Goal: Feedback & Contribution: Contribute content

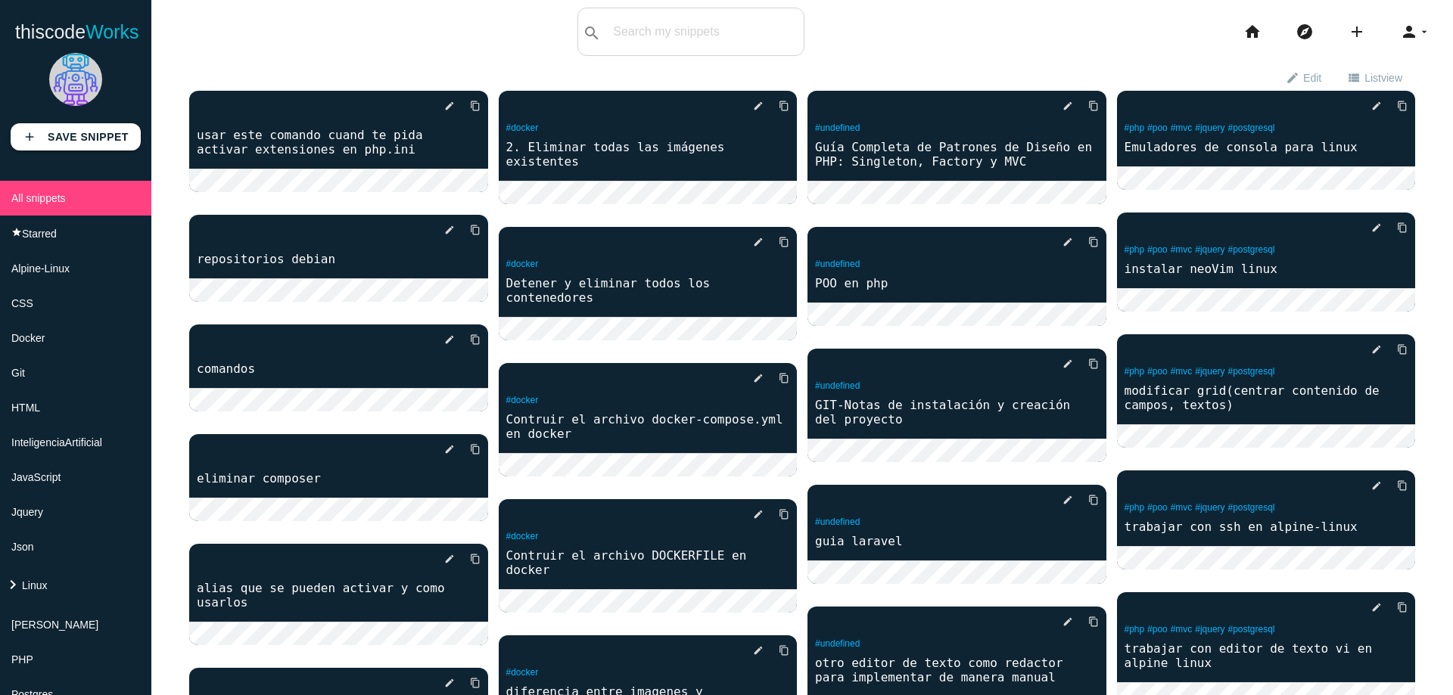
click at [120, 596] on li "keyboard_arrow_right Linux" at bounding box center [75, 585] width 151 height 43
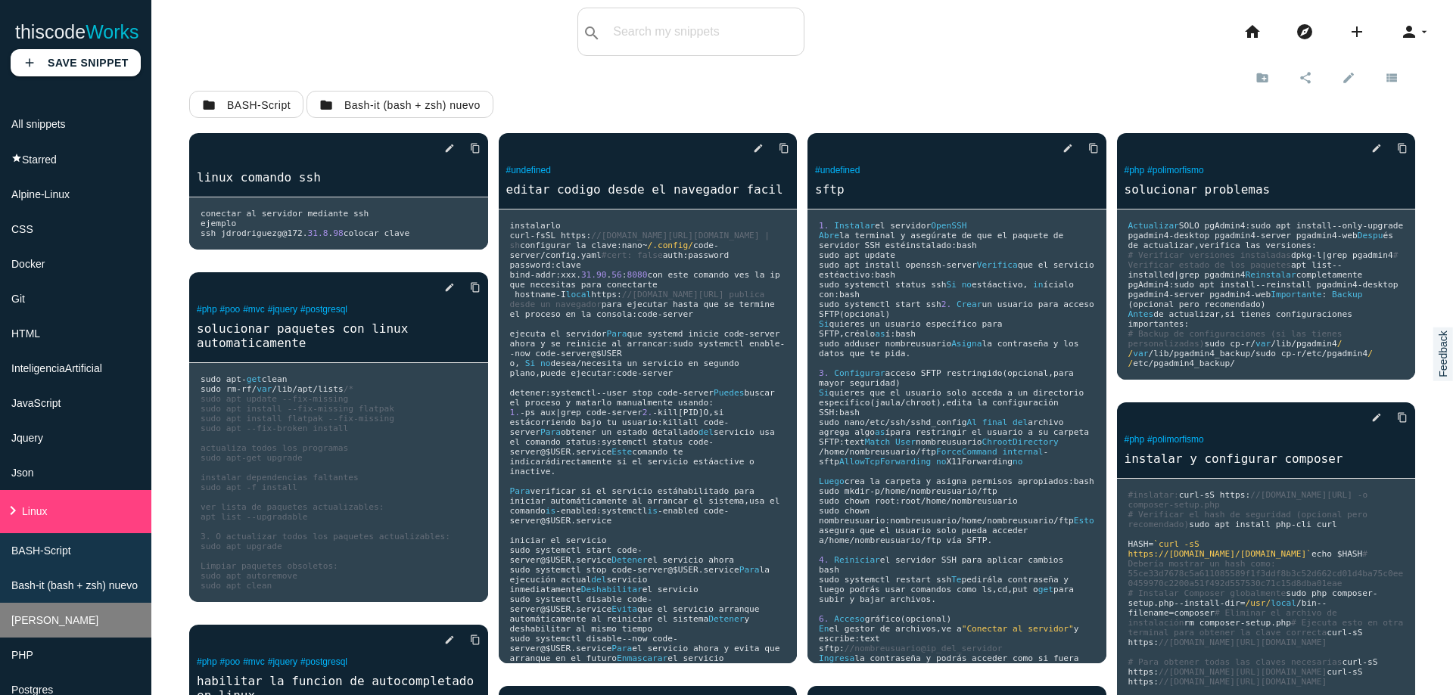
scroll to position [91, 0]
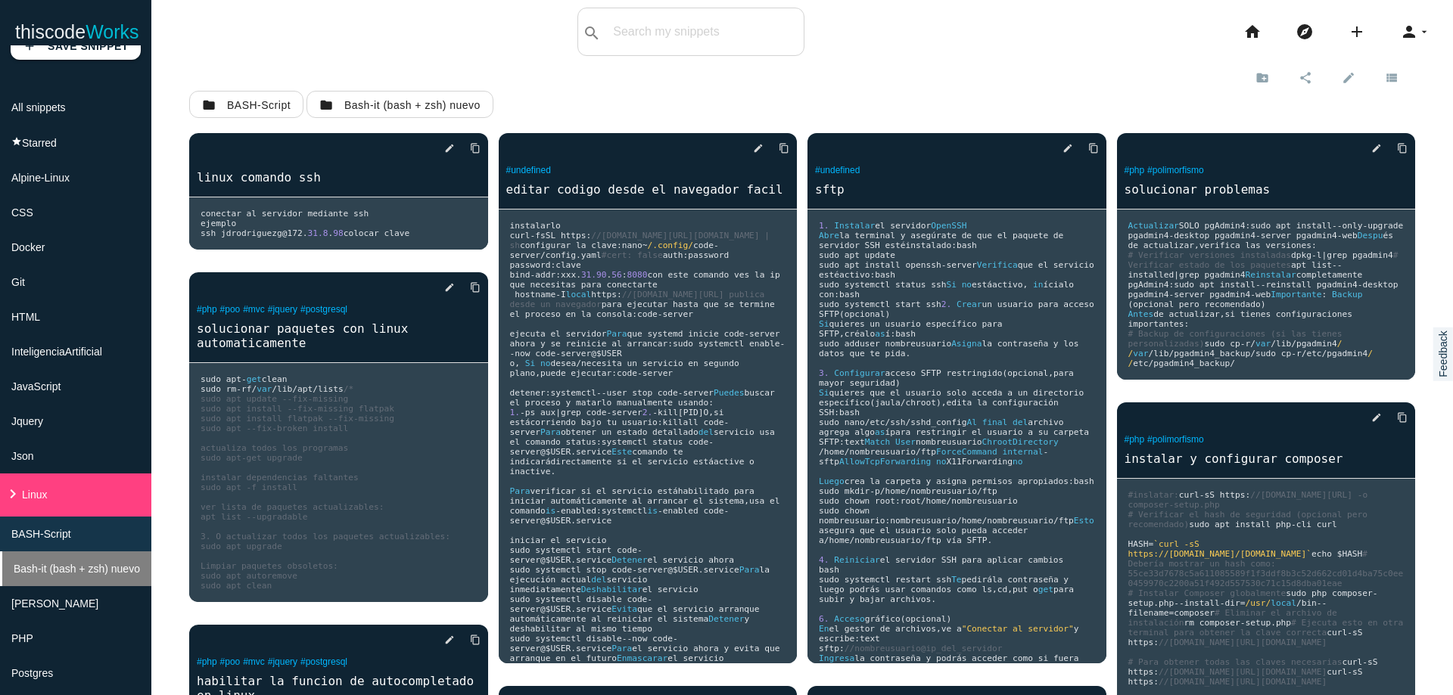
click at [121, 570] on span "Bash-it (bash + zsh) nuevo" at bounding box center [77, 569] width 126 height 12
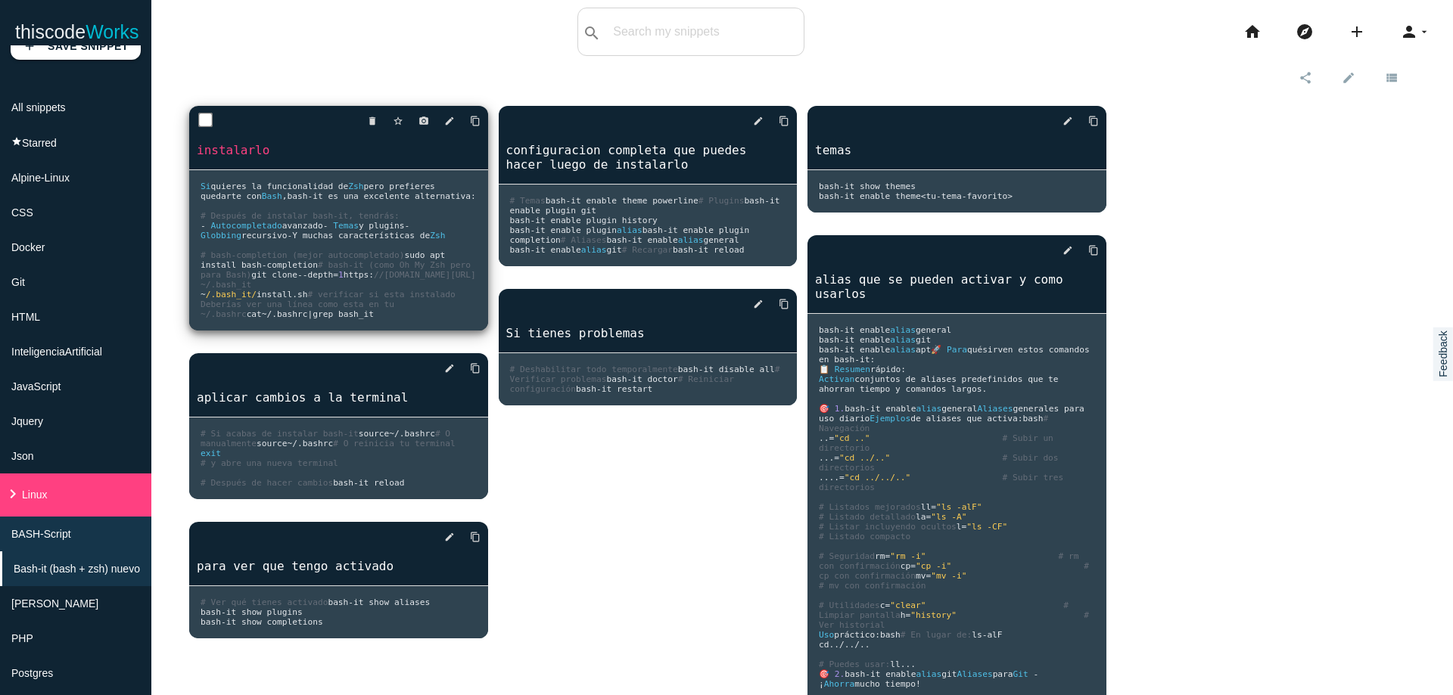
click at [400, 290] on pre "Si quieres la funcionalidad de Zsh pero prefieres quedarte con Bash , bash - it…" at bounding box center [338, 250] width 299 height 160
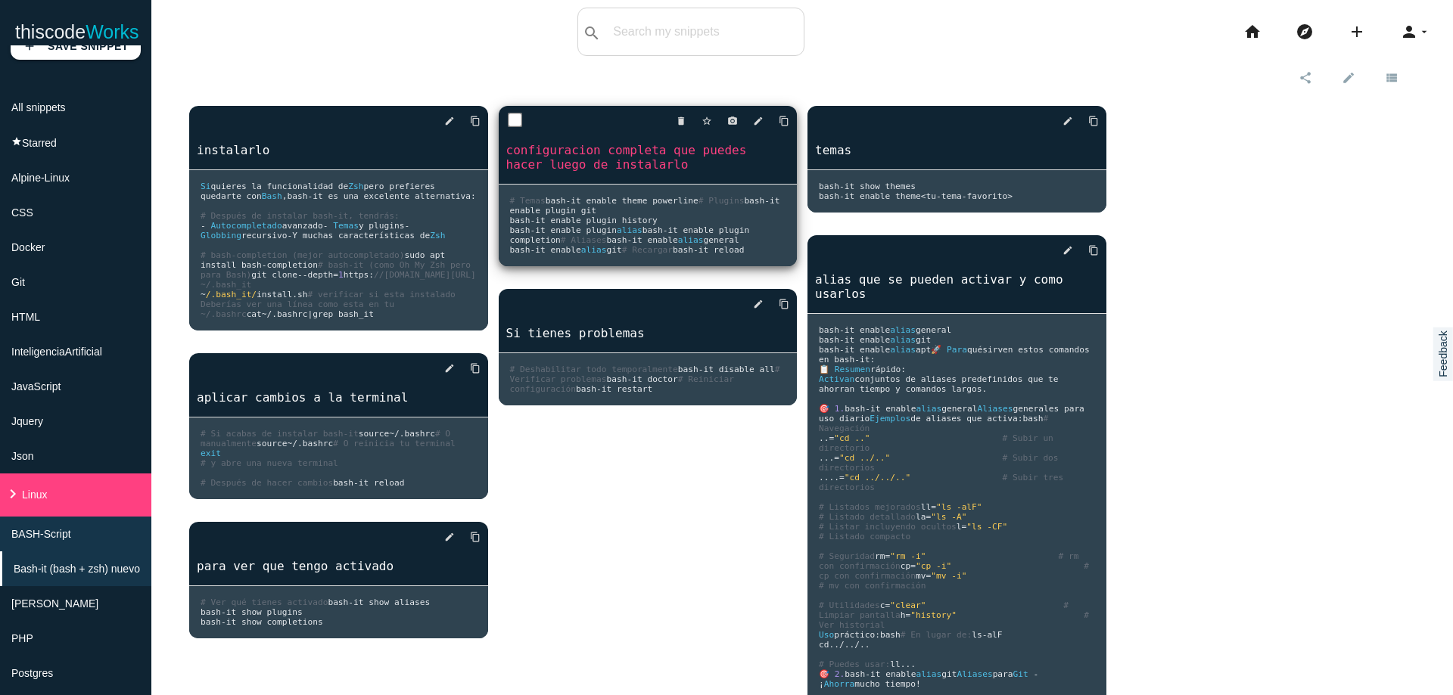
click at [698, 255] on span "it reload" at bounding box center [721, 250] width 46 height 10
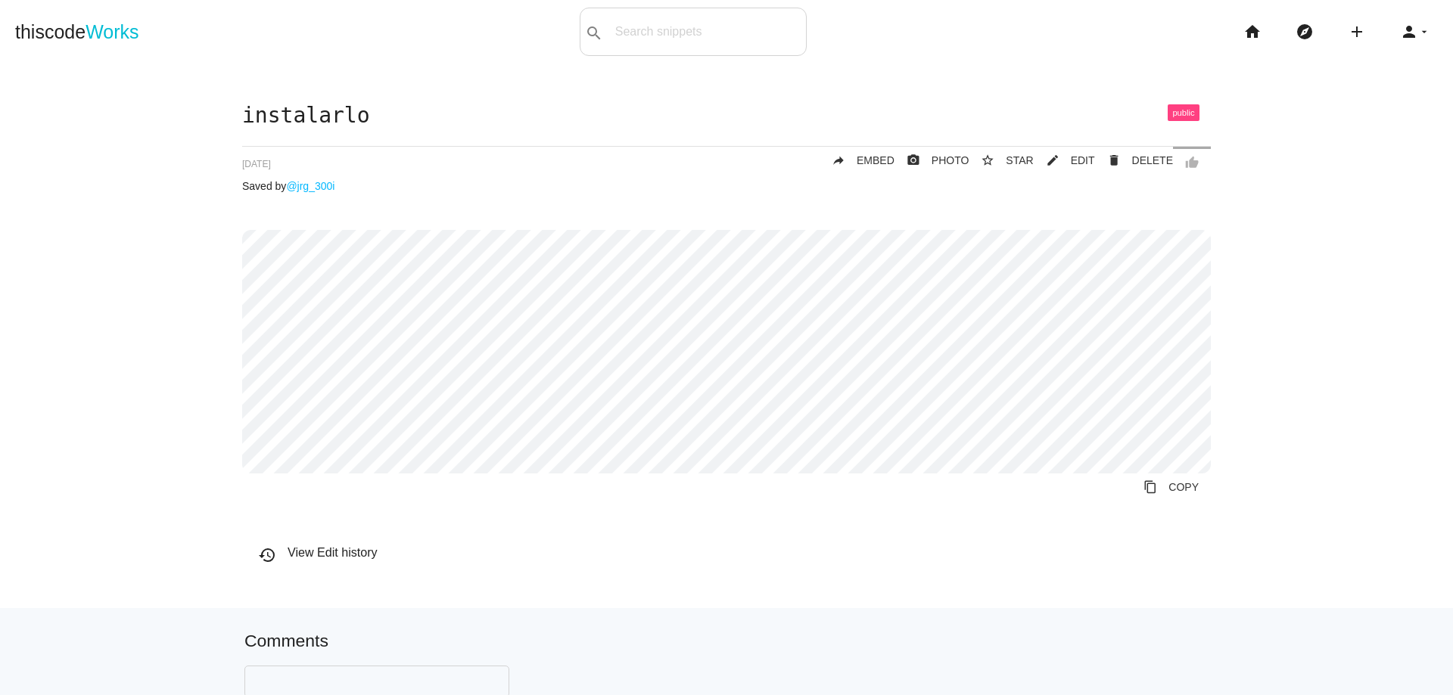
click at [631, 531] on div "instalarlo thumb_up delete DELETE mode_edit EDIT 68b99c4f7d34aa0014f0a999 star_…" at bounding box center [726, 341] width 968 height 474
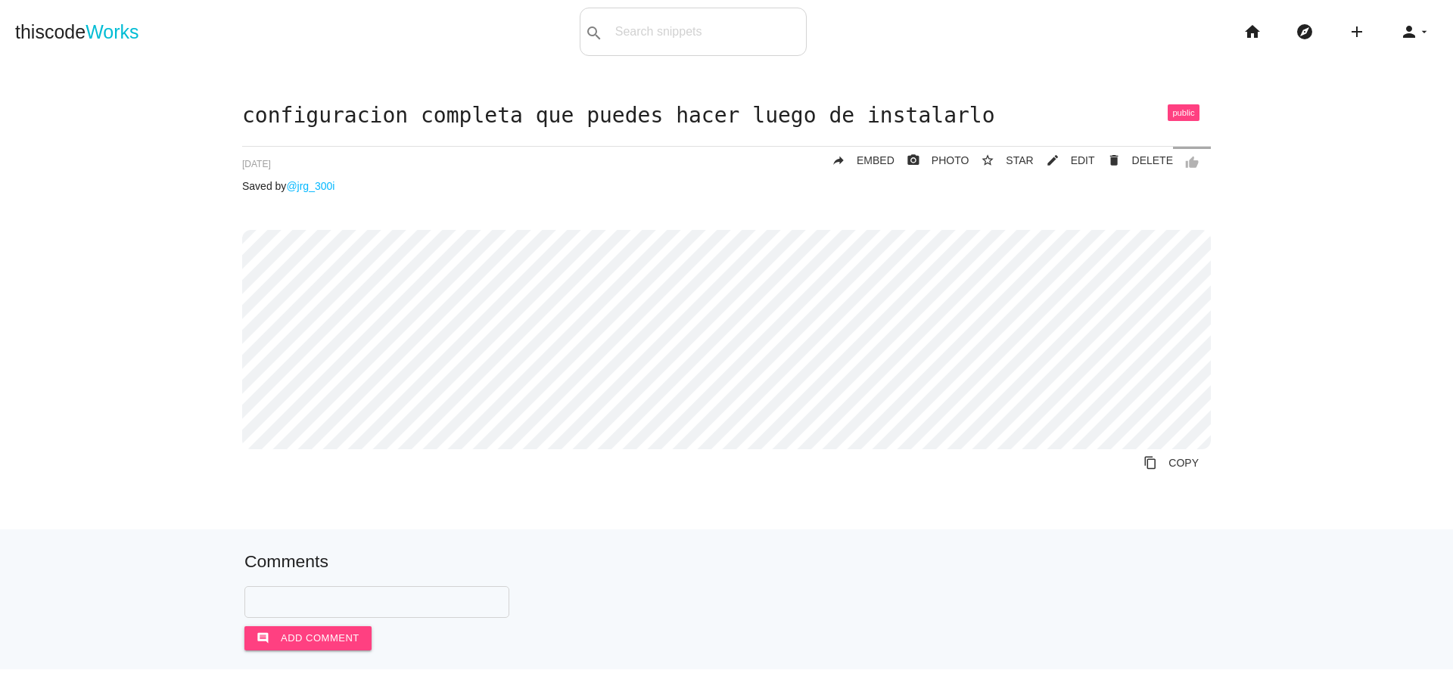
click at [1250, 37] on li "home" at bounding box center [1258, 32] width 52 height 48
click at [1245, 34] on icon "home" at bounding box center [1252, 32] width 18 height 48
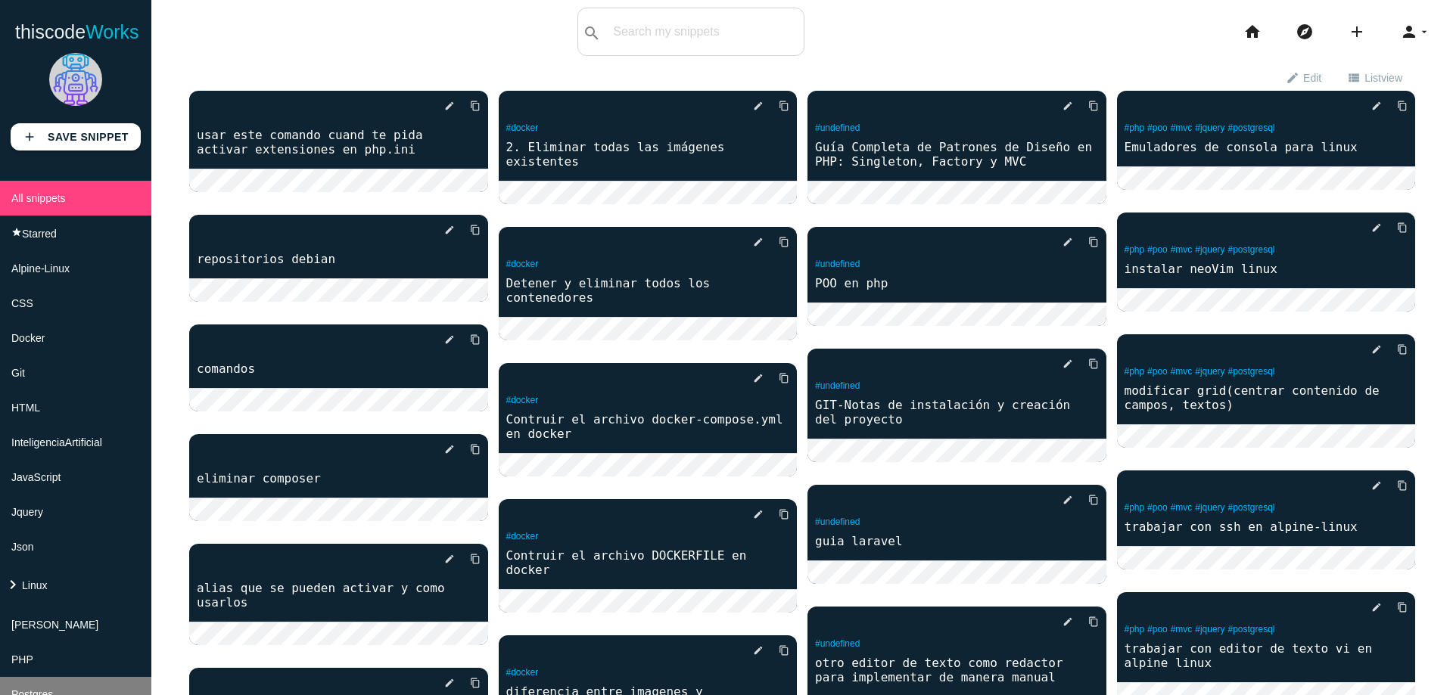
click at [63, 677] on li "Postgres" at bounding box center [75, 694] width 151 height 35
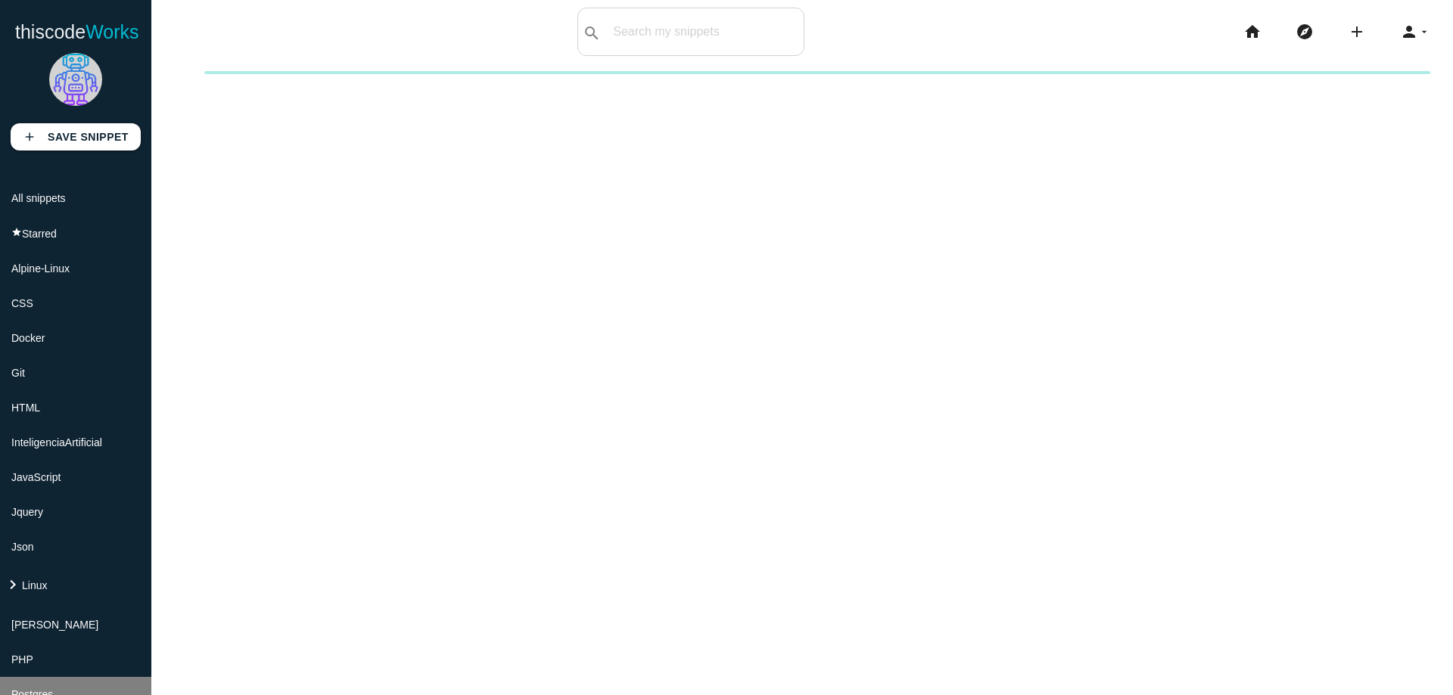
scroll to position [182, 0]
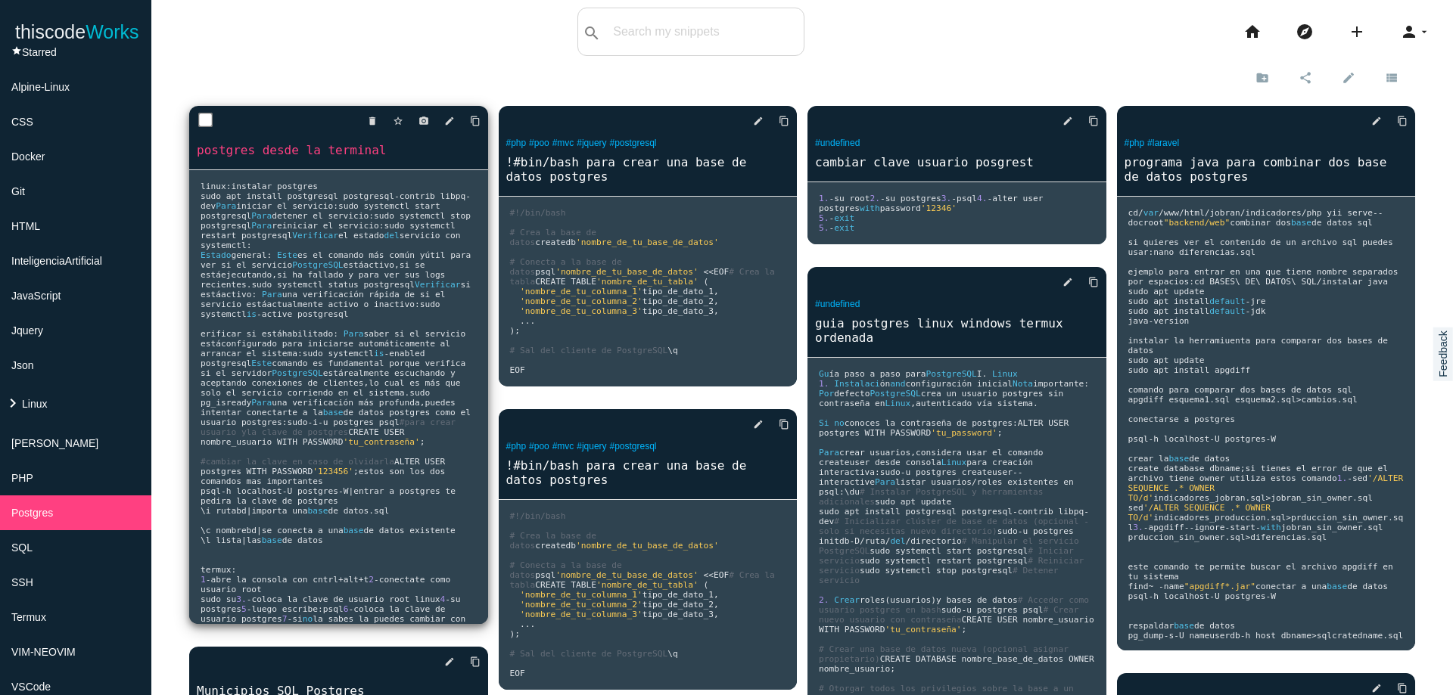
click at [384, 413] on pre "linux : instalar postgres sudo apt install postgresql postgresql - contrib libp…" at bounding box center [338, 397] width 299 height 454
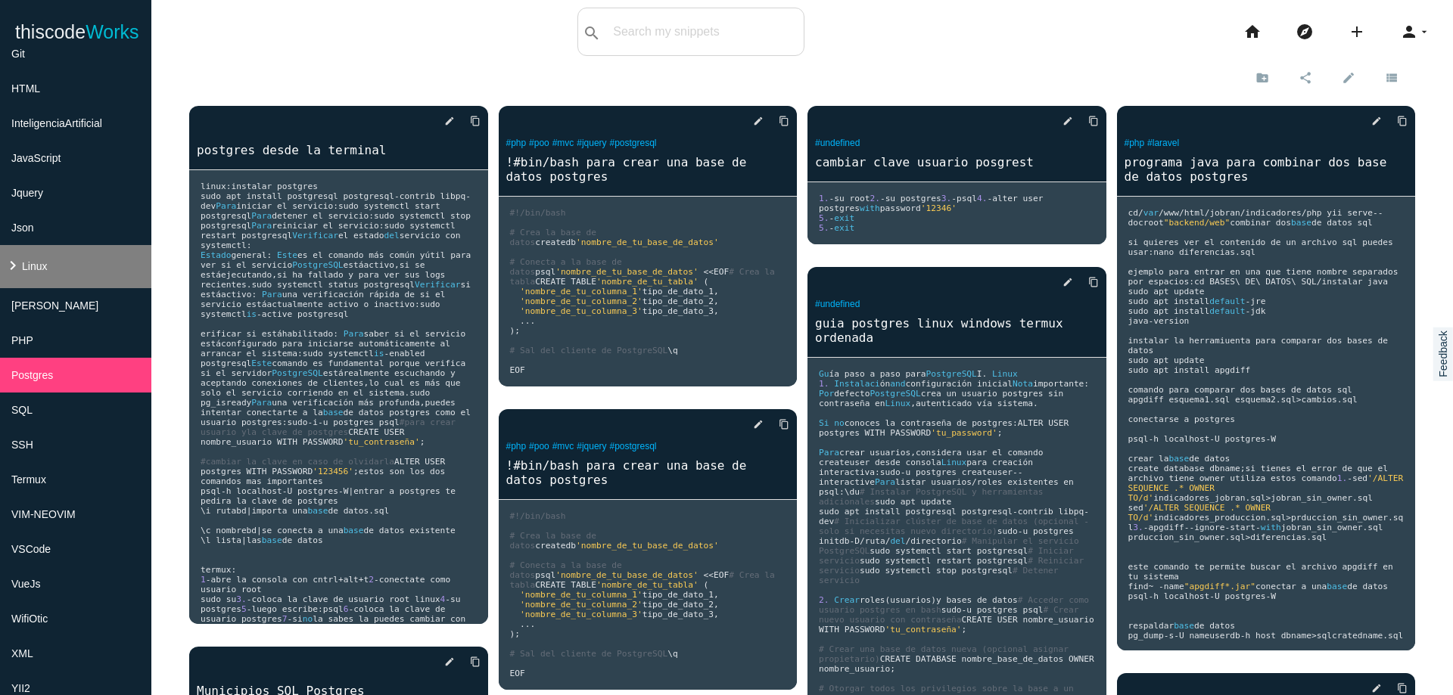
scroll to position [363, 0]
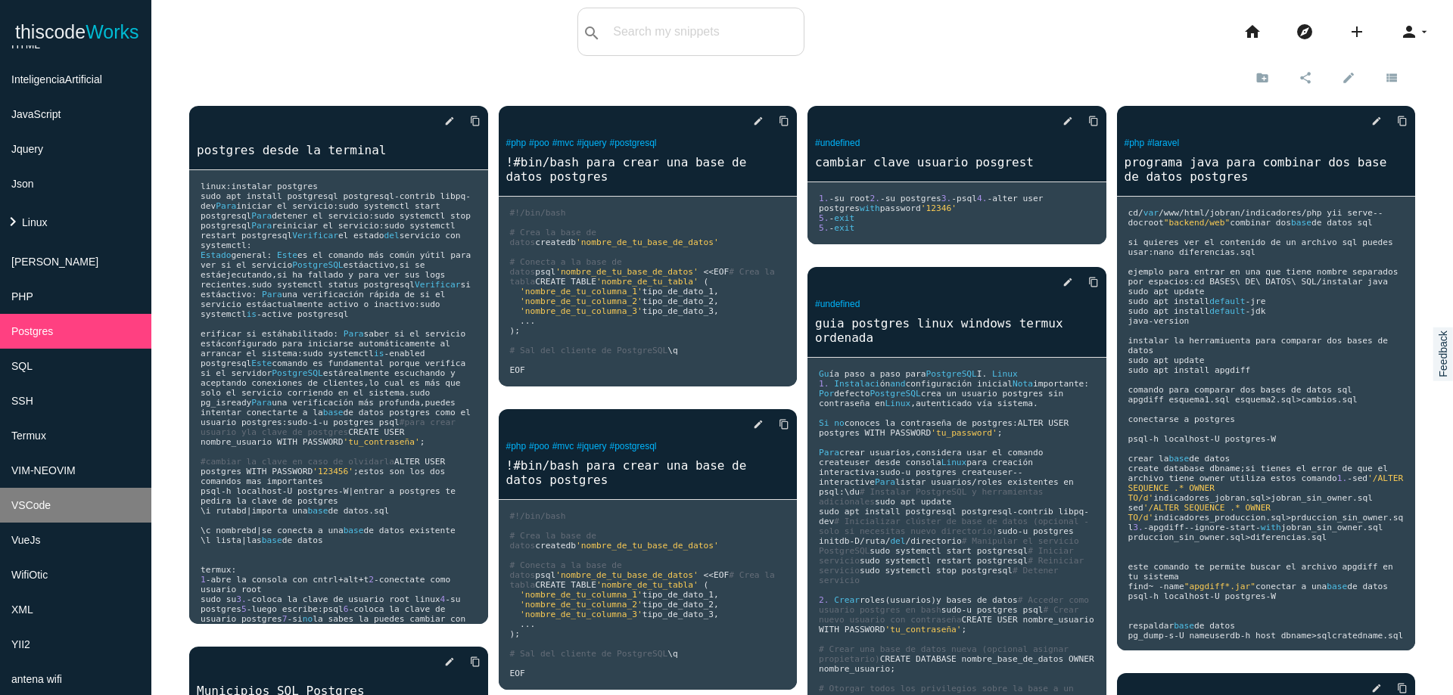
click at [63, 500] on li "VSCode" at bounding box center [75, 505] width 151 height 35
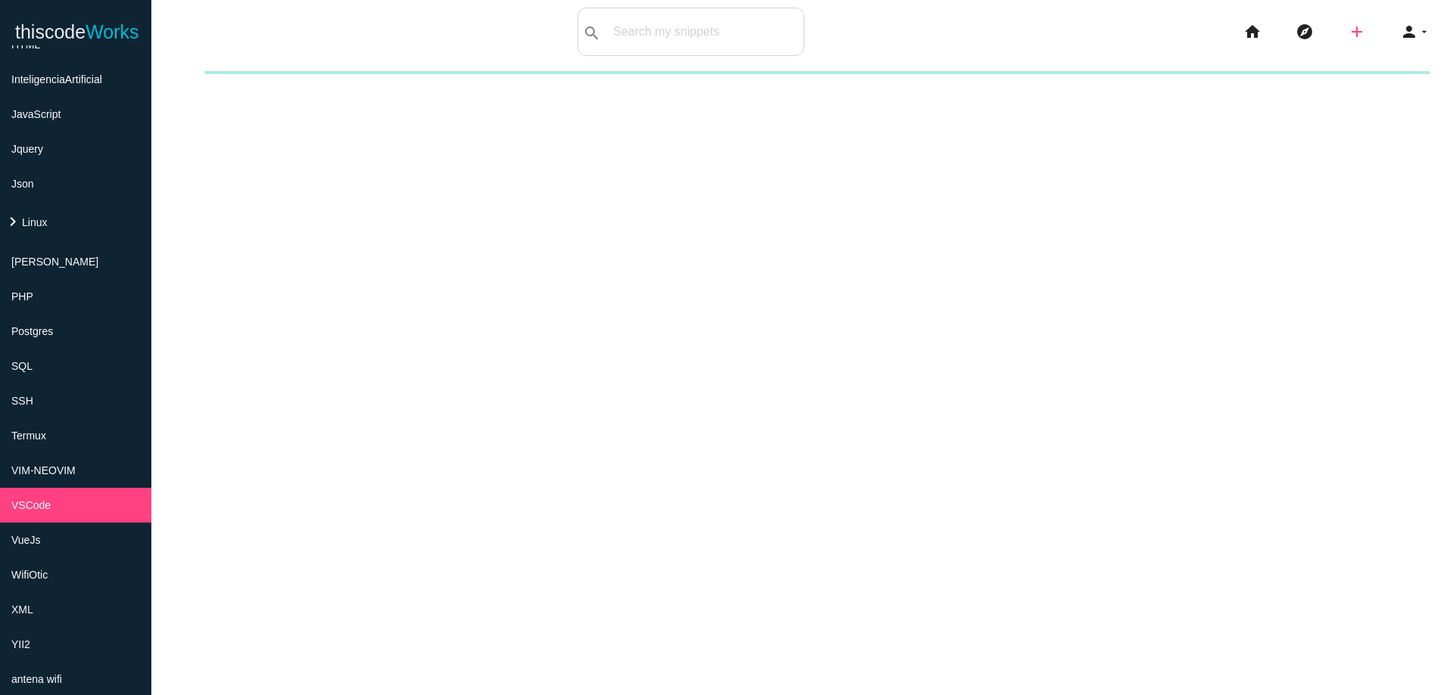
click at [1347, 42] on icon "add" at bounding box center [1356, 32] width 18 height 48
click at [1342, 42] on link "code Snippet" at bounding box center [1389, 27] width 106 height 38
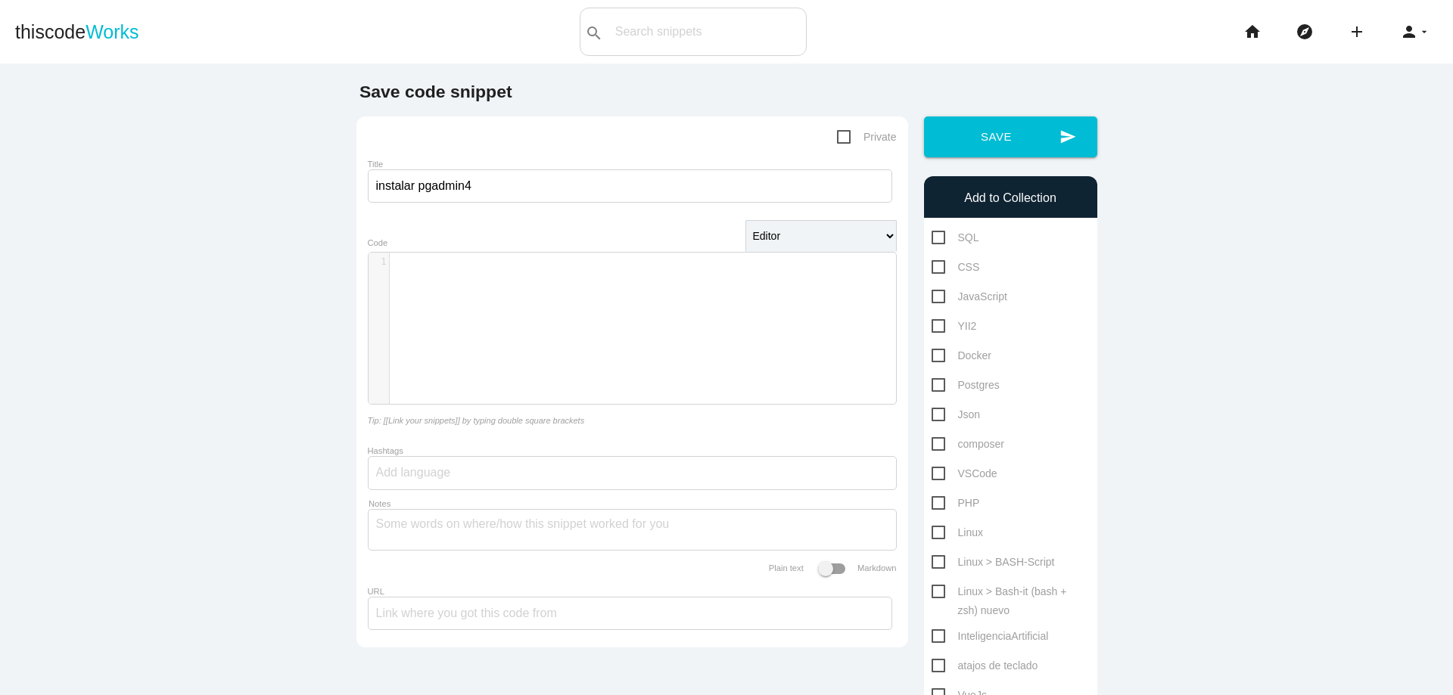
type input "instalar pgadmin4"
click at [937, 389] on span "Postgres" at bounding box center [965, 385] width 68 height 19
click at [937, 386] on input "Postgres" at bounding box center [936, 381] width 10 height 10
checkbox input "true"
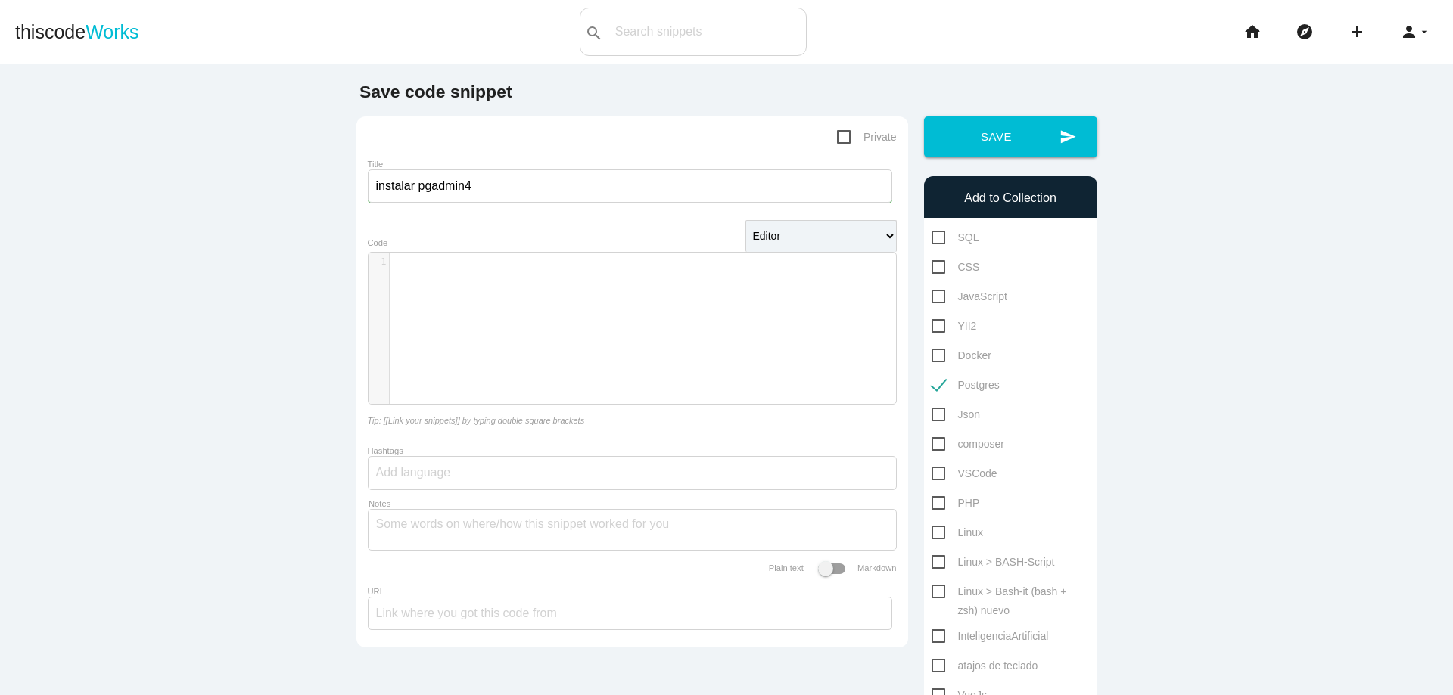
click at [707, 329] on div "​ x 1 ​" at bounding box center [643, 340] width 550 height 174
click at [510, 276] on div "​ x 1 ​" at bounding box center [643, 340] width 550 height 174
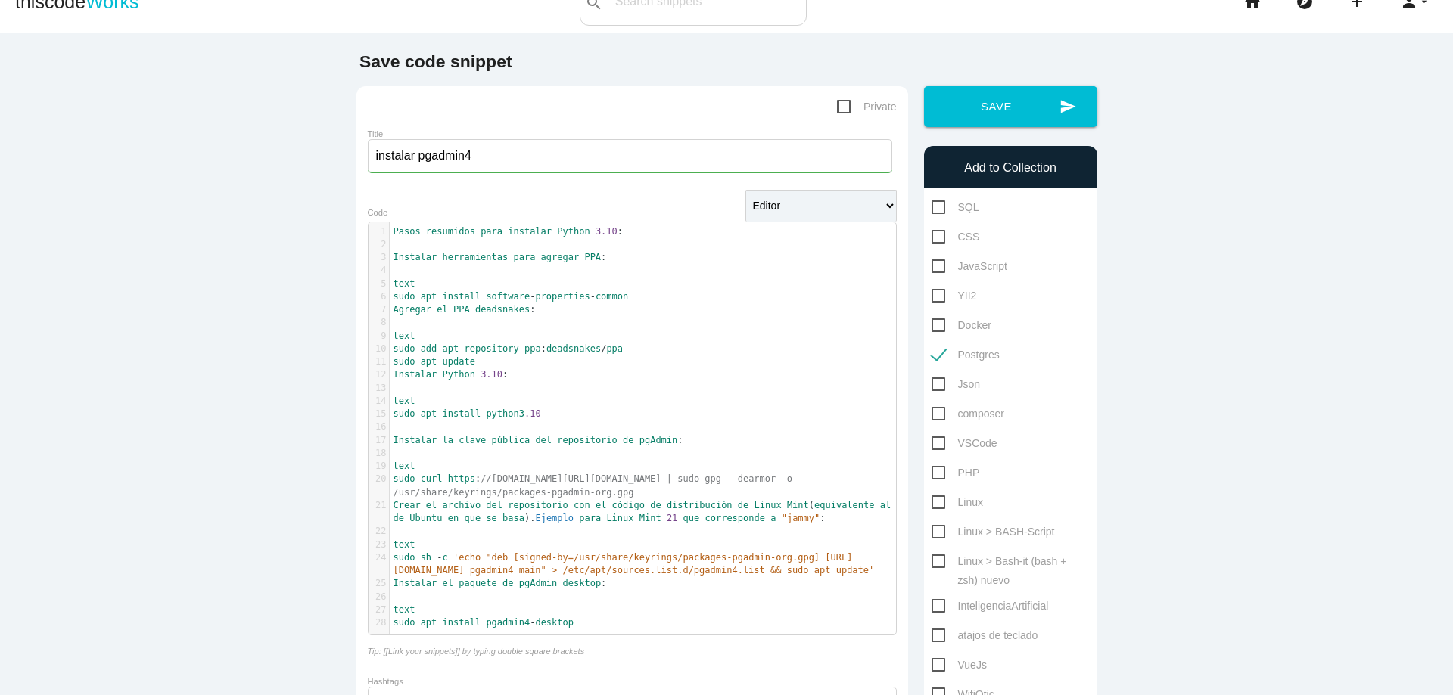
scroll to position [0, 0]
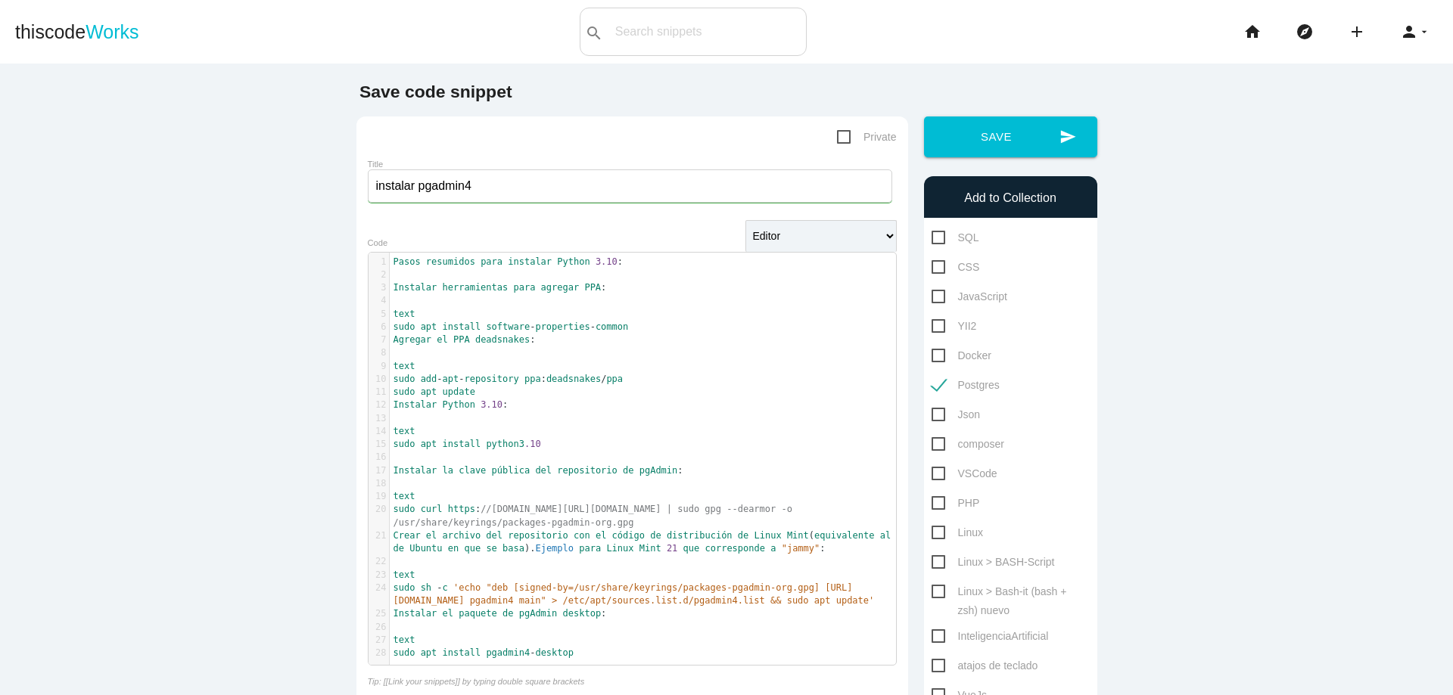
click at [936, 513] on div "SQL CSS JavaScript YII2 Docker Postgres" at bounding box center [1010, 702] width 173 height 949
click at [934, 501] on span "PHP" at bounding box center [955, 503] width 48 height 19
click at [934, 501] on input "PHP" at bounding box center [936, 499] width 10 height 10
checkbox input "true"
click at [934, 535] on span "Linux" at bounding box center [956, 533] width 51 height 19
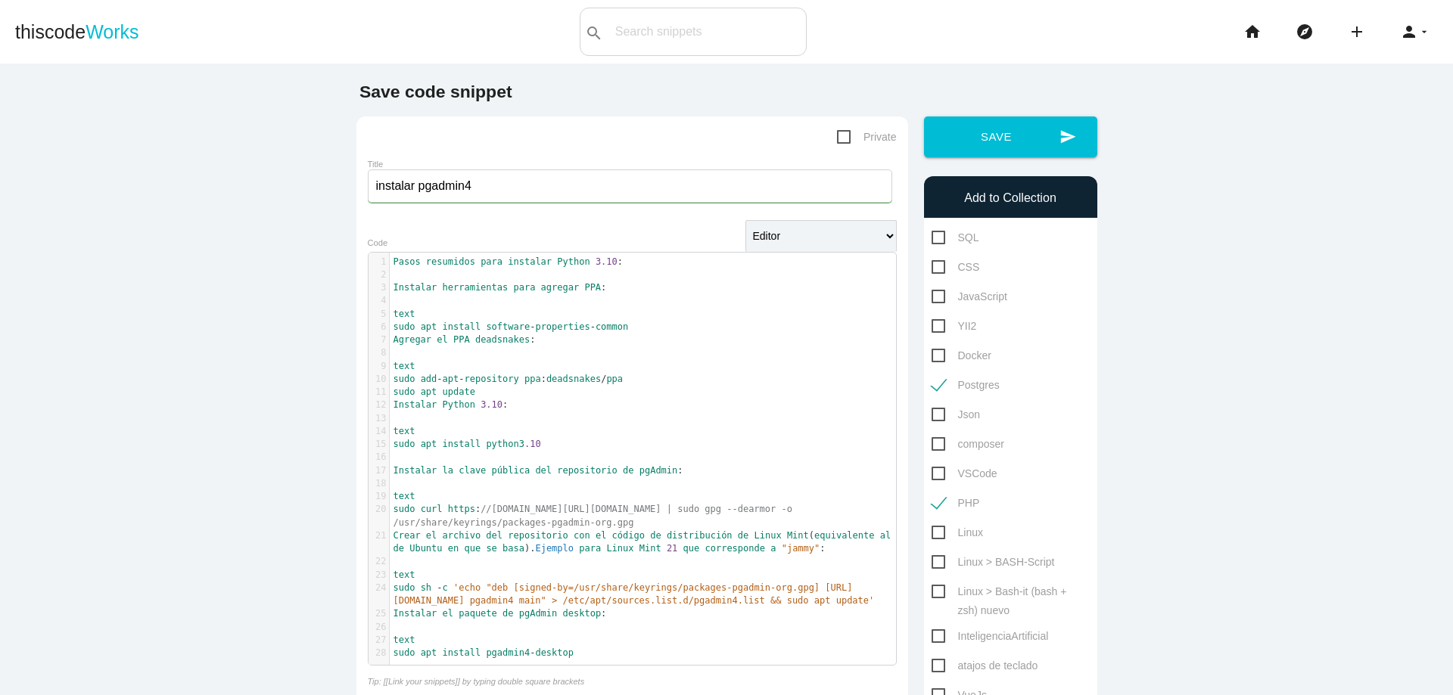
click at [934, 533] on input "Linux" at bounding box center [936, 529] width 10 height 10
checkbox input "true"
click at [1019, 145] on button "send Save" at bounding box center [1010, 137] width 173 height 41
click at [226, 517] on main "Save code snippet Private Title instalar pgadmin4 Editor HTML Editor Javascript…" at bounding box center [726, 681] width 1453 height 1235
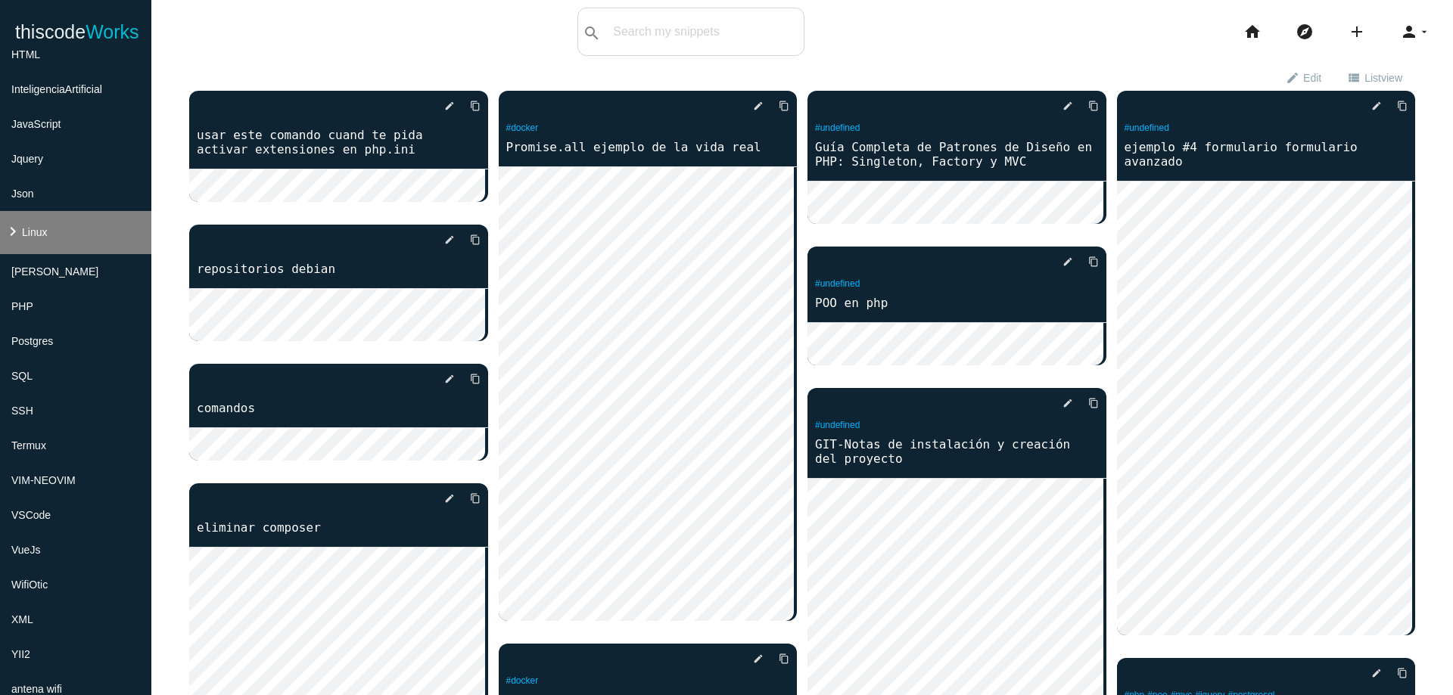
scroll to position [363, 0]
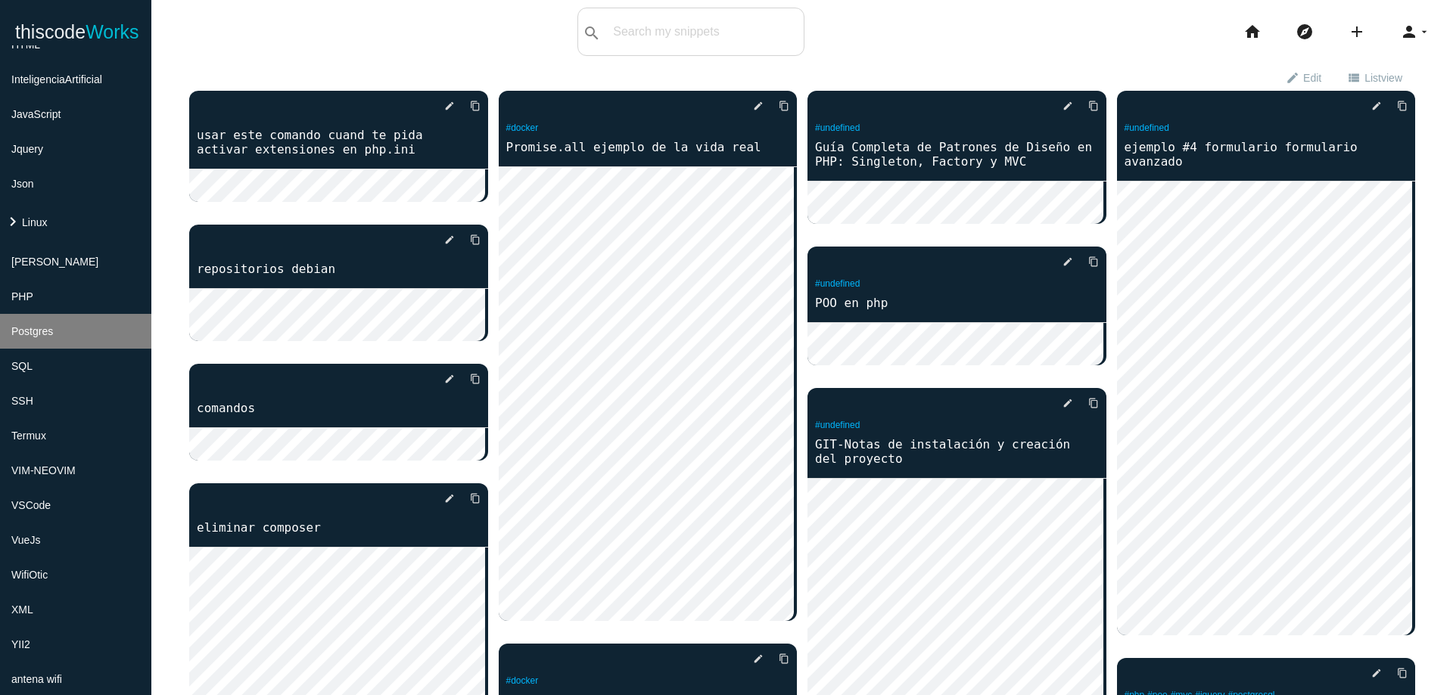
click at [56, 340] on li "Postgres" at bounding box center [75, 331] width 151 height 35
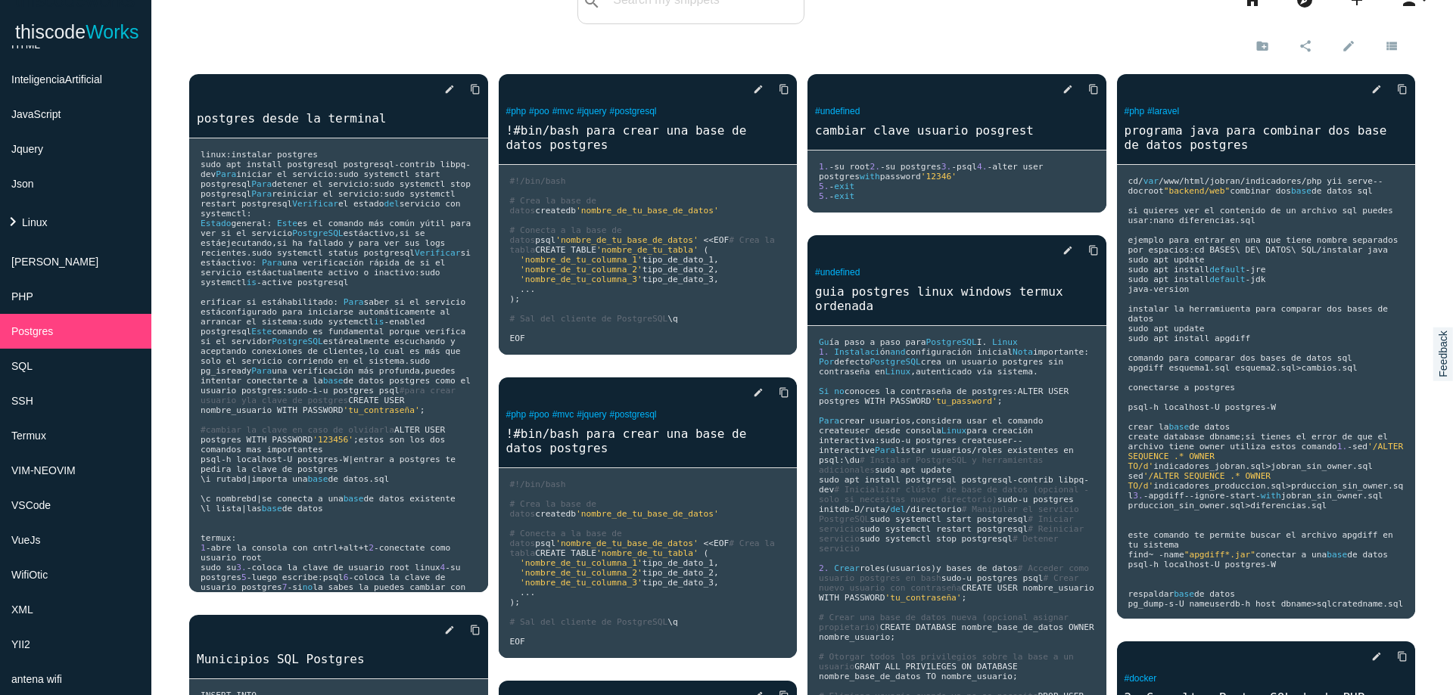
scroll to position [0, 0]
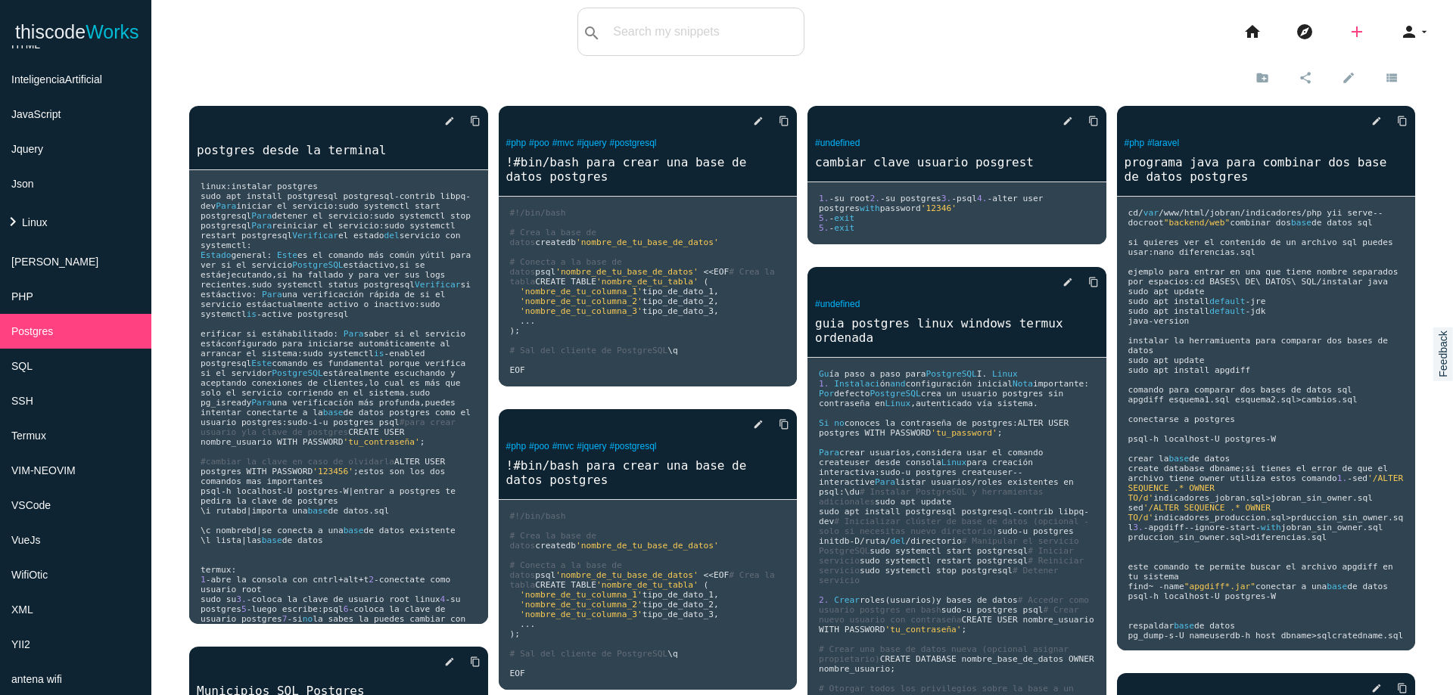
click at [1347, 36] on icon "add" at bounding box center [1356, 32] width 18 height 48
click at [1346, 36] on link "code Snippet" at bounding box center [1389, 27] width 106 height 38
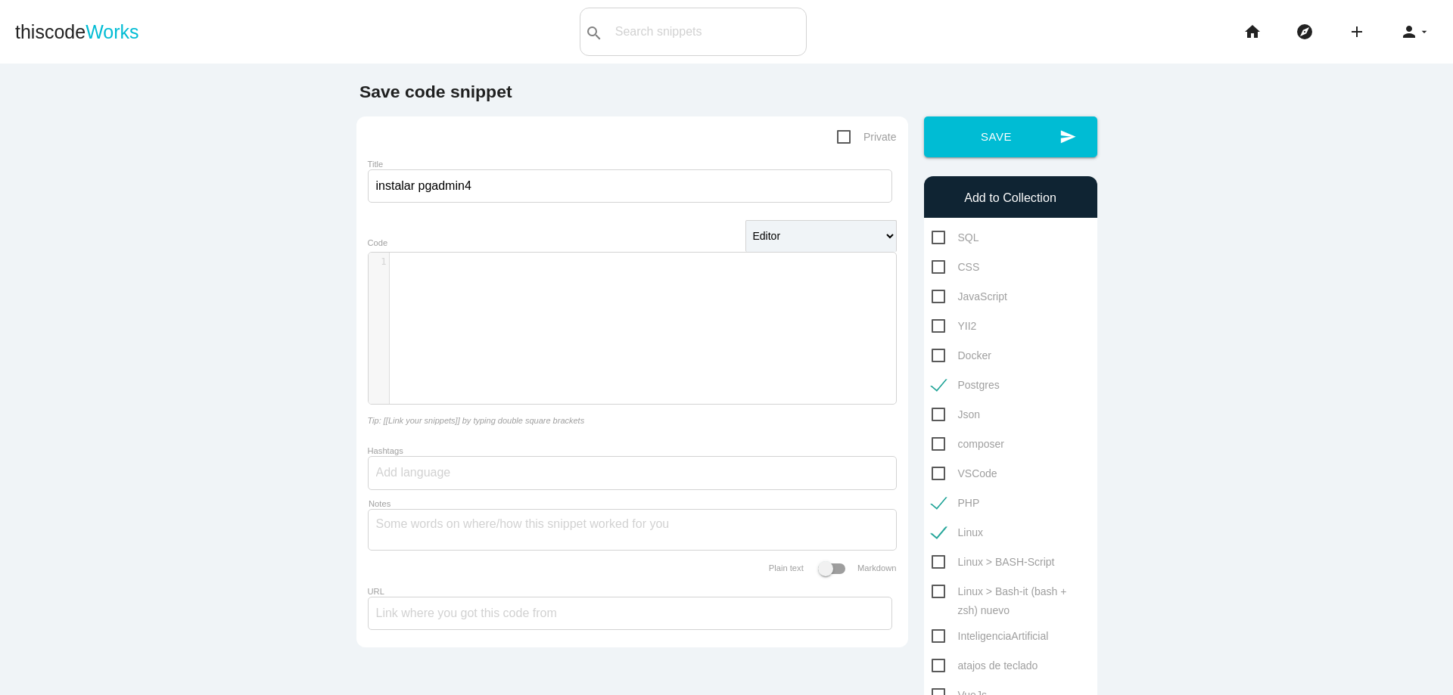
scroll to position [5, 0]
click at [553, 335] on div "​ x 1 ​" at bounding box center [643, 340] width 550 height 174
click at [477, 293] on div "​ x 1 ​" at bounding box center [643, 340] width 550 height 174
click at [563, 193] on input "Title" at bounding box center [630, 185] width 524 height 33
type input "instalar pgadmin4"
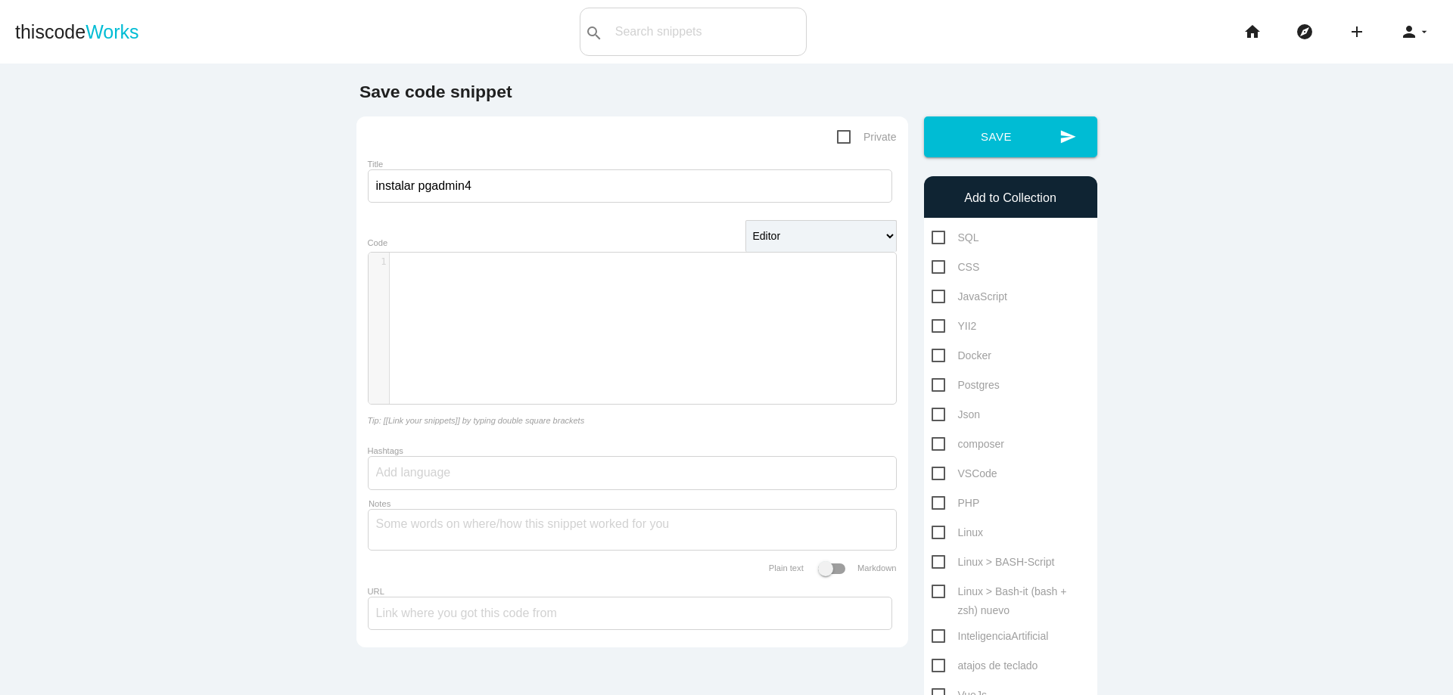
scroll to position [5, 0]
click at [574, 308] on div "​ x 1 ​" at bounding box center [643, 340] width 550 height 174
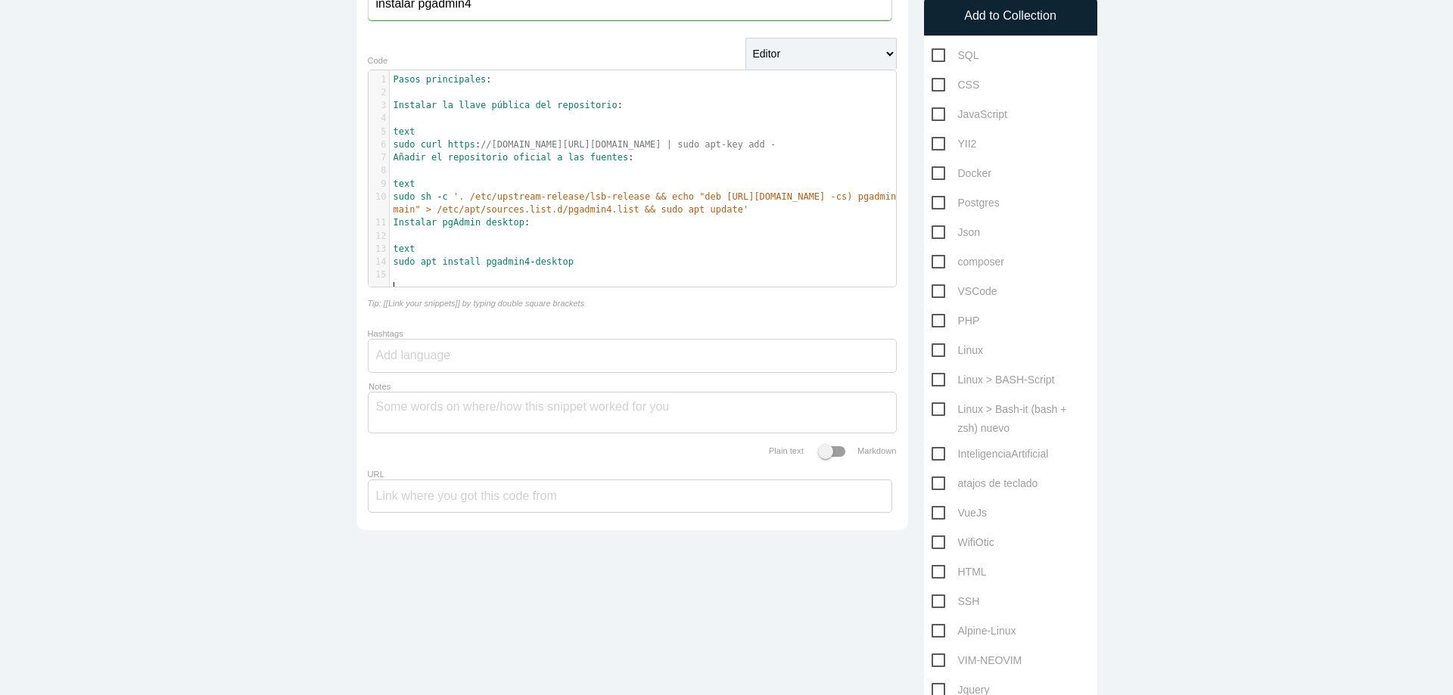
scroll to position [182, 0]
click at [931, 204] on span "Postgres" at bounding box center [965, 203] width 68 height 19
click at [931, 204] on input "Postgres" at bounding box center [936, 199] width 10 height 10
checkbox input "true"
click at [936, 325] on span "PHP" at bounding box center [955, 321] width 48 height 19
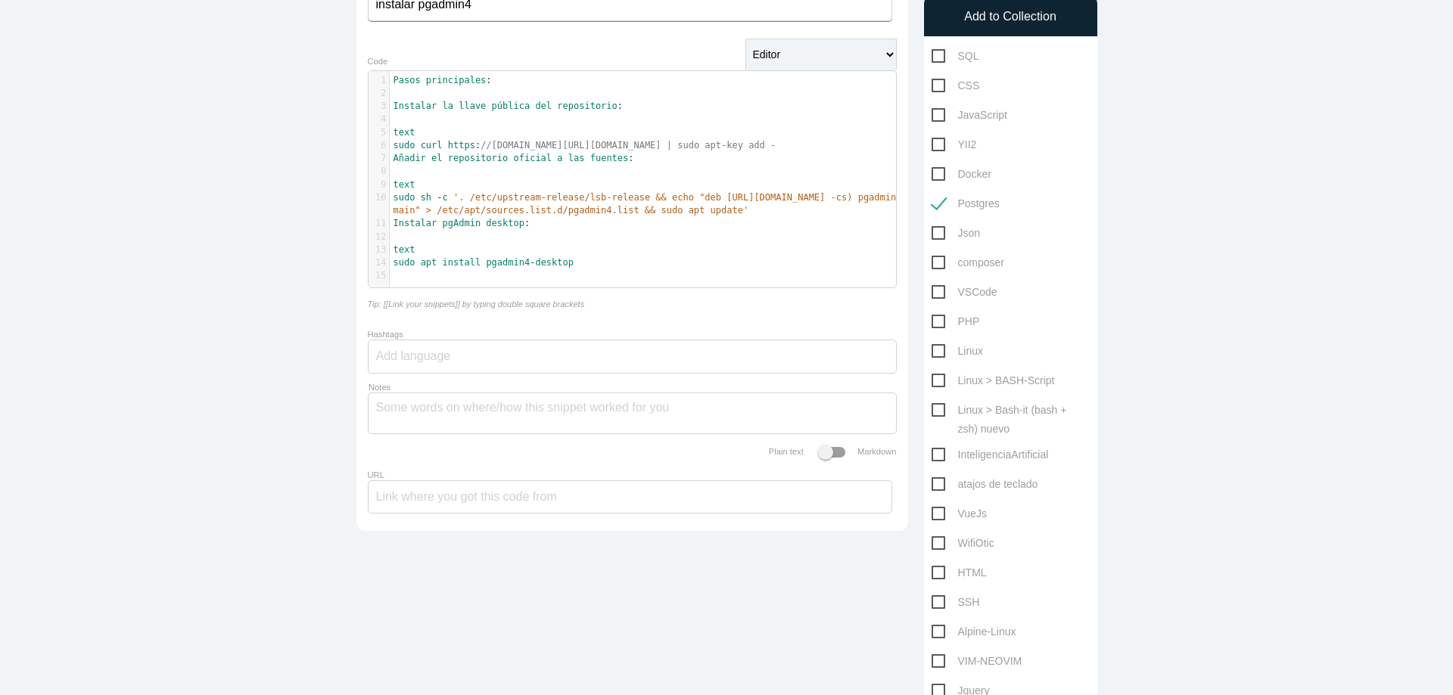
click at [936, 322] on input "PHP" at bounding box center [936, 317] width 10 height 10
checkbox input "true"
click at [937, 361] on div "SQL CSS JavaScript YII2 Docker Postgres" at bounding box center [1010, 521] width 173 height 949
click at [931, 350] on span "Linux" at bounding box center [956, 351] width 51 height 19
click at [931, 350] on input "Linux" at bounding box center [936, 347] width 10 height 10
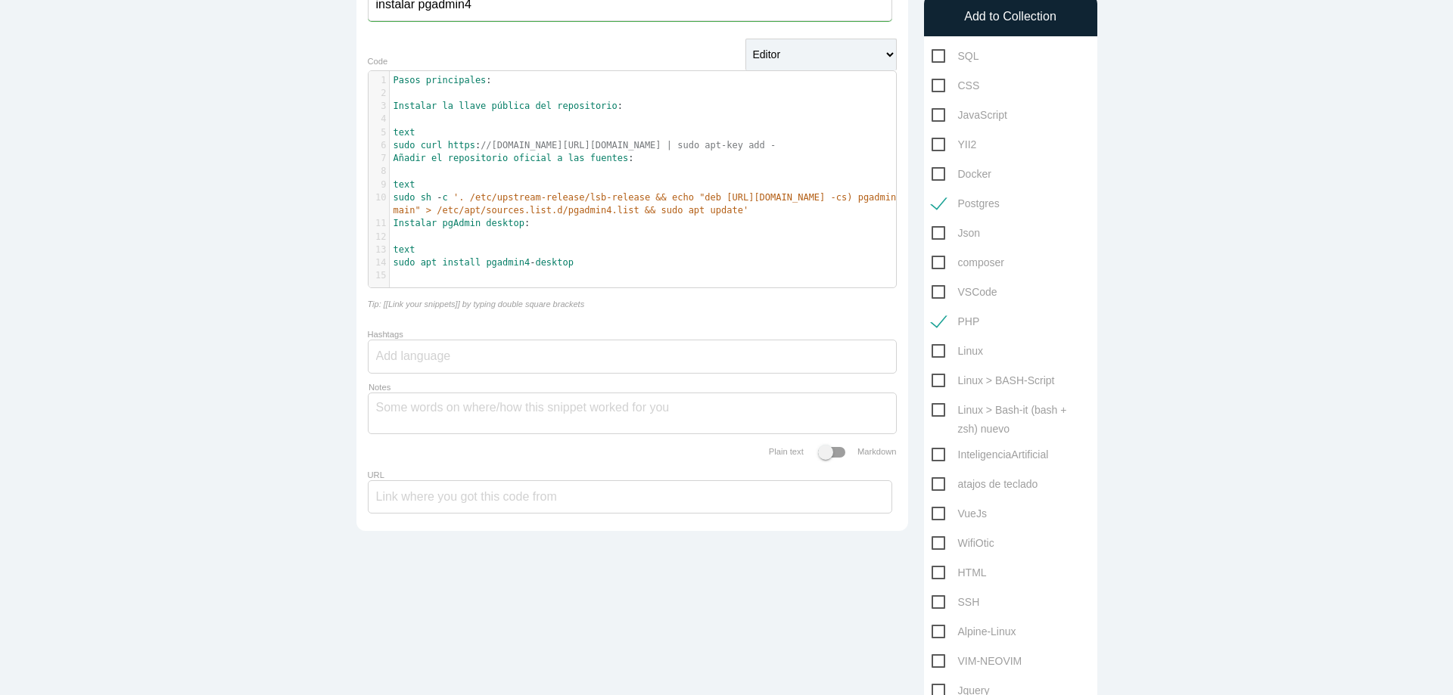
checkbox input "true"
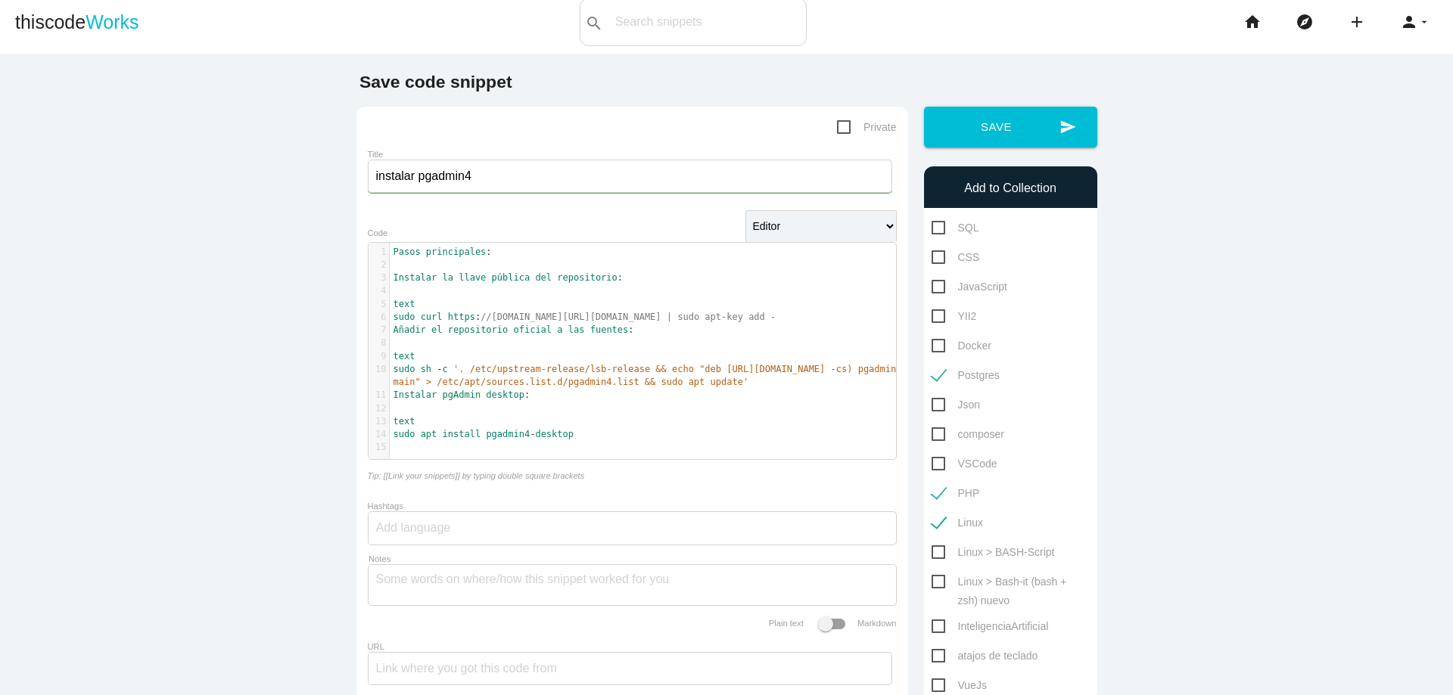
scroll to position [0, 0]
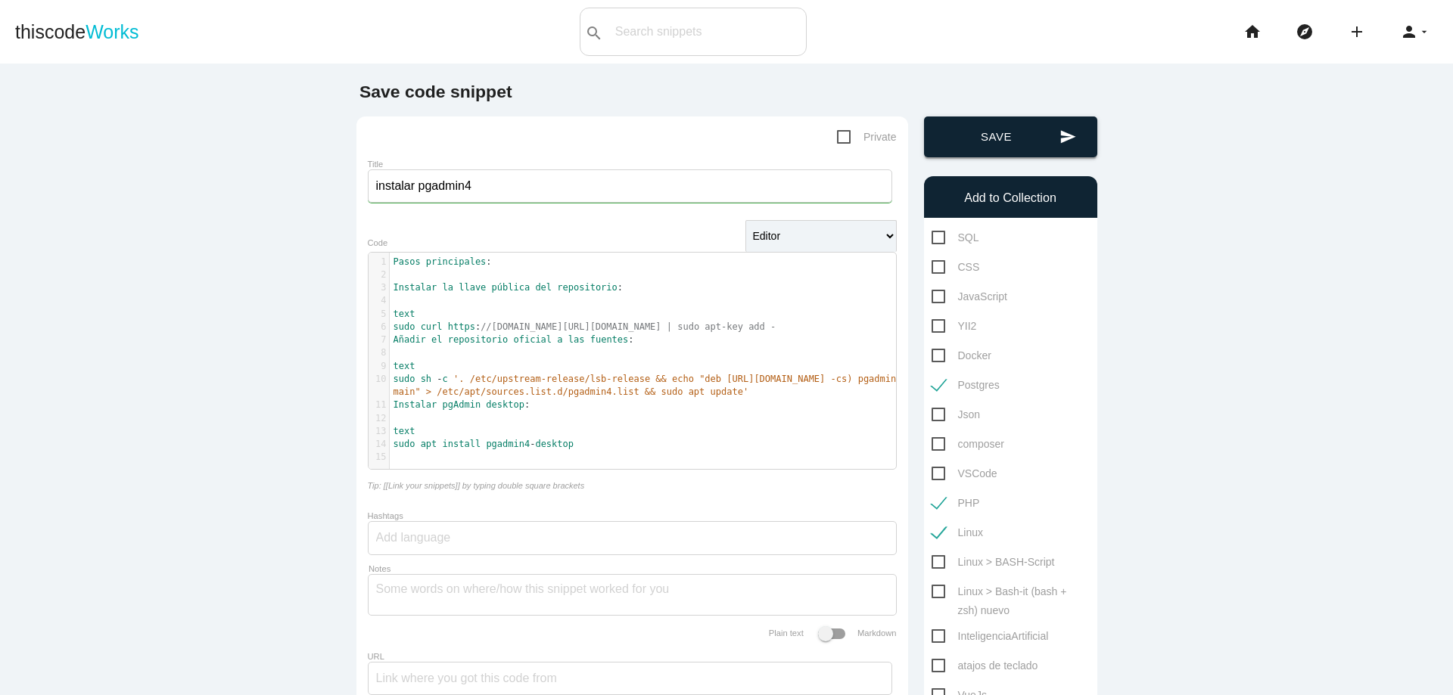
click at [1030, 155] on button "send Save" at bounding box center [1010, 137] width 173 height 41
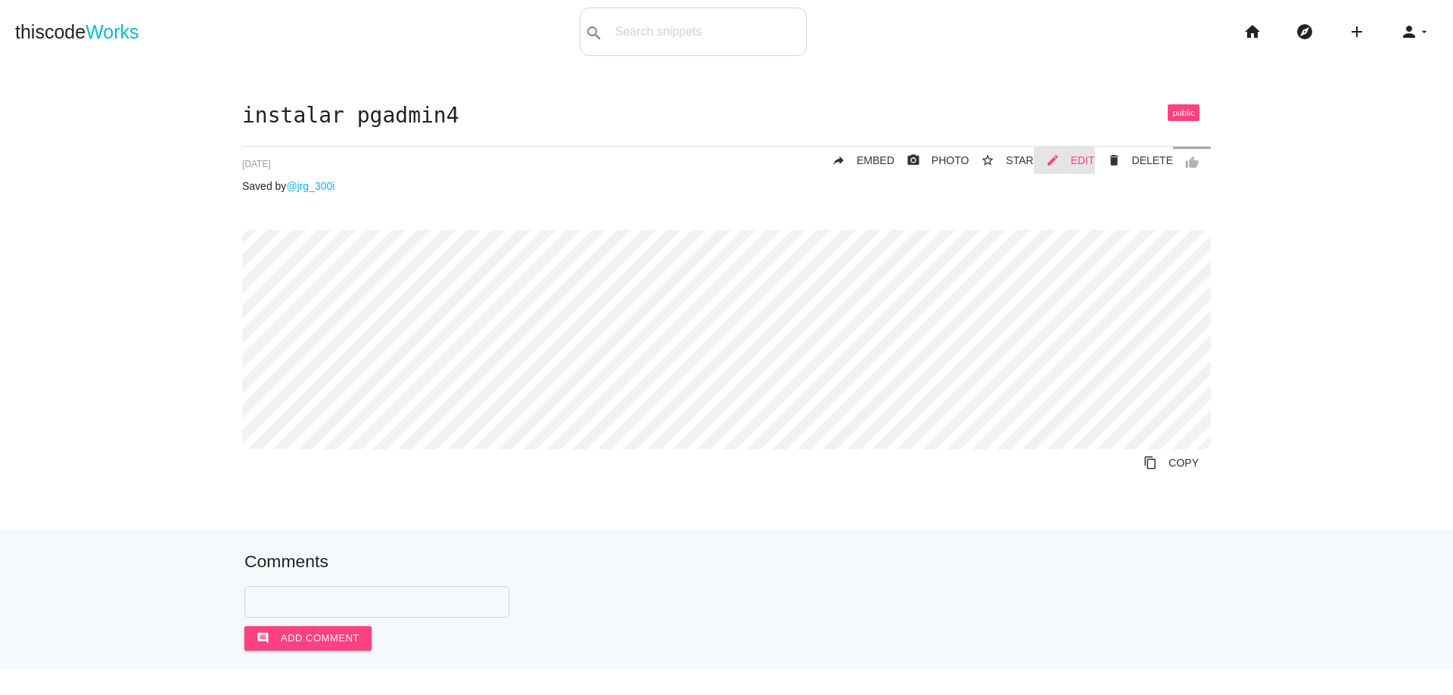
click at [1066, 162] on link "mode_edit EDIT" at bounding box center [1063, 160] width 61 height 27
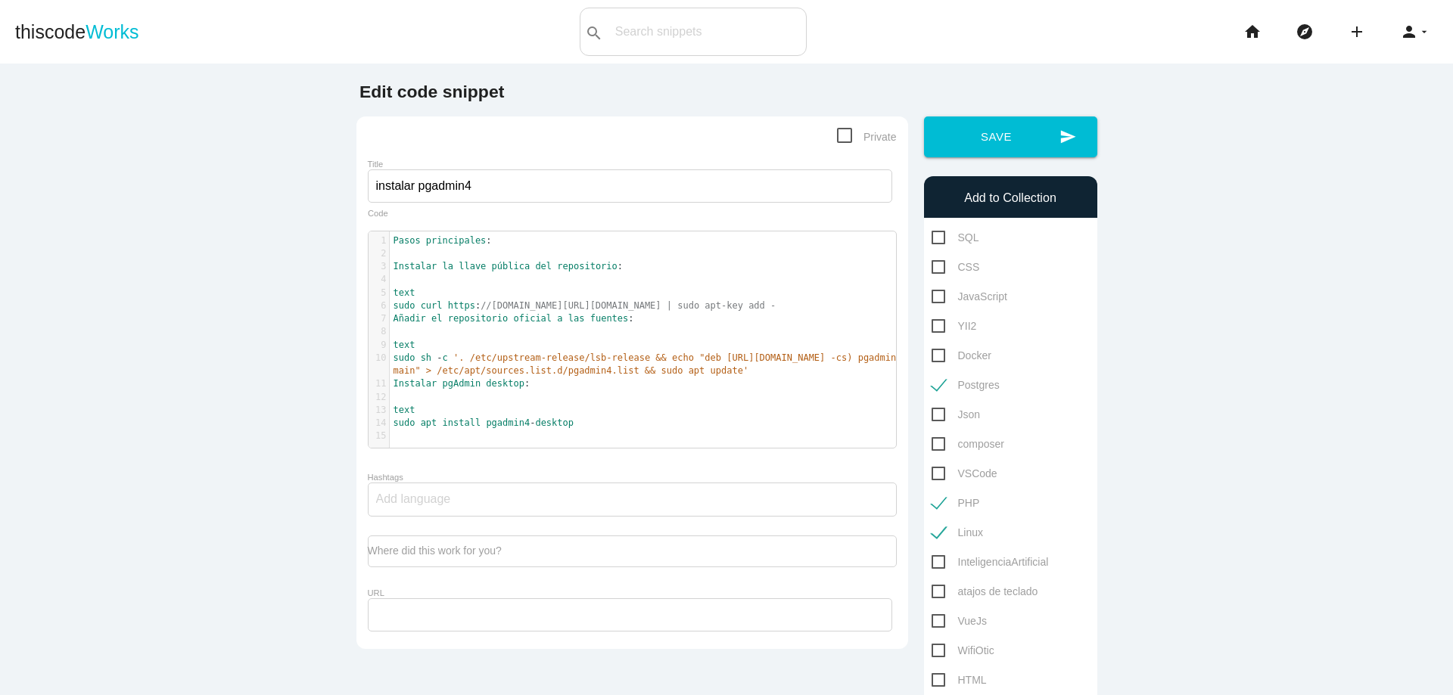
scroll to position [5, 0]
click at [393, 244] on span "Pasos" at bounding box center [406, 240] width 27 height 11
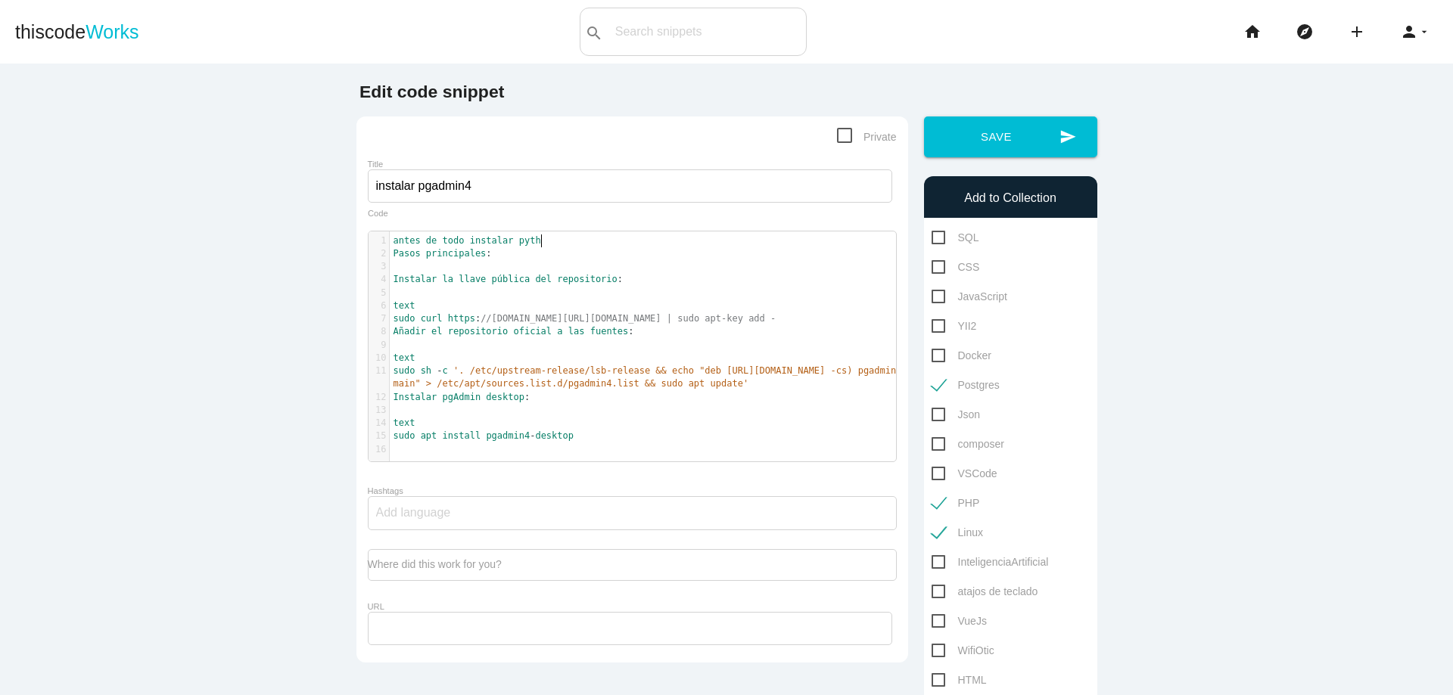
type textarea "antes de todo instalar pythoi"
type textarea "on3"
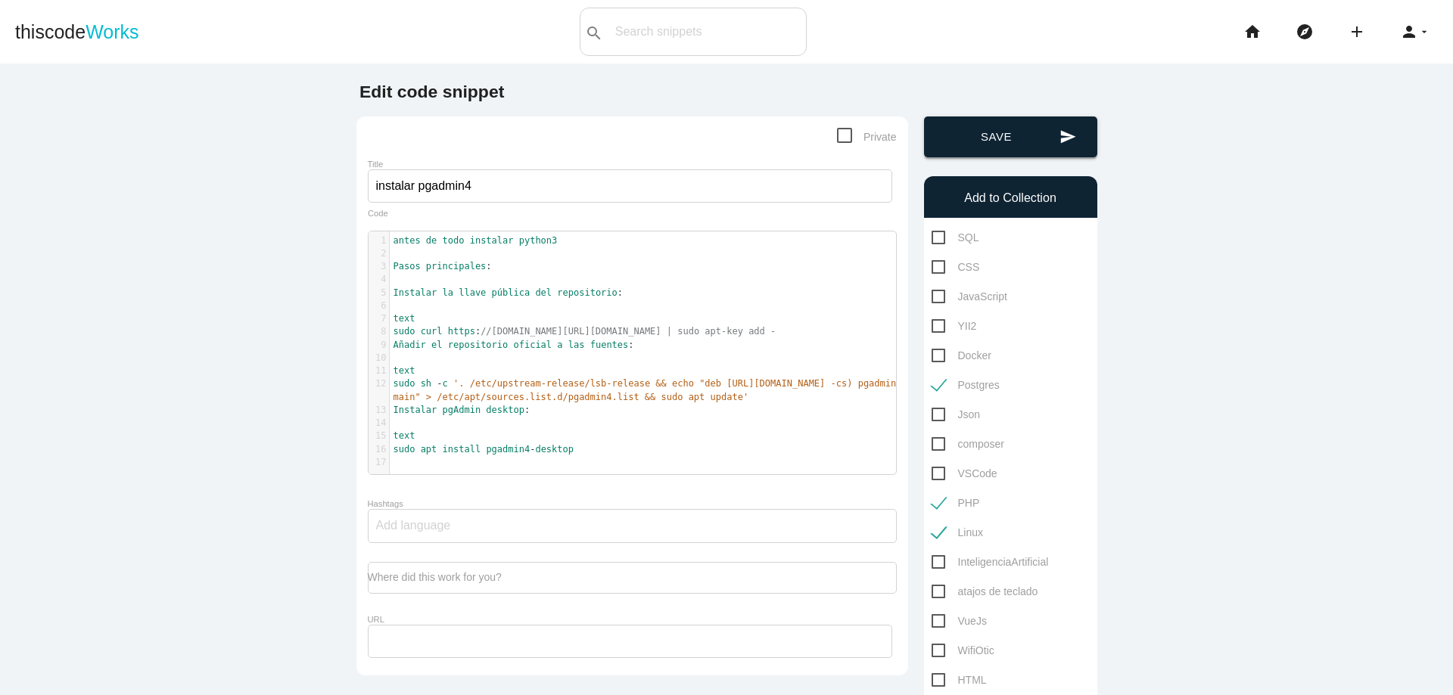
click at [1009, 136] on button "send Save" at bounding box center [1010, 137] width 173 height 41
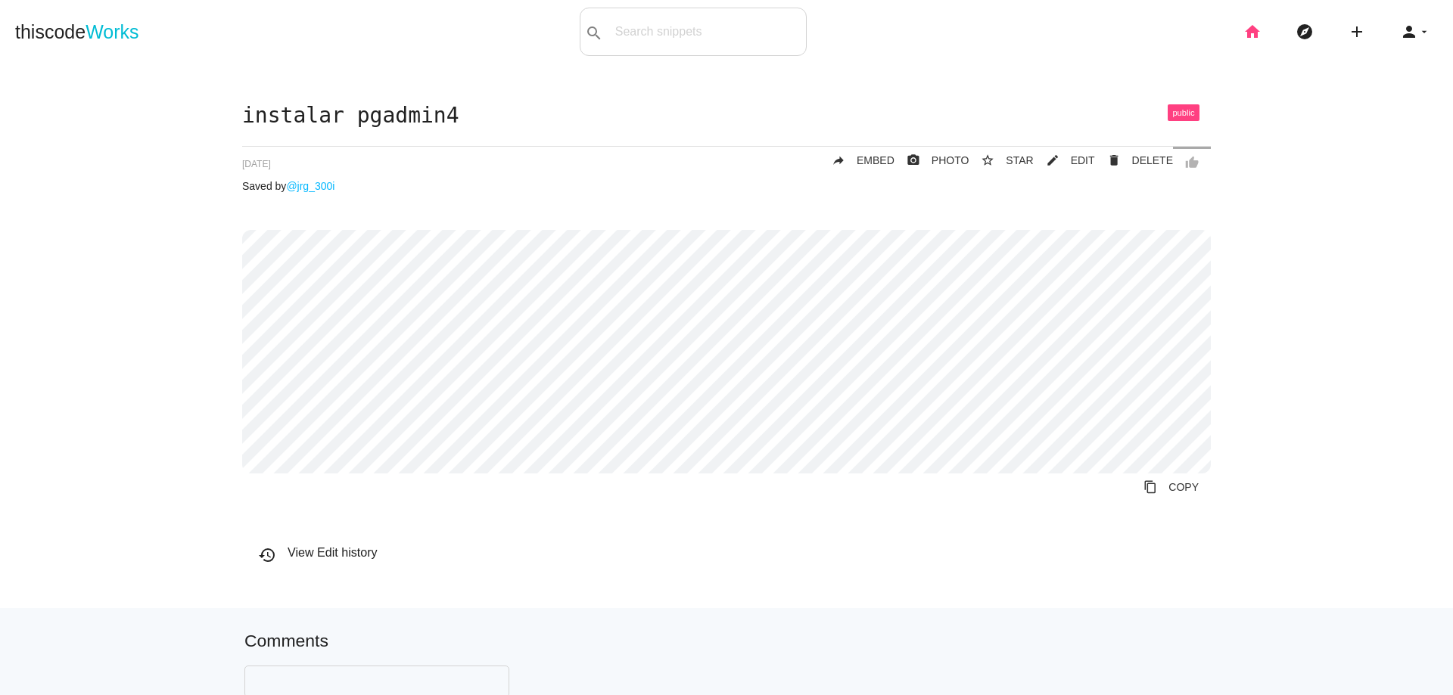
click at [1245, 43] on icon "home" at bounding box center [1252, 32] width 18 height 48
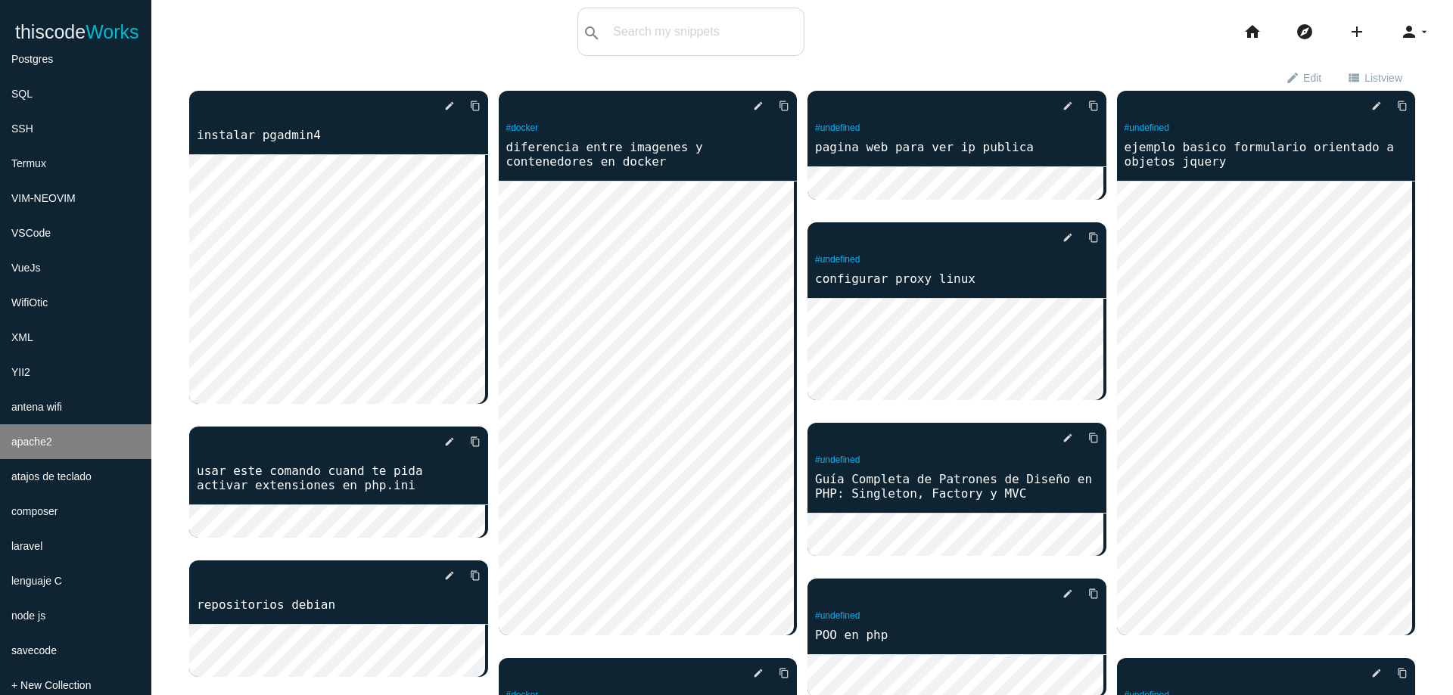
click at [48, 521] on li "composer" at bounding box center [75, 511] width 151 height 35
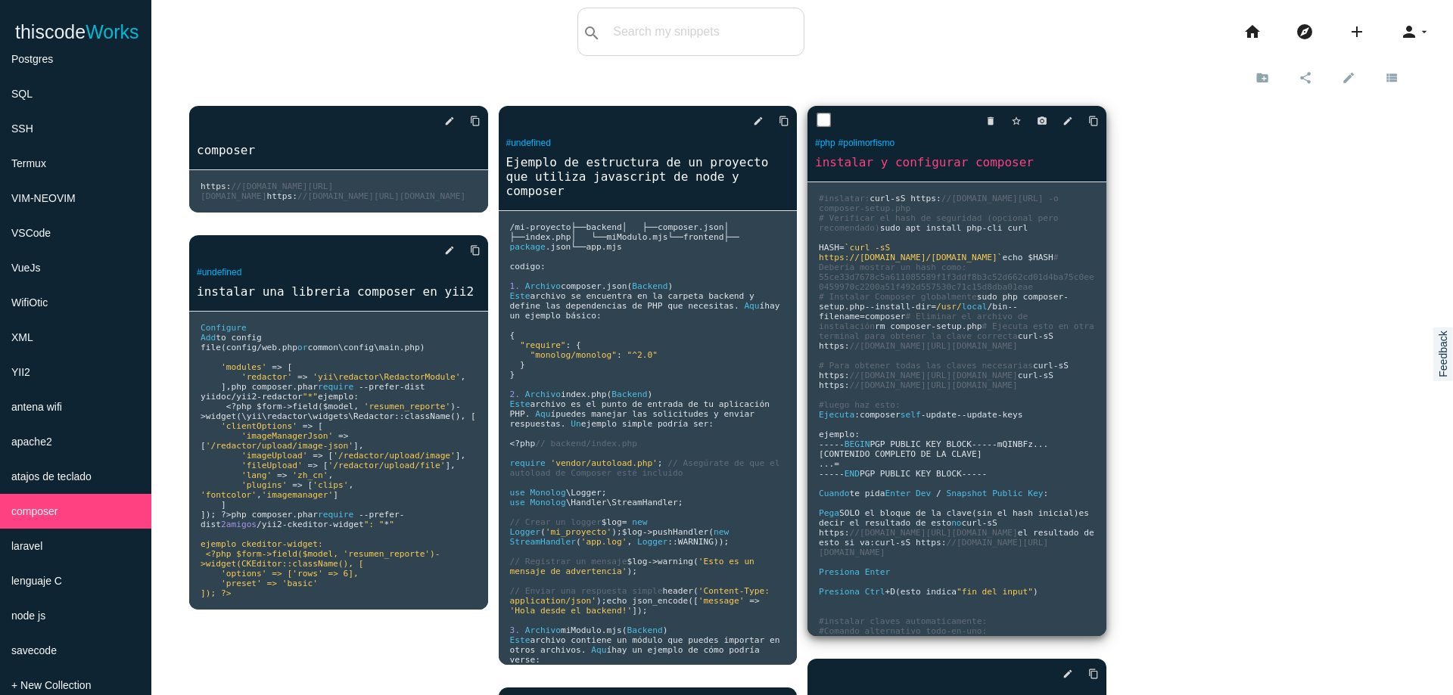
click at [916, 341] on span "# Ejecuta esto en otra terminal para obtener la clave correcta" at bounding box center [959, 332] width 281 height 20
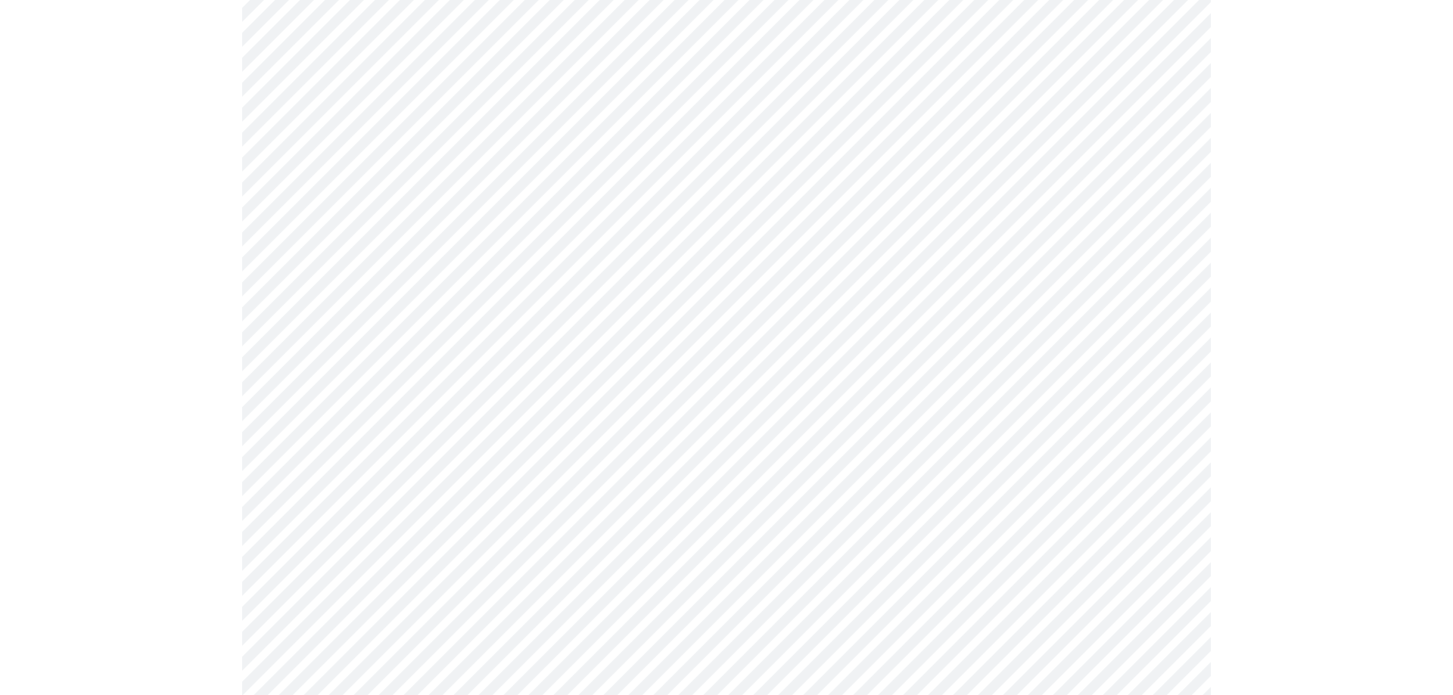
scroll to position [182, 0]
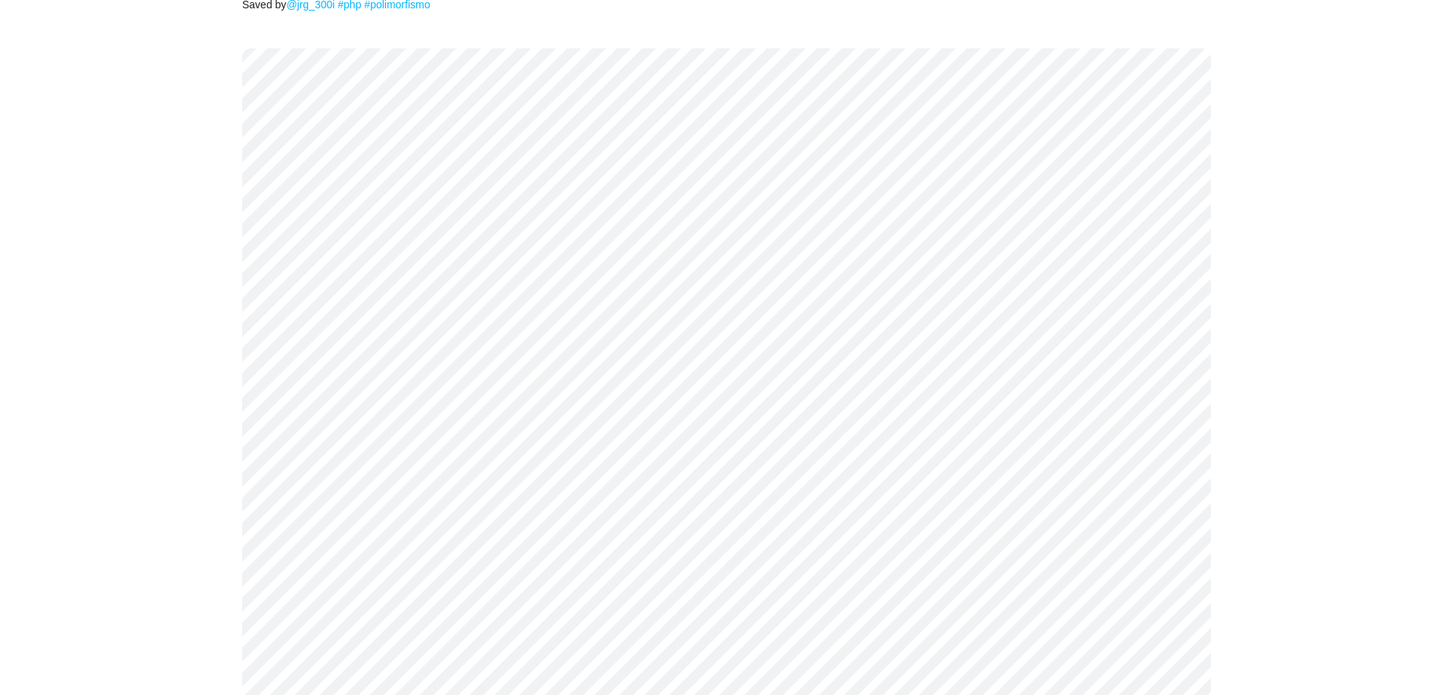
click at [197, 73] on div "instalar y configurar composer thumb_up delete DELETE mode_edit EDIT 68b991ab7d…" at bounding box center [726, 647] width 1422 height 1448
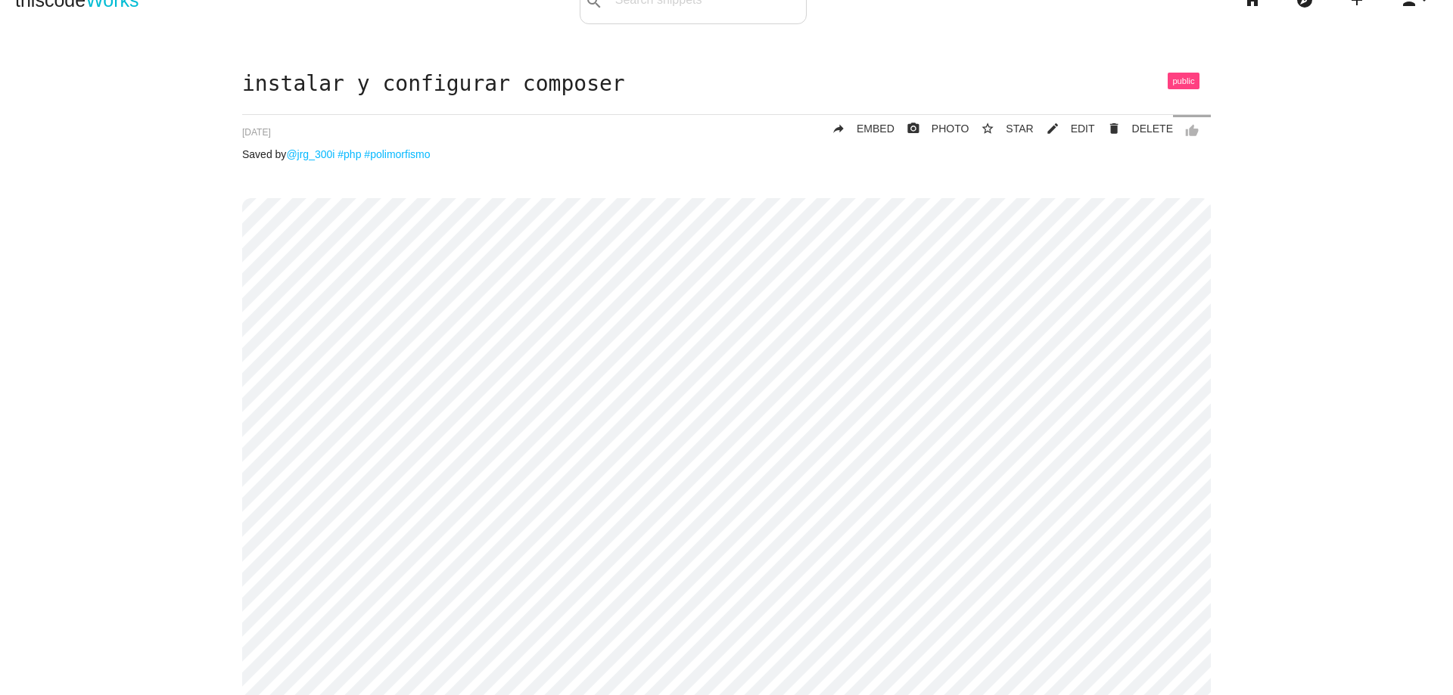
scroll to position [0, 0]
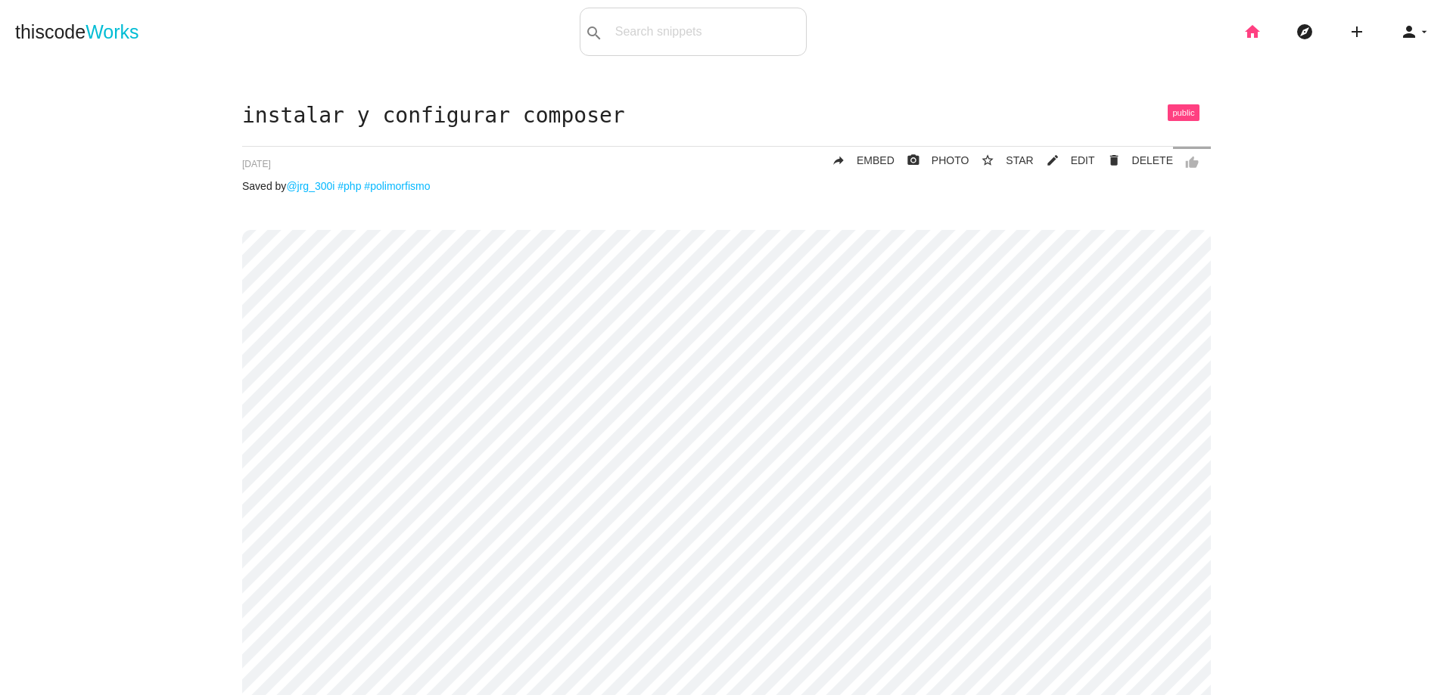
click at [1245, 37] on icon "home" at bounding box center [1252, 32] width 18 height 48
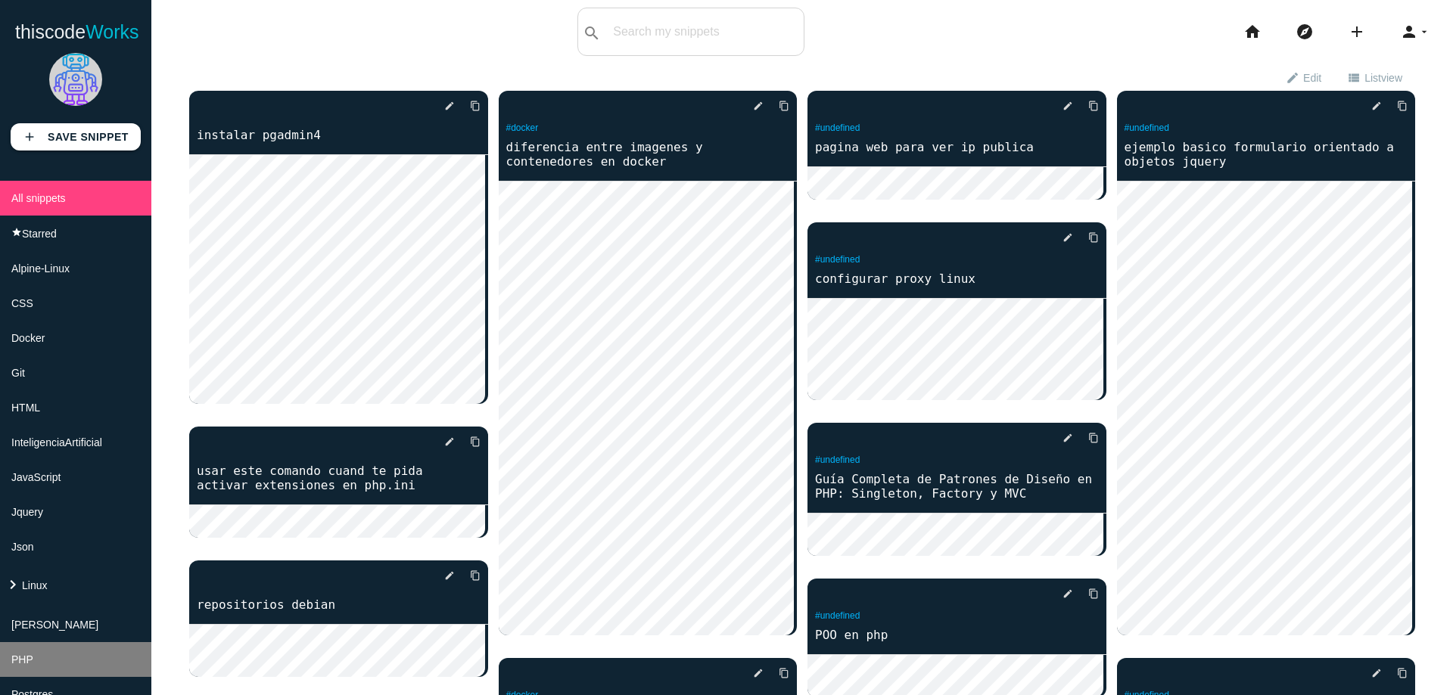
click at [45, 642] on li "PHP" at bounding box center [75, 659] width 151 height 35
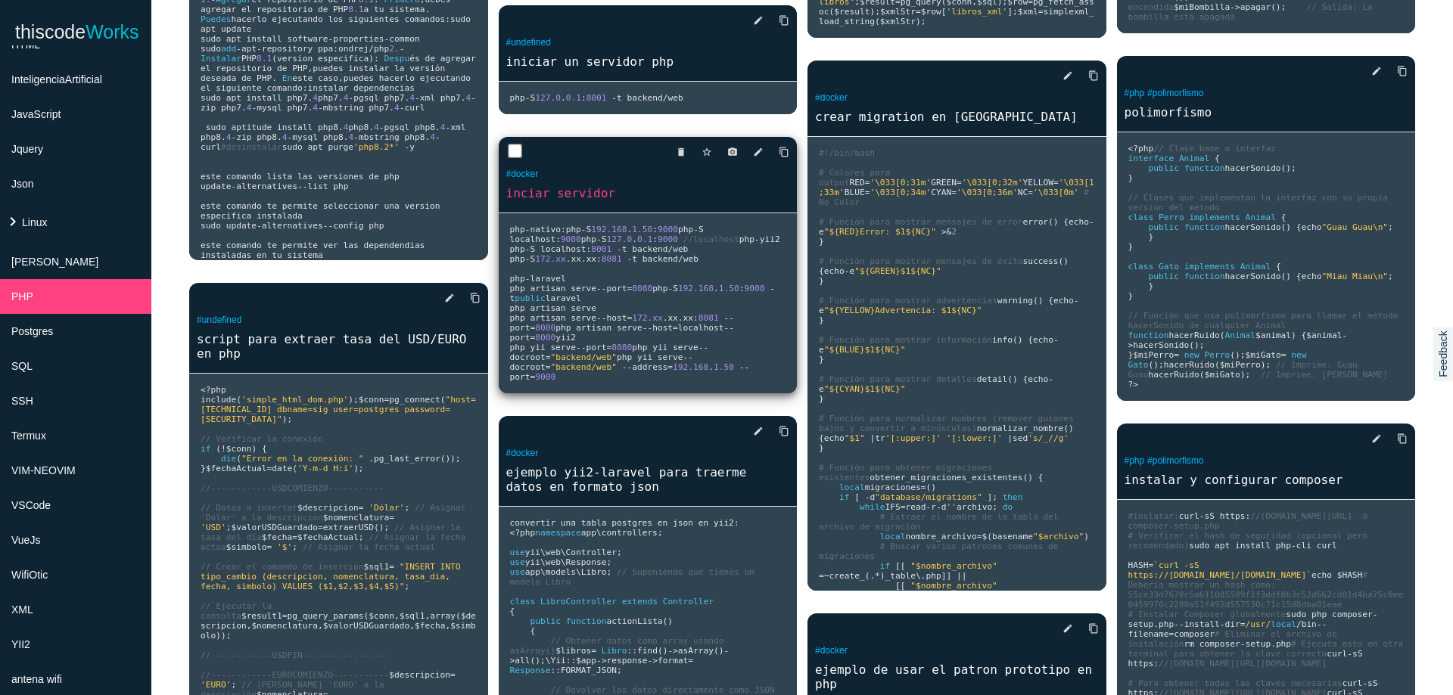
scroll to position [363, 0]
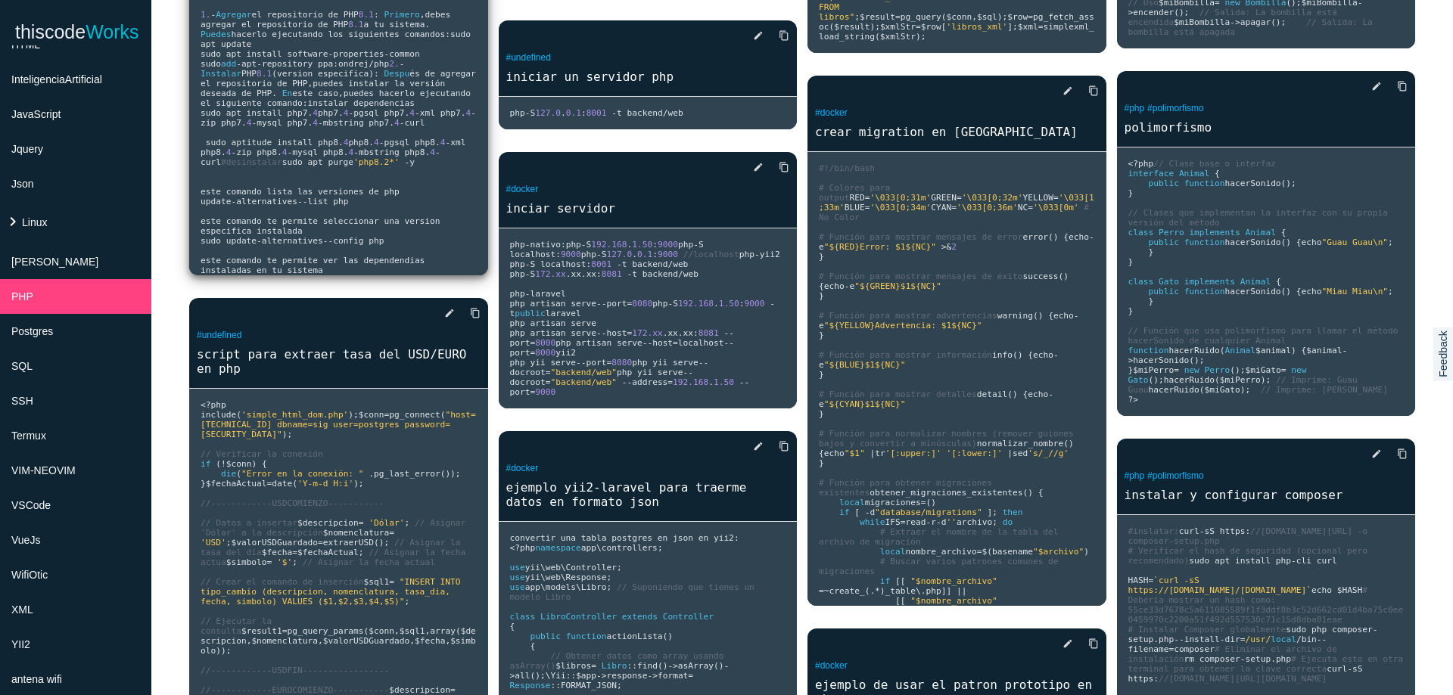
click at [260, 207] on pre "sudo apt update sudo apt install software - properties - common - y #es necesar…" at bounding box center [338, 48] width 299 height 454
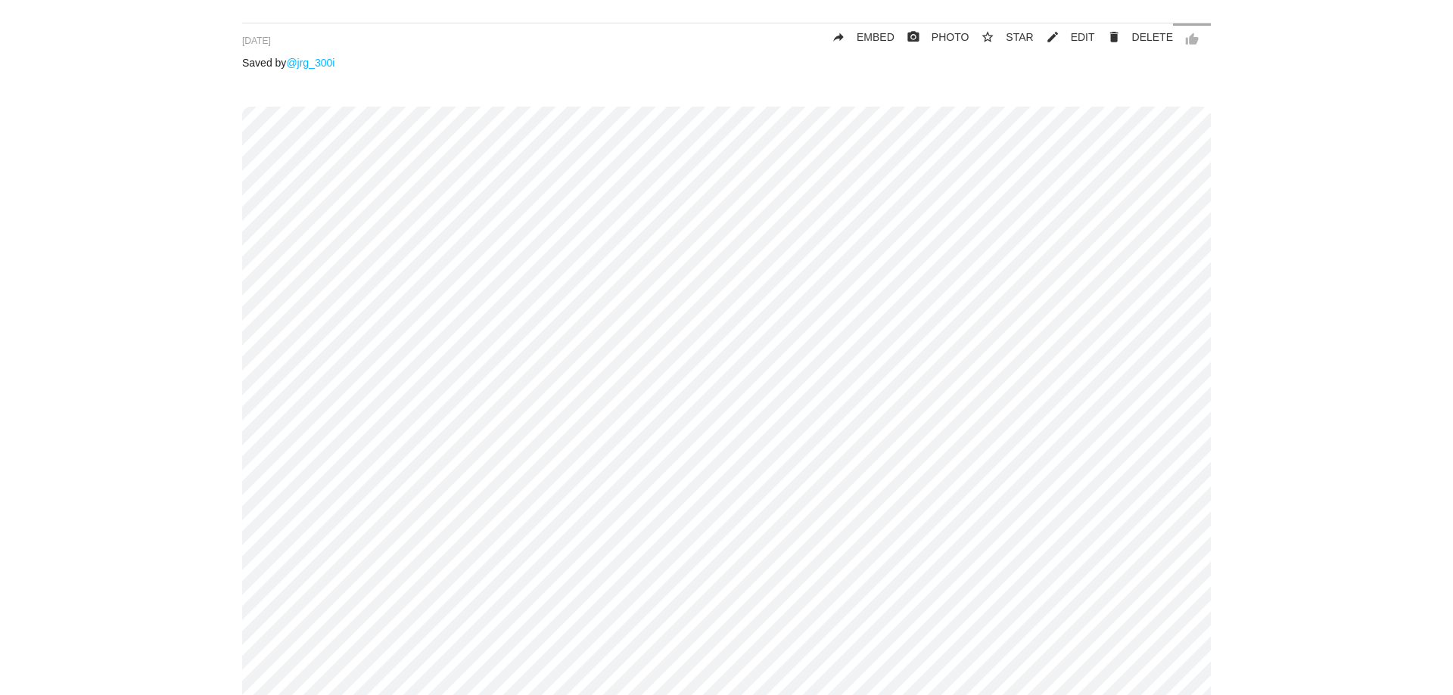
scroll to position [91, 0]
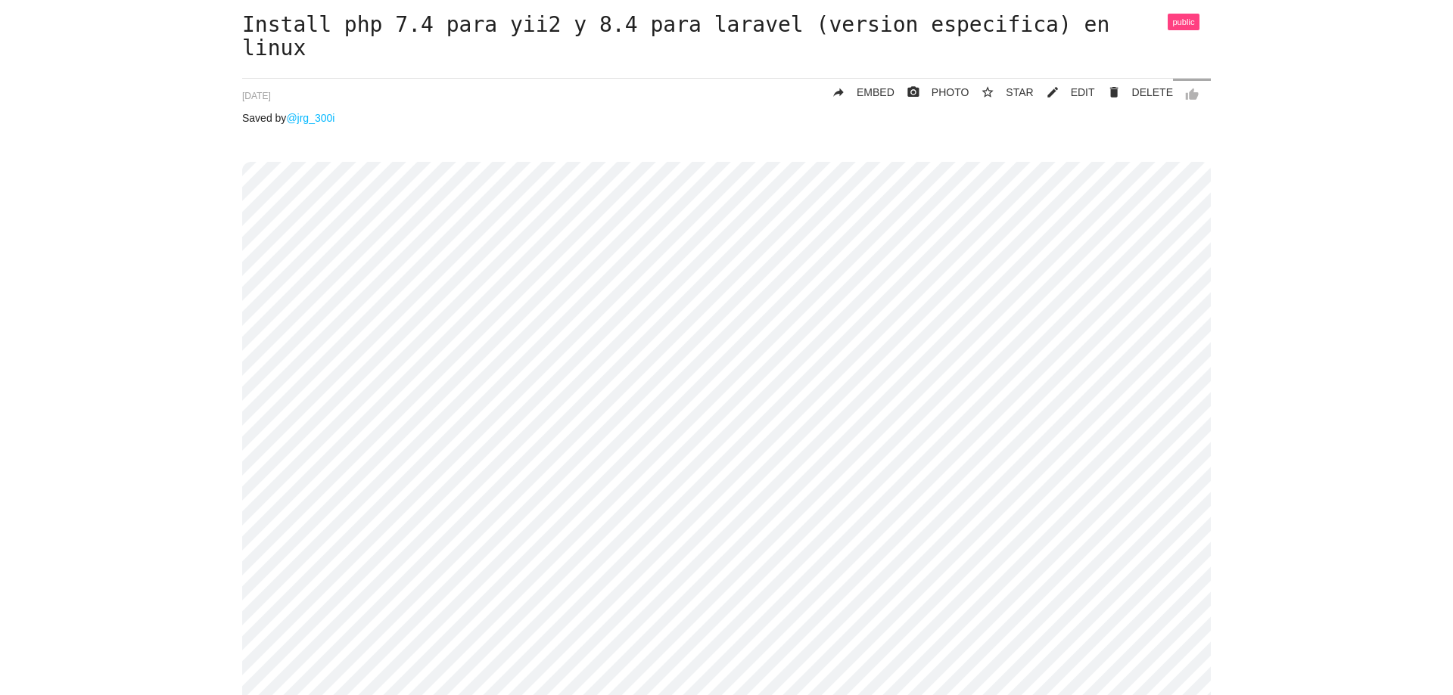
click at [501, 93] on p "[DATE]" at bounding box center [726, 95] width 968 height 12
click at [1089, 95] on span "EDIT" at bounding box center [1083, 92] width 24 height 12
click at [92, 183] on div "Install php 7.4 para yii2 y 8.4 para laravel (version especifica) en linux thum…" at bounding box center [726, 622] width 1422 height 1217
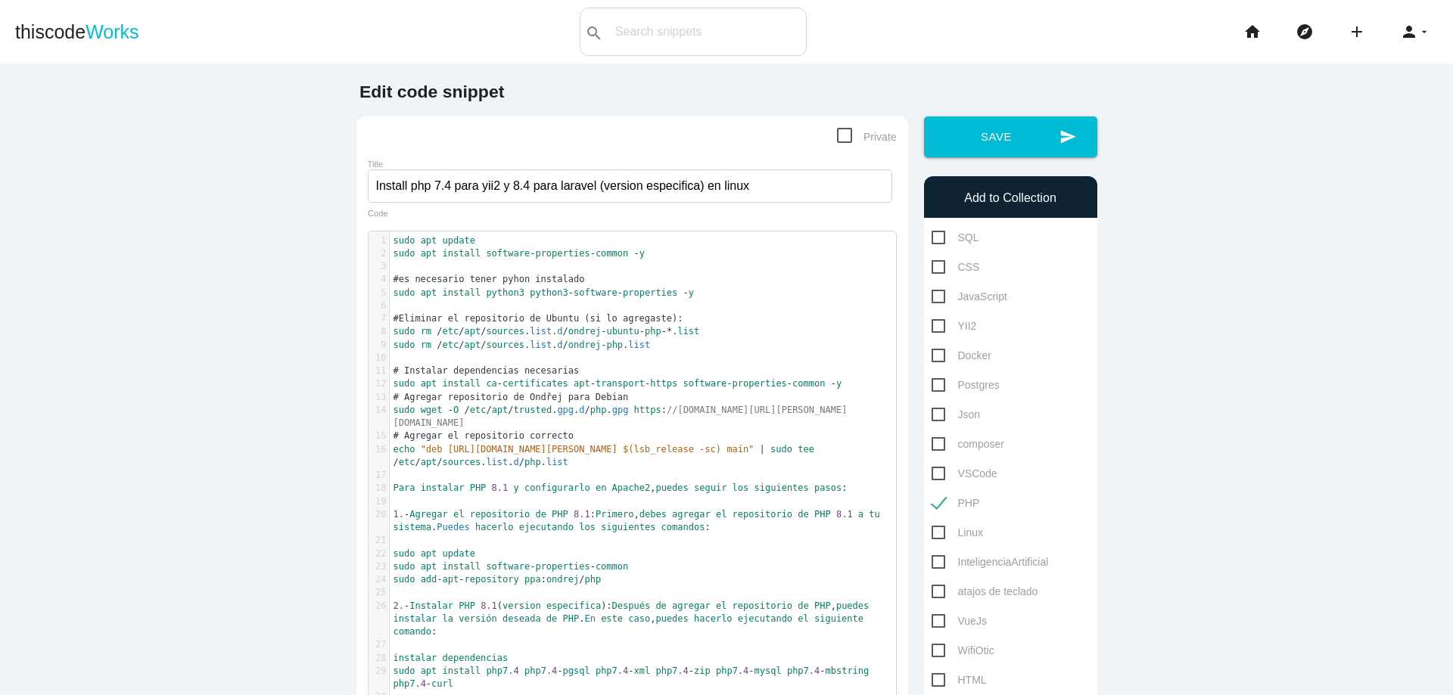
scroll to position [5, 0]
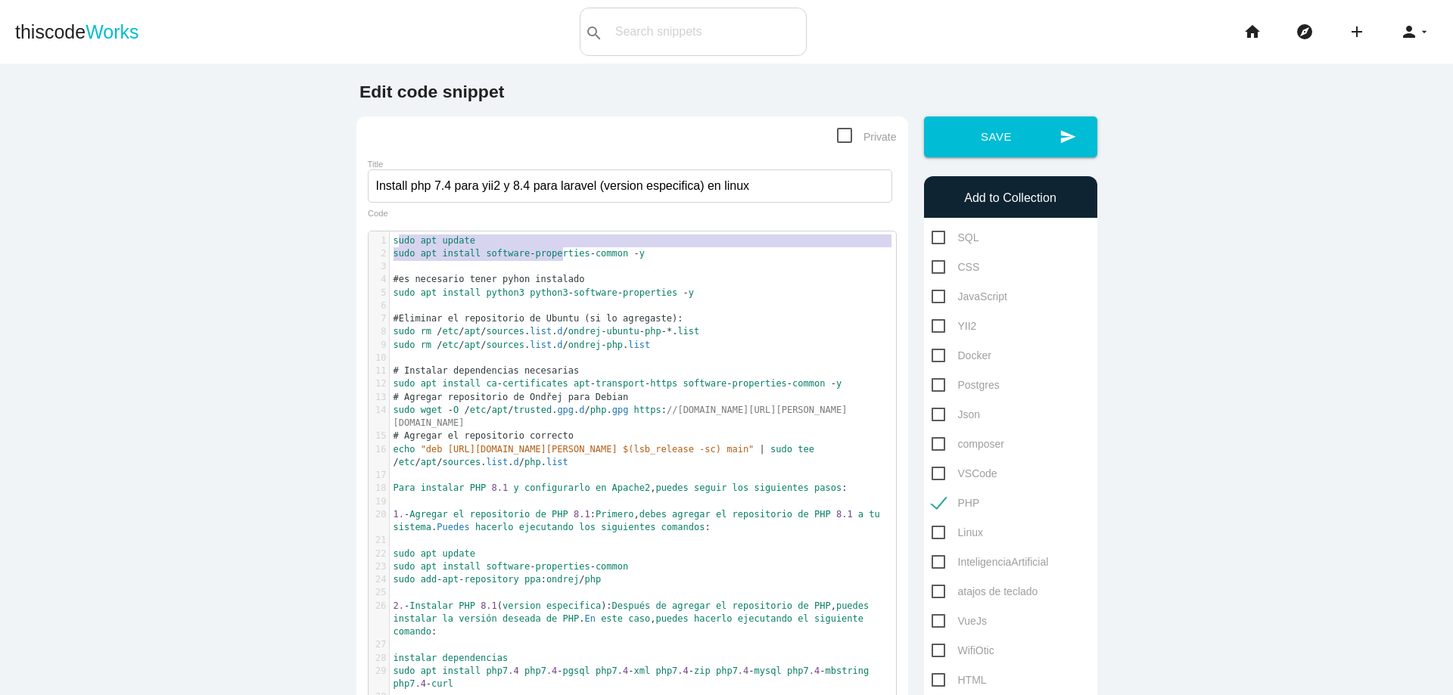
type textarea "udo apt update sudo apt install software-properties-c"
drag, startPoint x: 391, startPoint y: 241, endPoint x: 595, endPoint y: 256, distance: 204.8
click at [532, 260] on pre "sudo apt install software - properties - common - y" at bounding box center [648, 253] width 517 height 13
type textarea "sudo apt update sudo apt install software-properties-common -y"
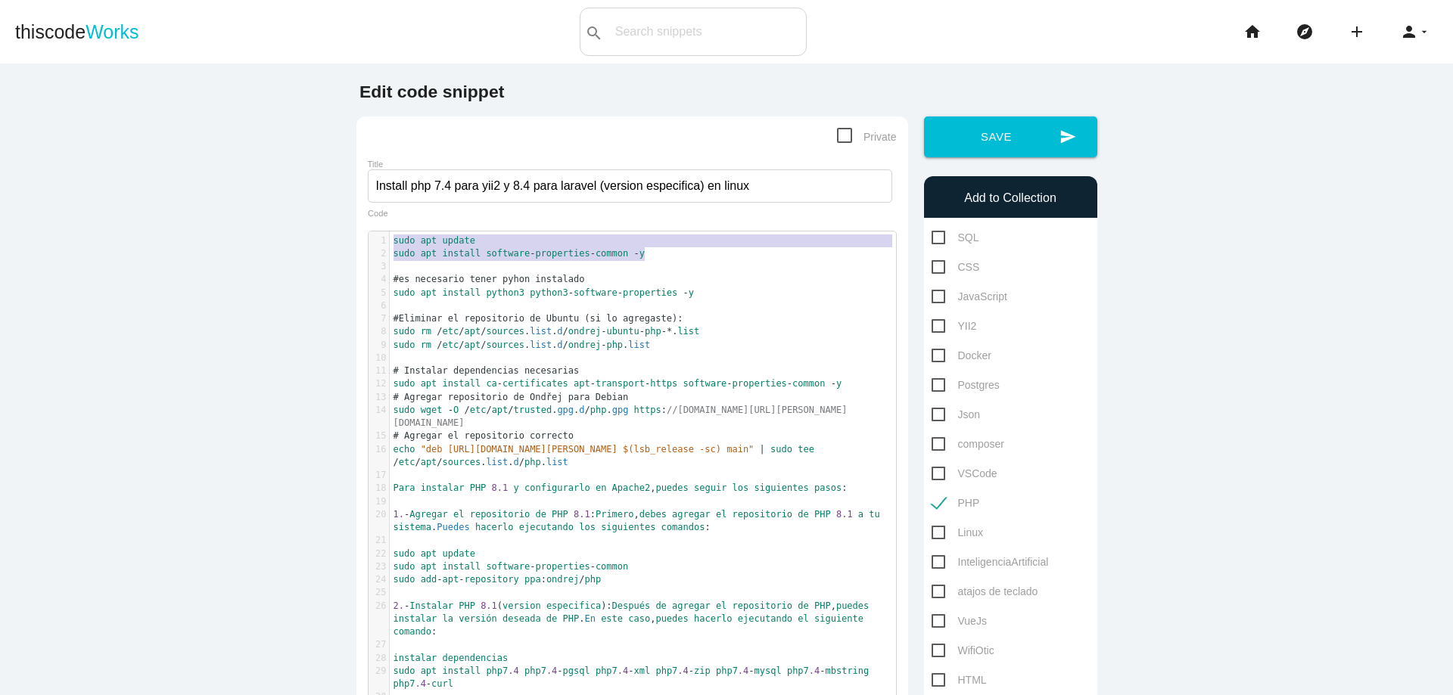
drag, startPoint x: 386, startPoint y: 243, endPoint x: 654, endPoint y: 253, distance: 268.0
paste textarea
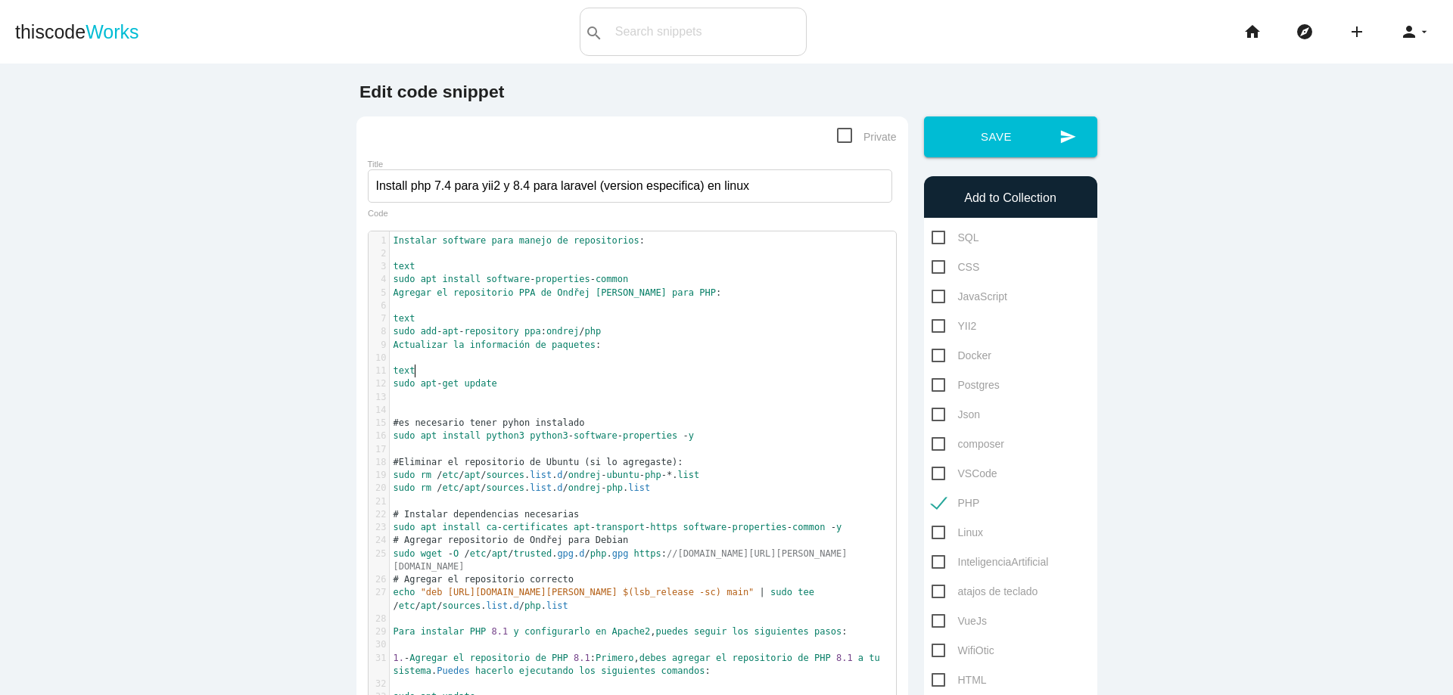
click at [480, 373] on pre "text" at bounding box center [648, 371] width 517 height 13
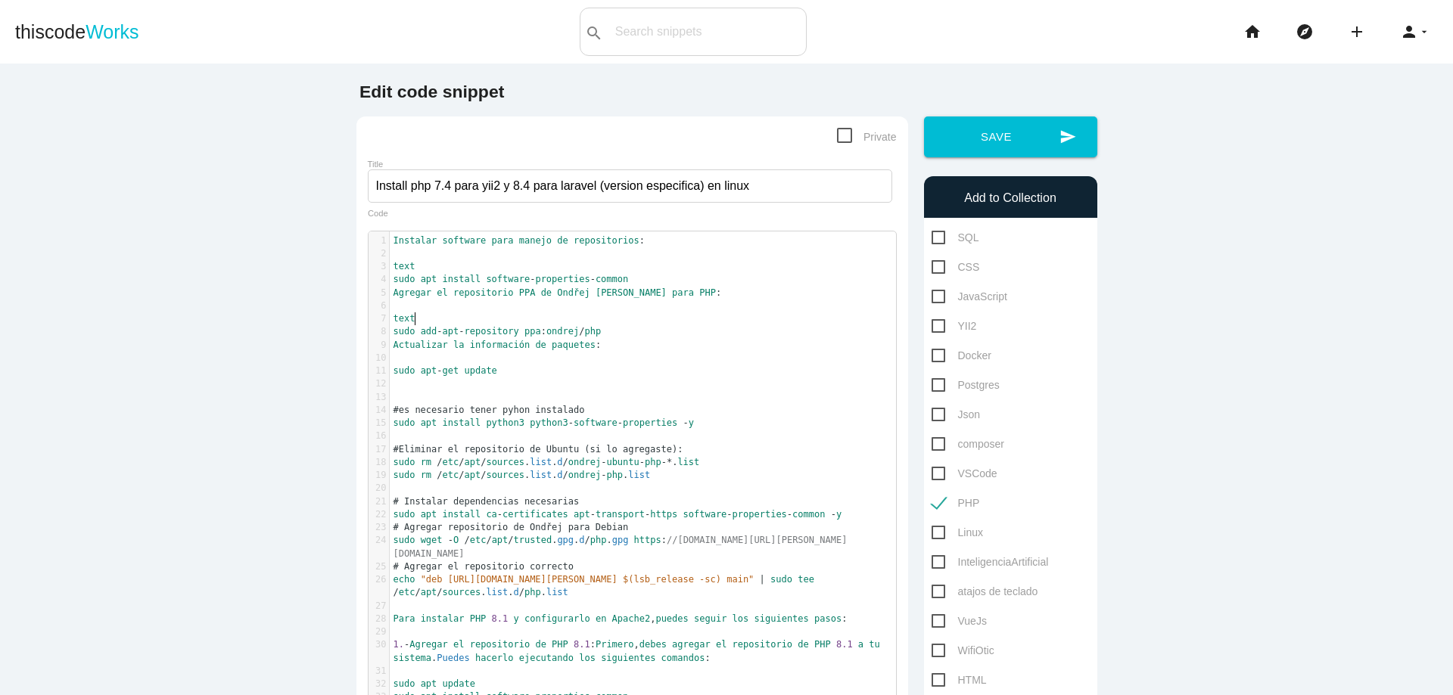
click at [435, 322] on pre "text" at bounding box center [648, 318] width 517 height 13
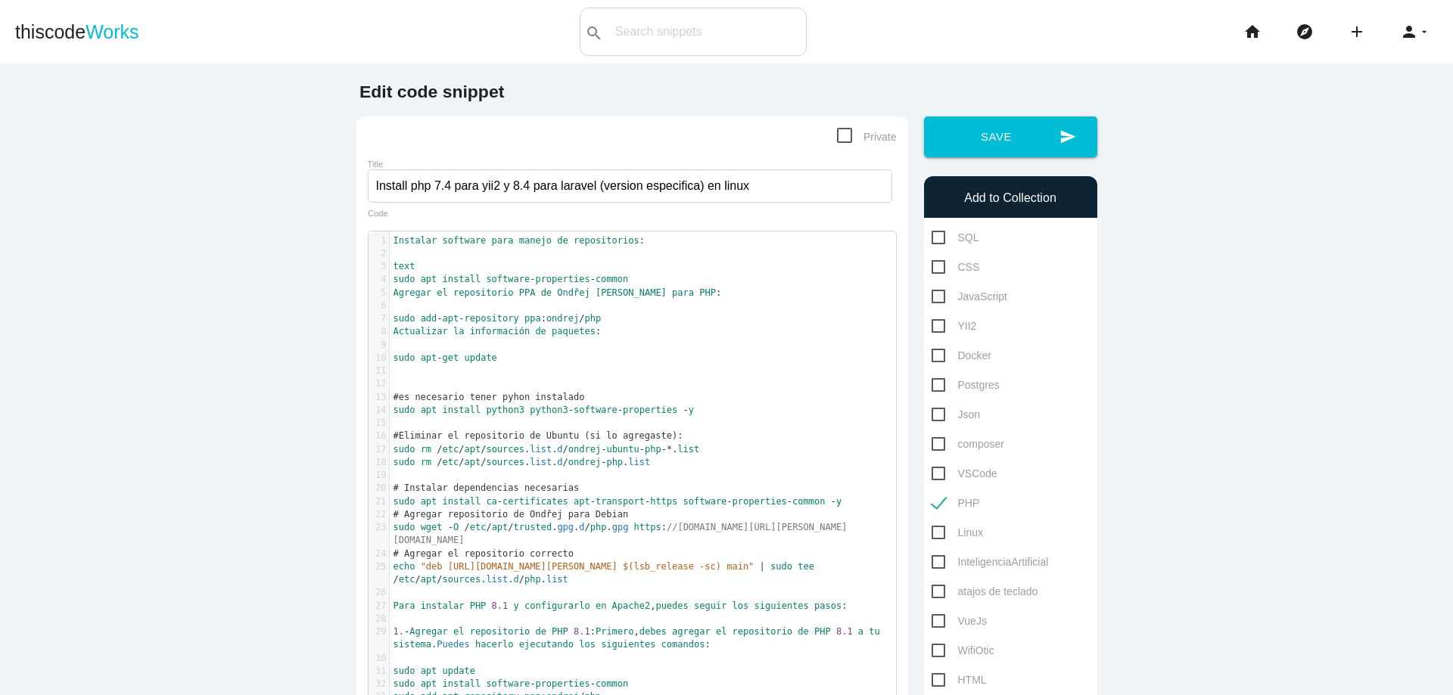
click at [424, 258] on pre "​" at bounding box center [648, 253] width 517 height 13
click at [431, 268] on pre "text" at bounding box center [648, 266] width 517 height 13
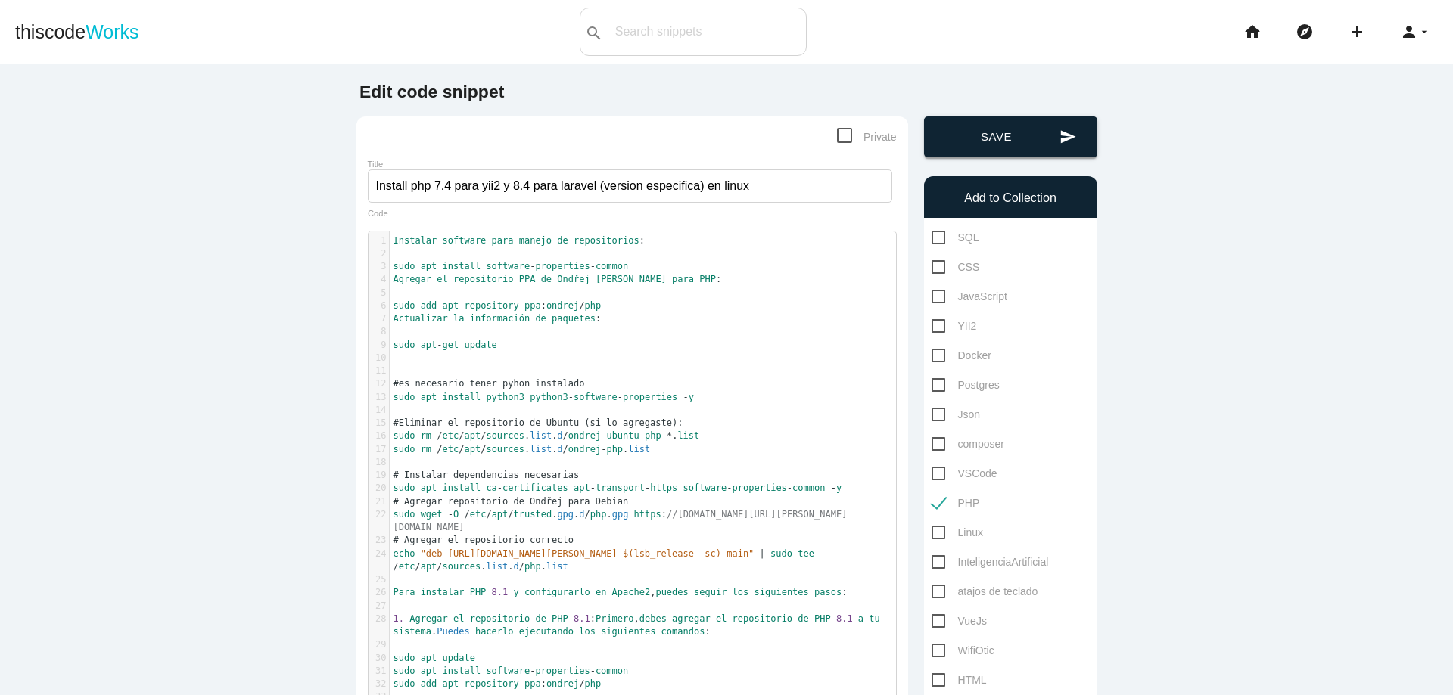
click at [999, 147] on button "send Save" at bounding box center [1010, 137] width 173 height 41
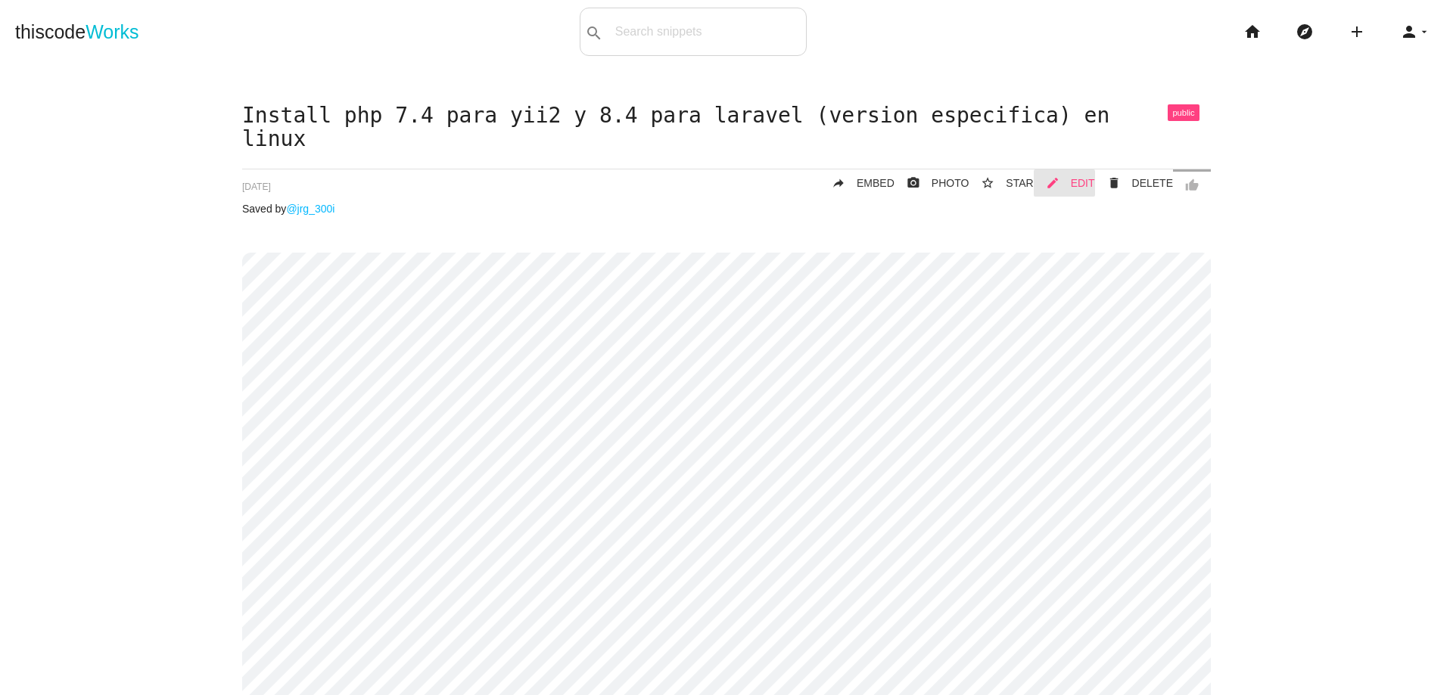
click at [1071, 186] on span "EDIT" at bounding box center [1083, 183] width 24 height 12
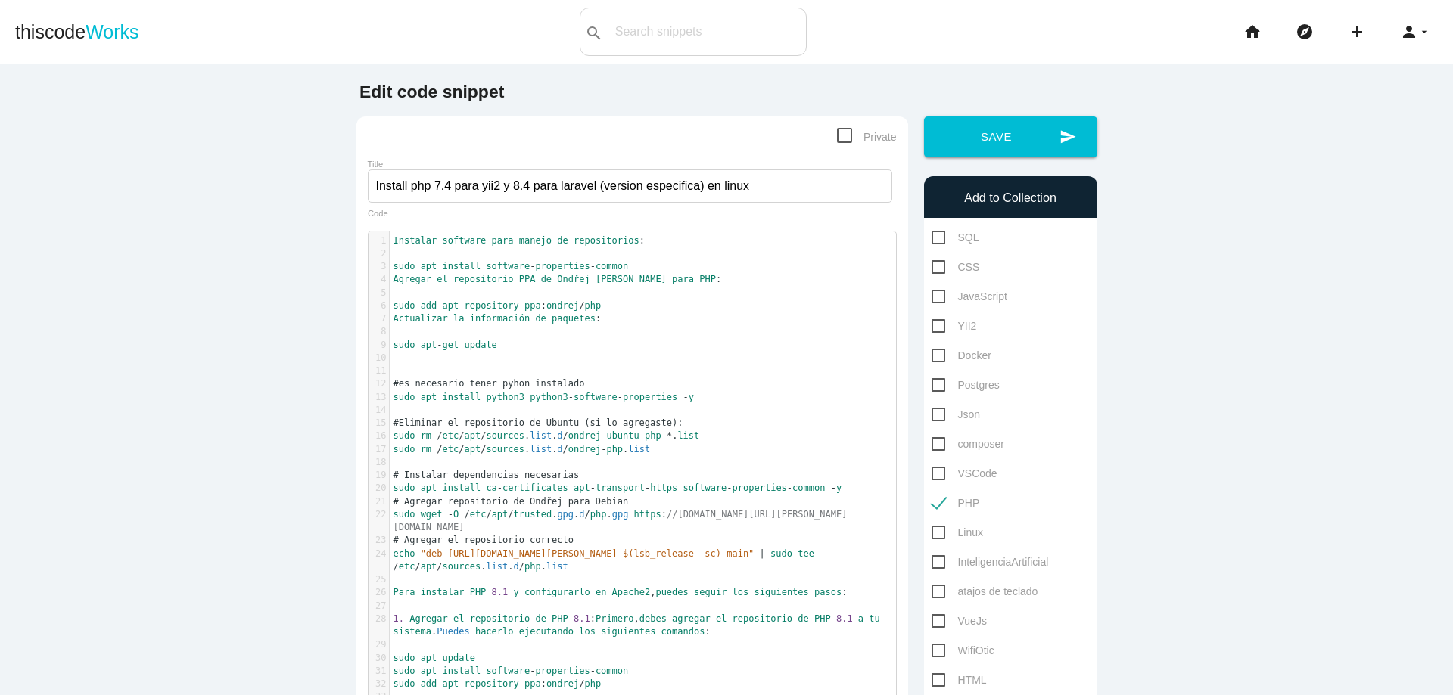
scroll to position [5, 0]
click at [393, 262] on span "sudo" at bounding box center [404, 266] width 22 height 11
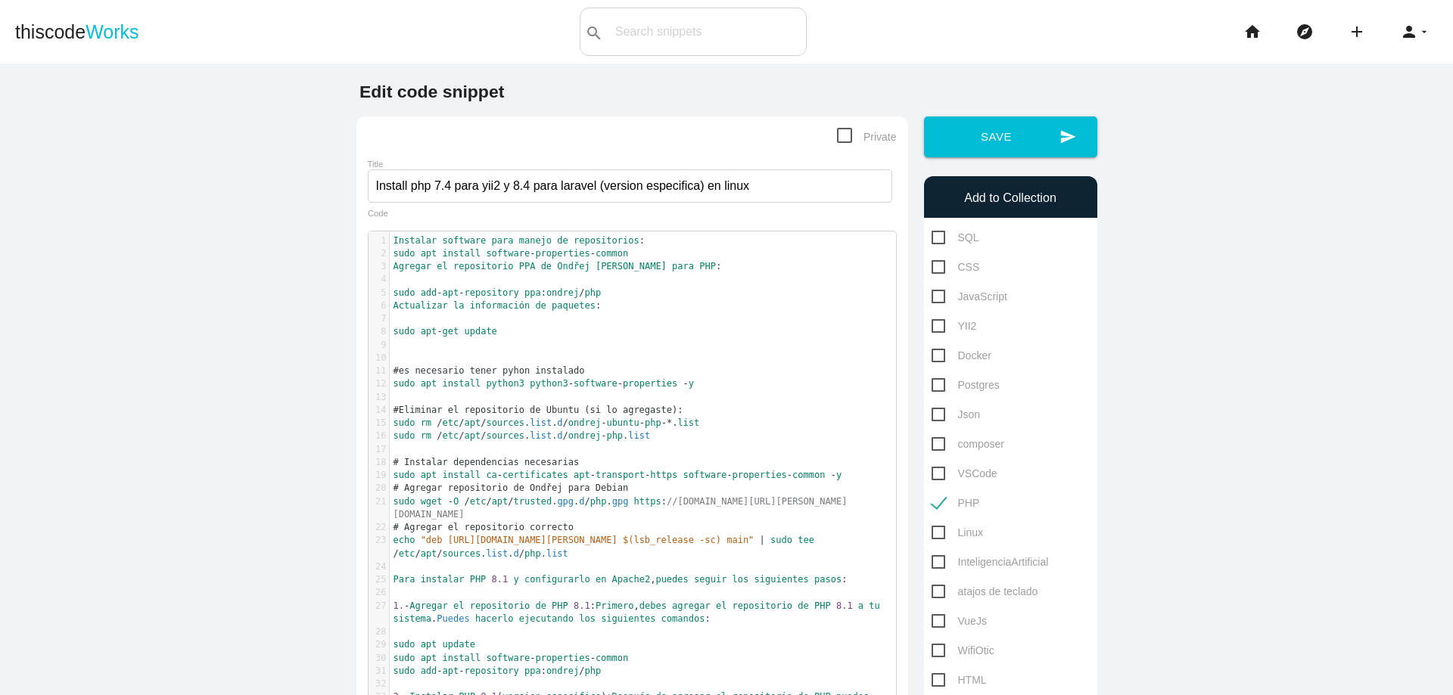
type textarea "%"
type textarea "#"
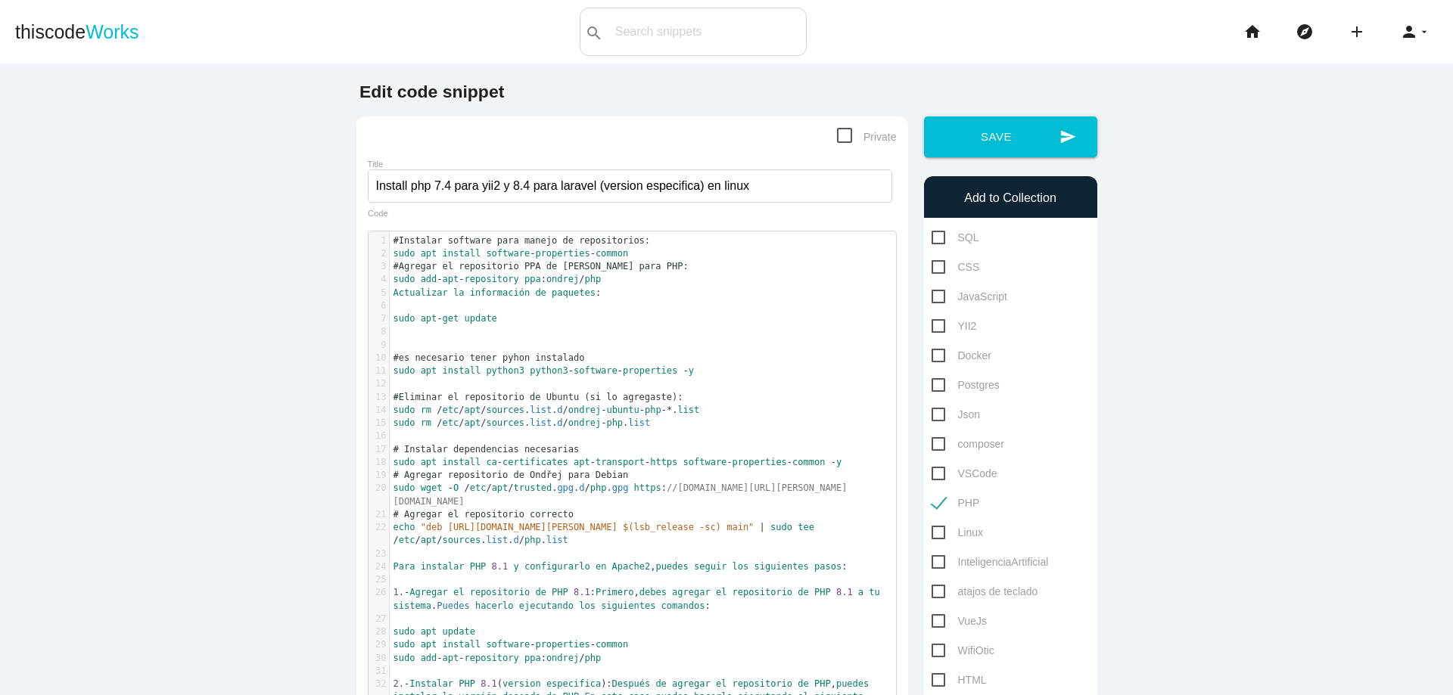
type textarea "#"
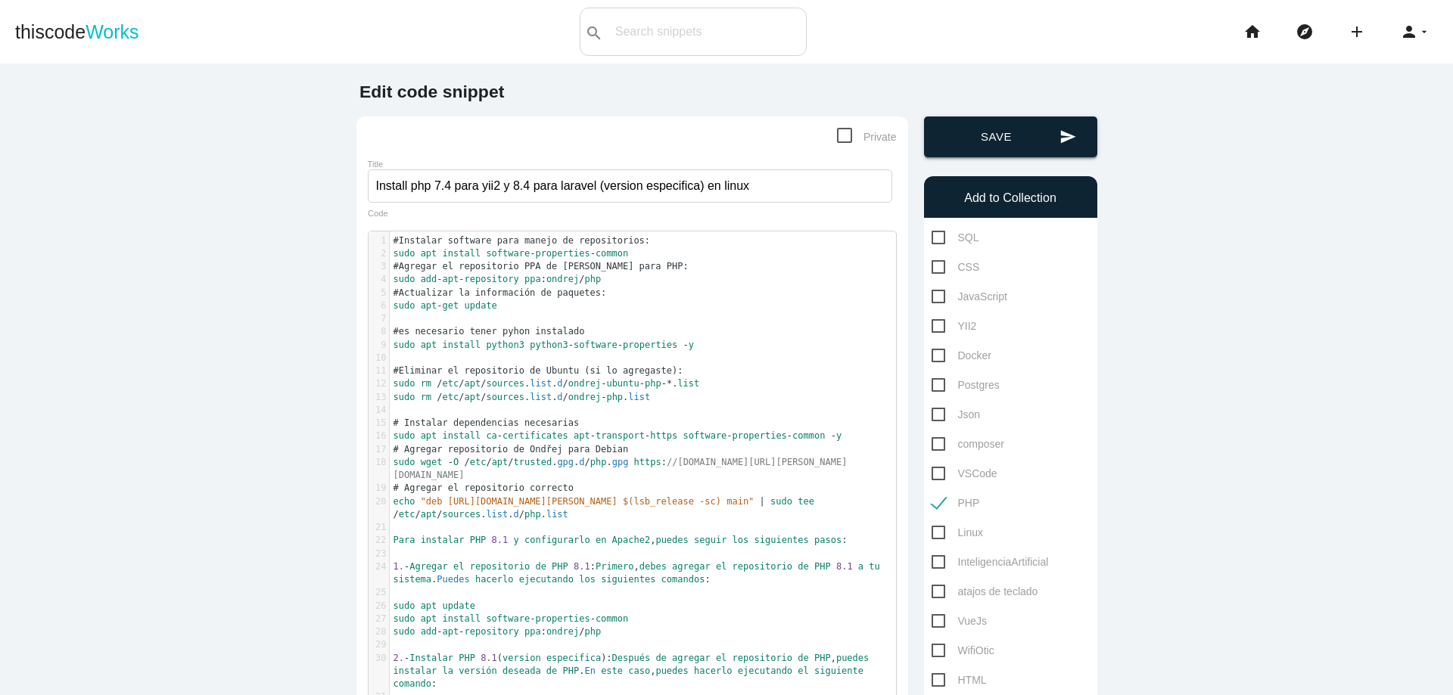
click at [1012, 154] on button "send Save" at bounding box center [1010, 137] width 173 height 41
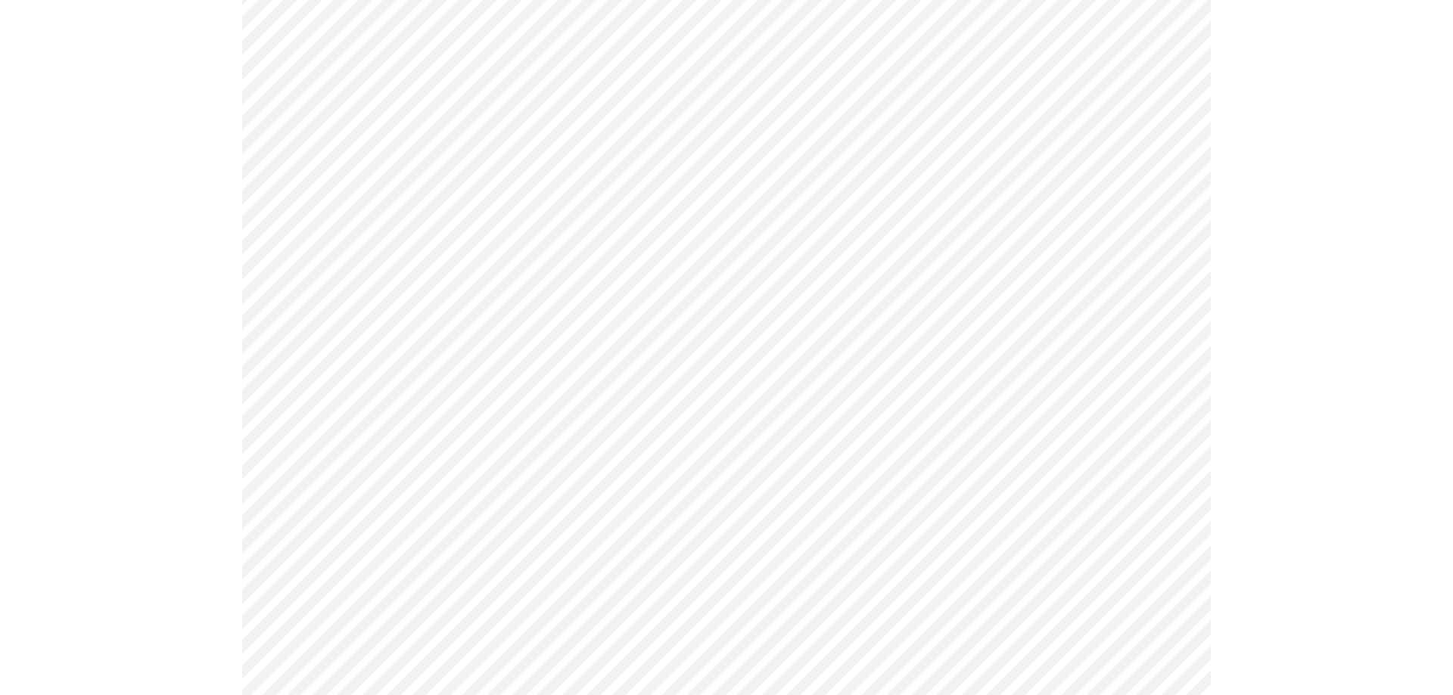
scroll to position [363, 0]
click at [172, 352] on div "Install php 7.4 para yii2 y 8.4 para laravel (version especifica) en linux thum…" at bounding box center [726, 374] width 1422 height 1266
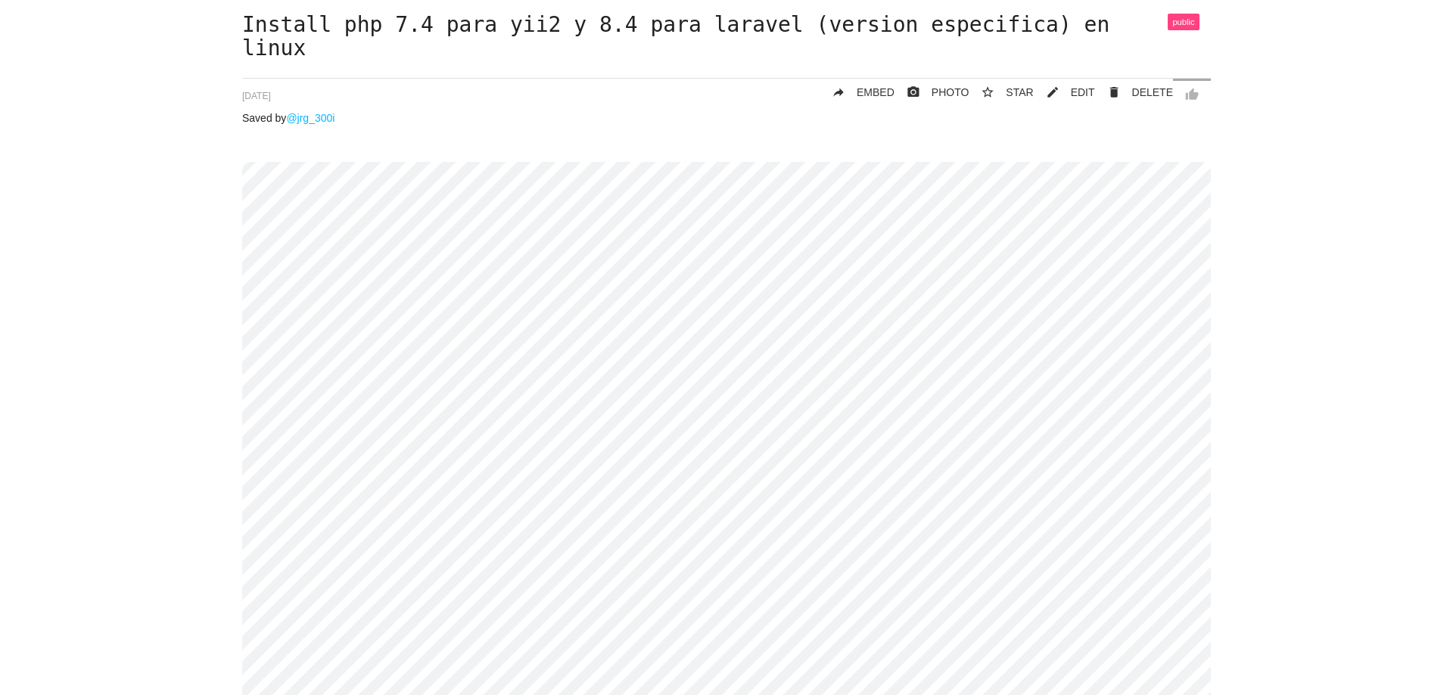
scroll to position [0, 0]
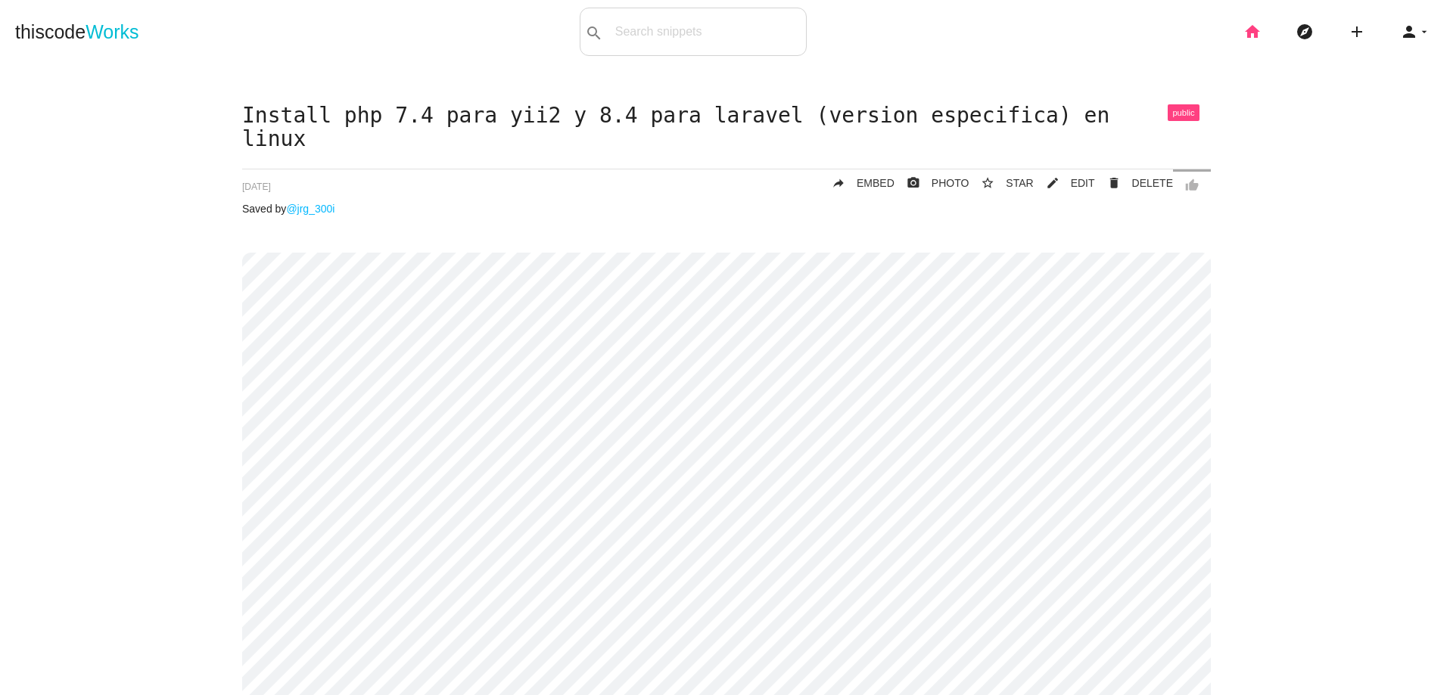
click at [1245, 39] on icon "home" at bounding box center [1252, 32] width 18 height 48
click at [1243, 31] on icon "home" at bounding box center [1252, 32] width 18 height 48
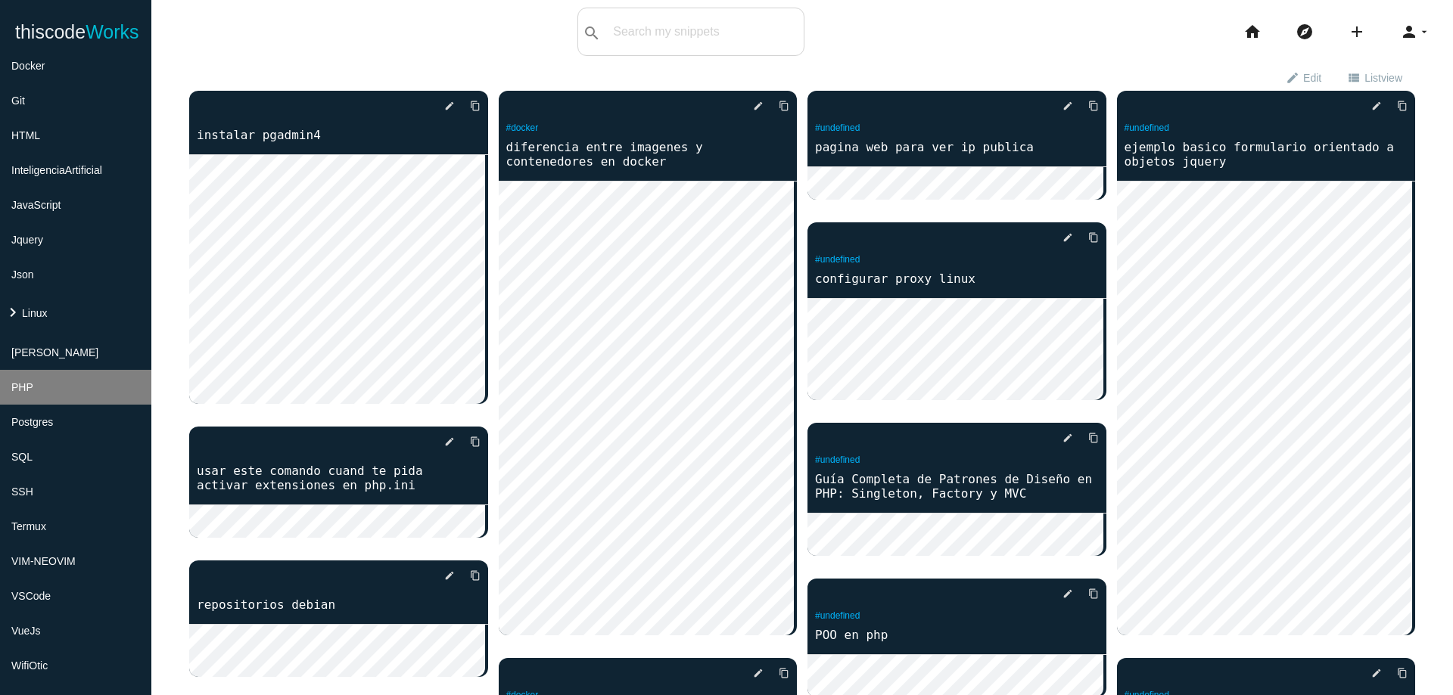
scroll to position [363, 0]
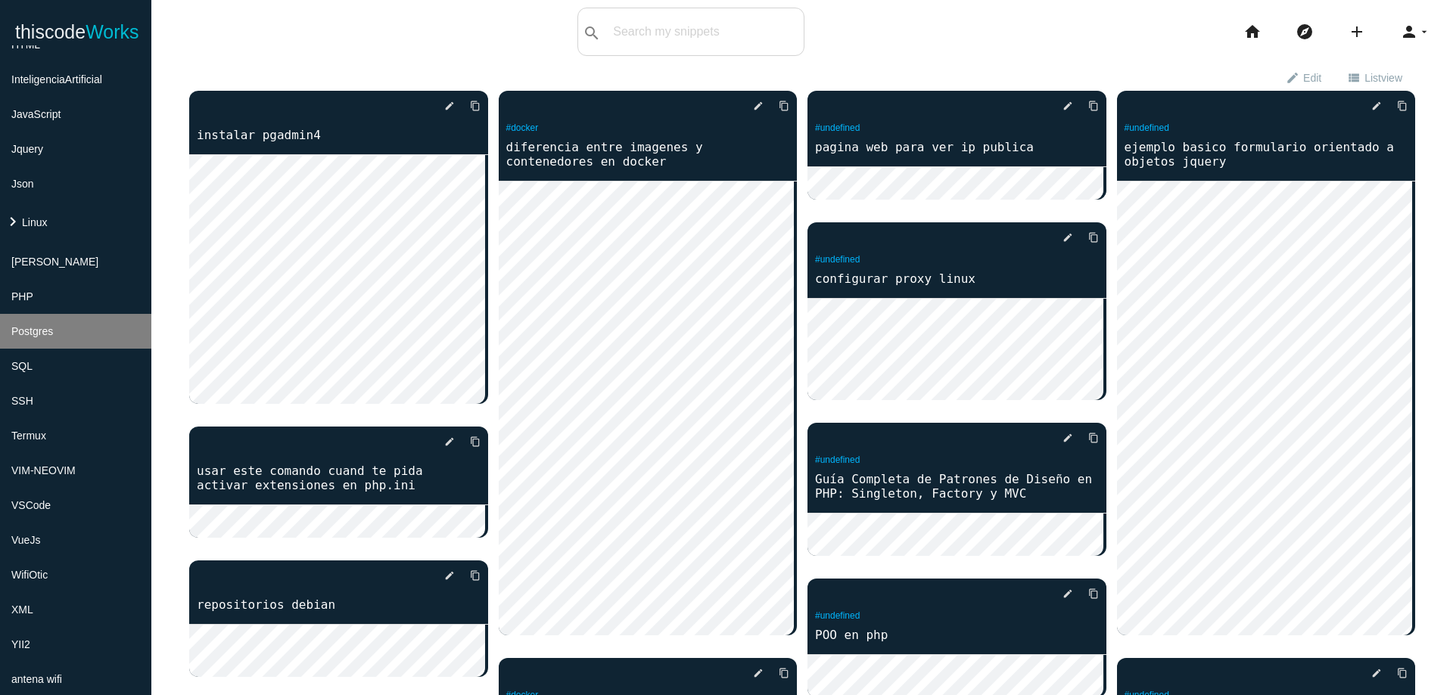
click at [90, 341] on li "Postgres" at bounding box center [75, 331] width 151 height 35
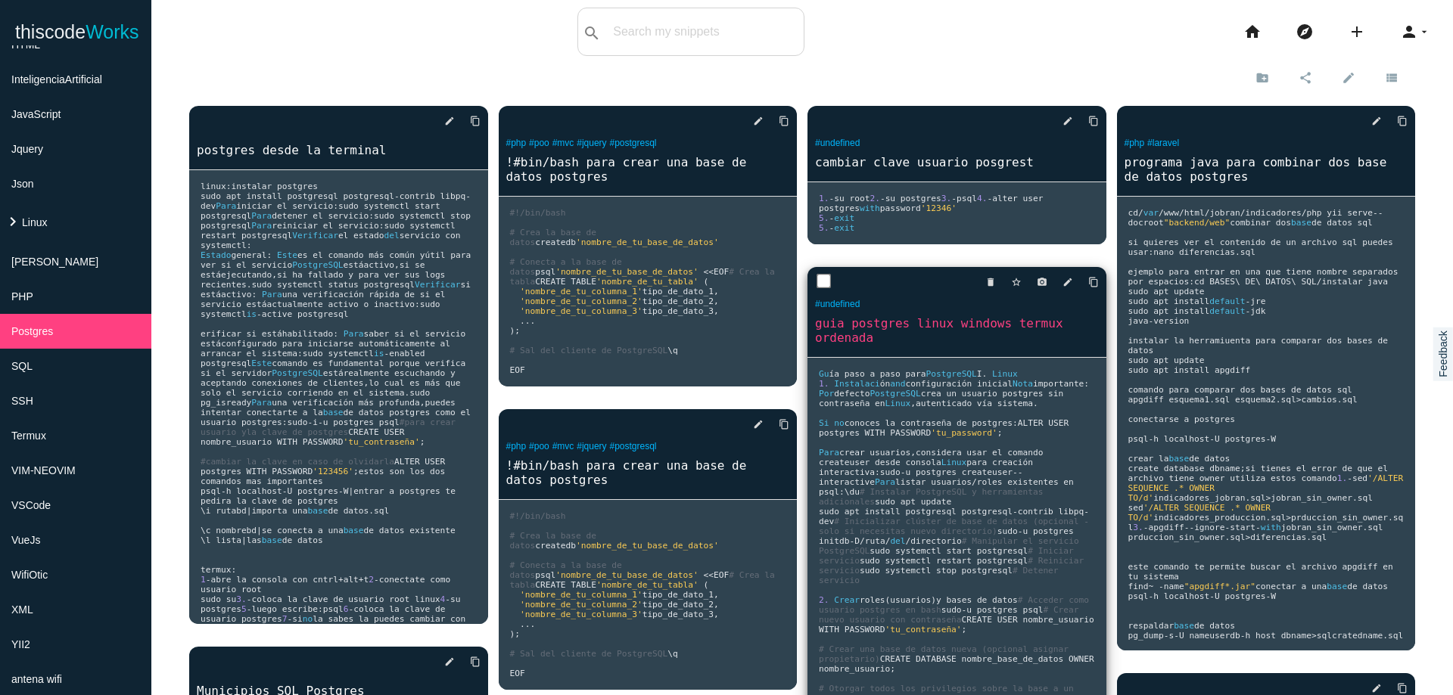
click at [991, 411] on pre "Gu í a paso a paso para PostgreSQL I . Linux 1. Instalaci ó n and configuraci ó…" at bounding box center [956, 585] width 299 height 454
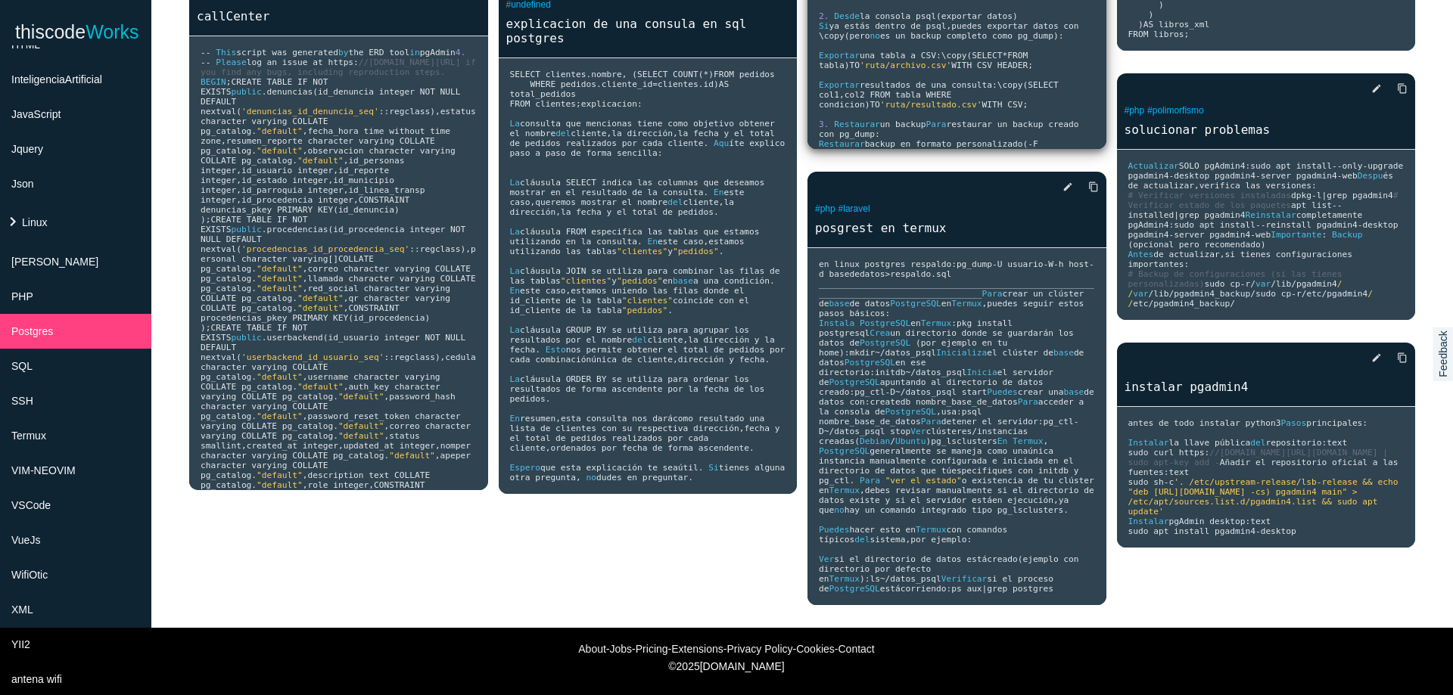
scroll to position [1453, 0]
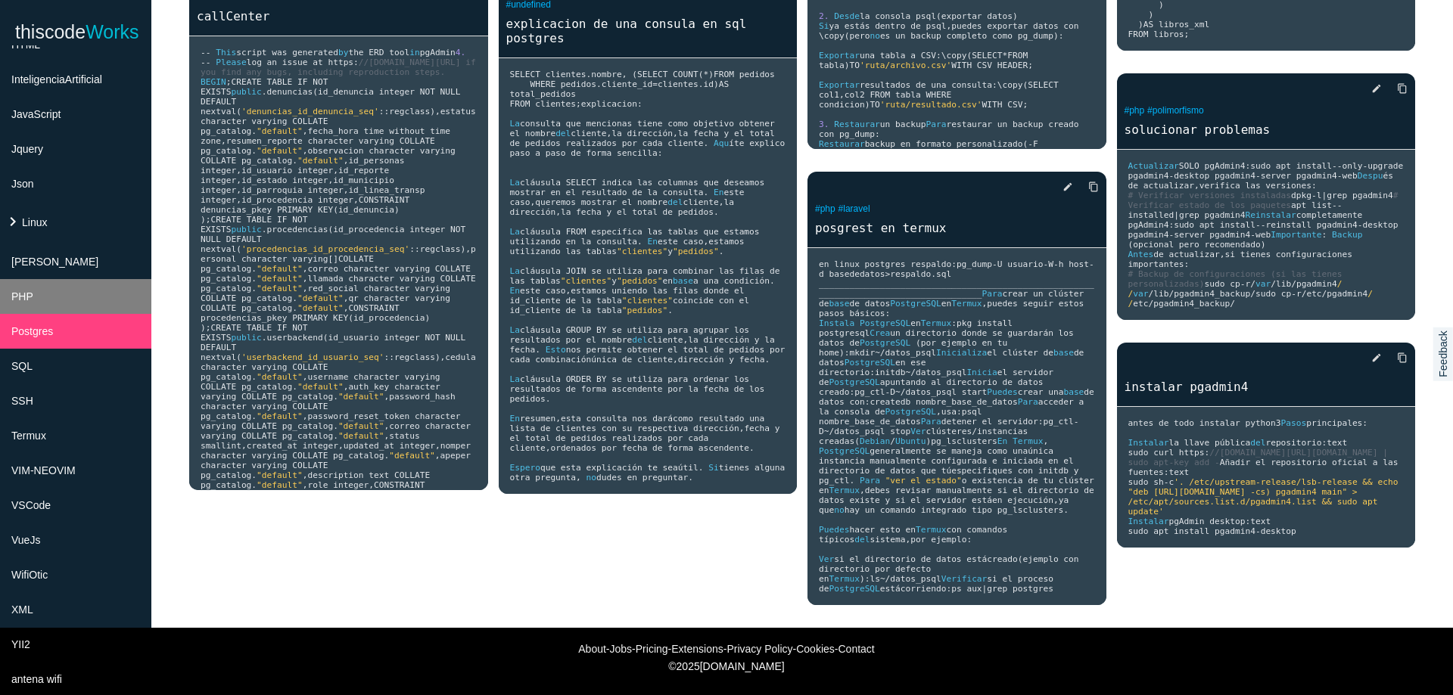
click at [77, 301] on li "PHP" at bounding box center [75, 296] width 151 height 35
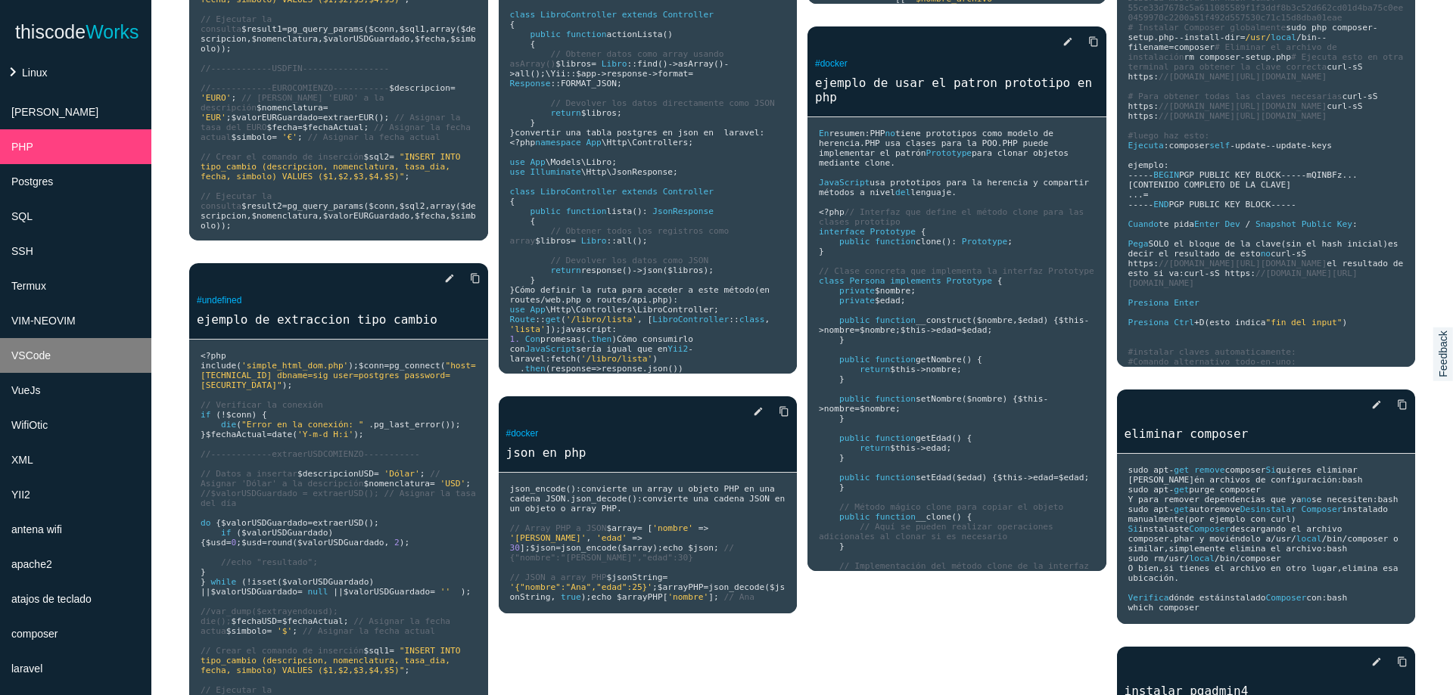
scroll to position [545, 0]
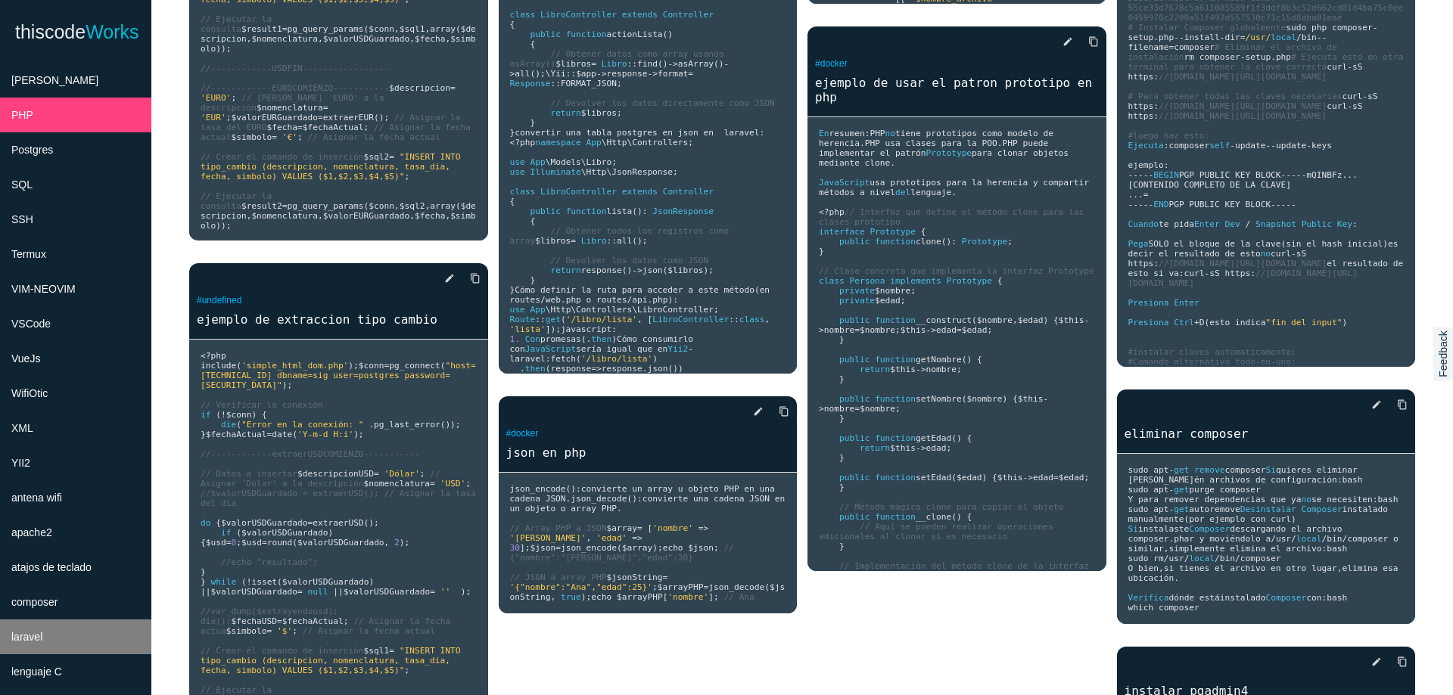
click at [68, 632] on li "laravel" at bounding box center [75, 637] width 151 height 35
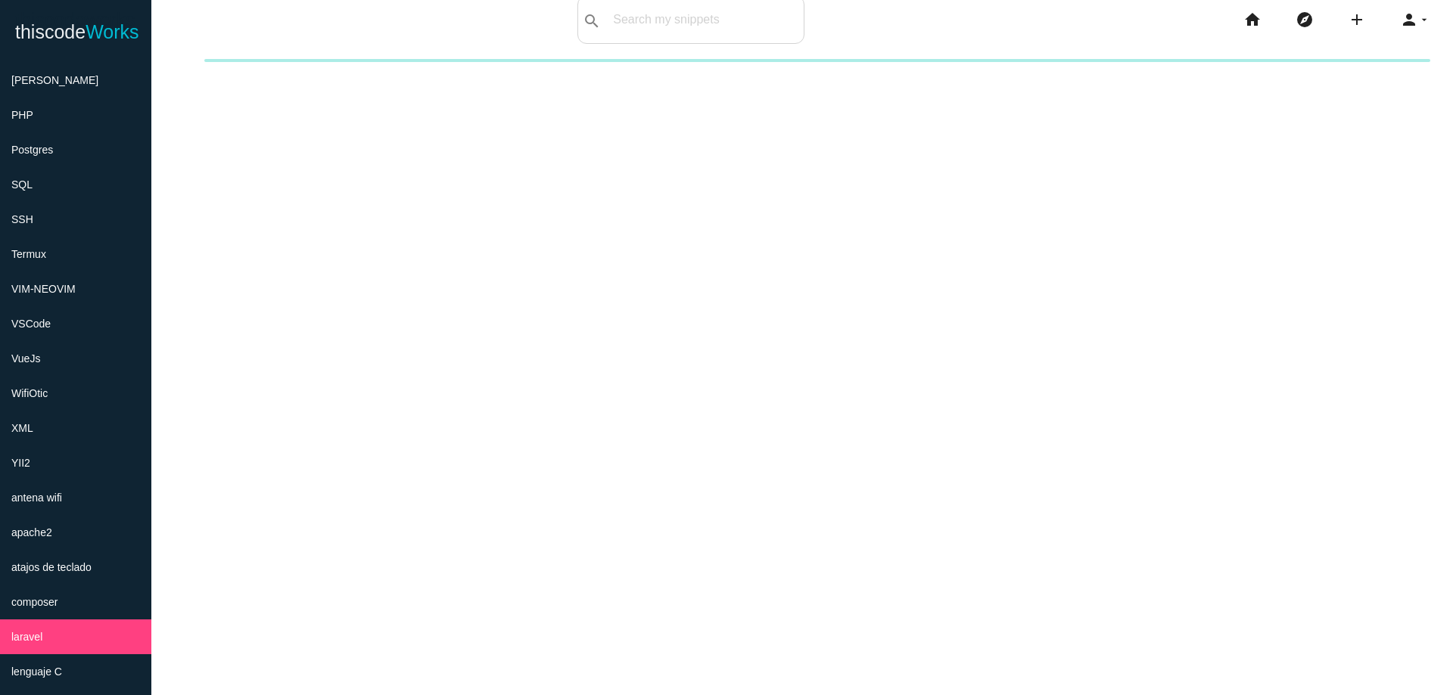
scroll to position [0, 0]
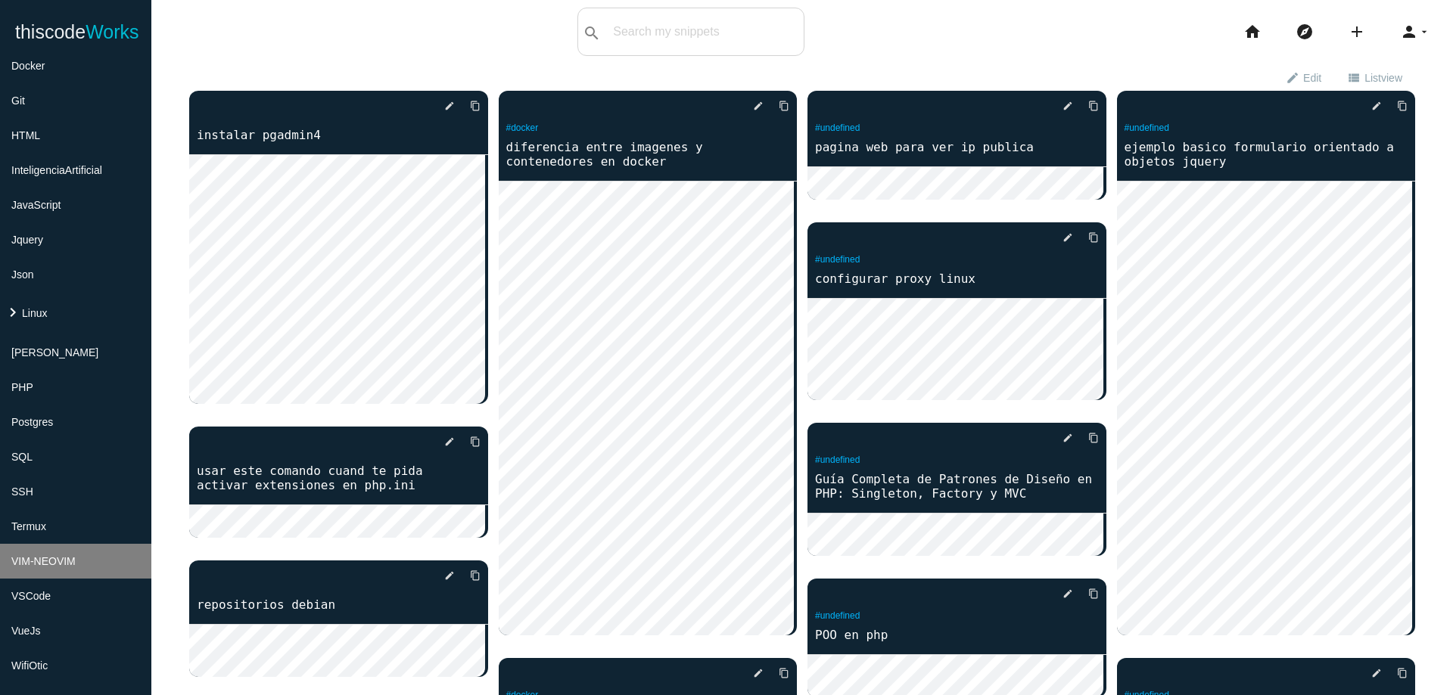
scroll to position [363, 0]
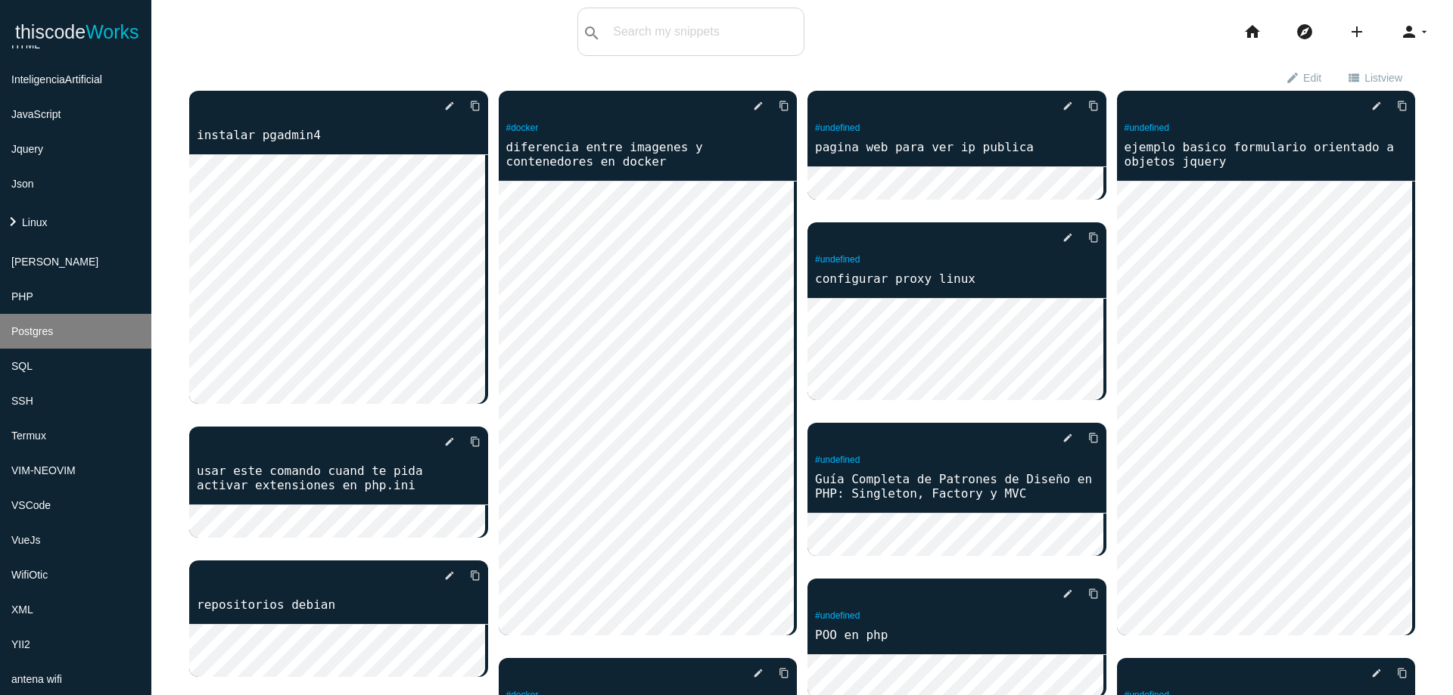
click at [88, 335] on li "Postgres" at bounding box center [75, 331] width 151 height 35
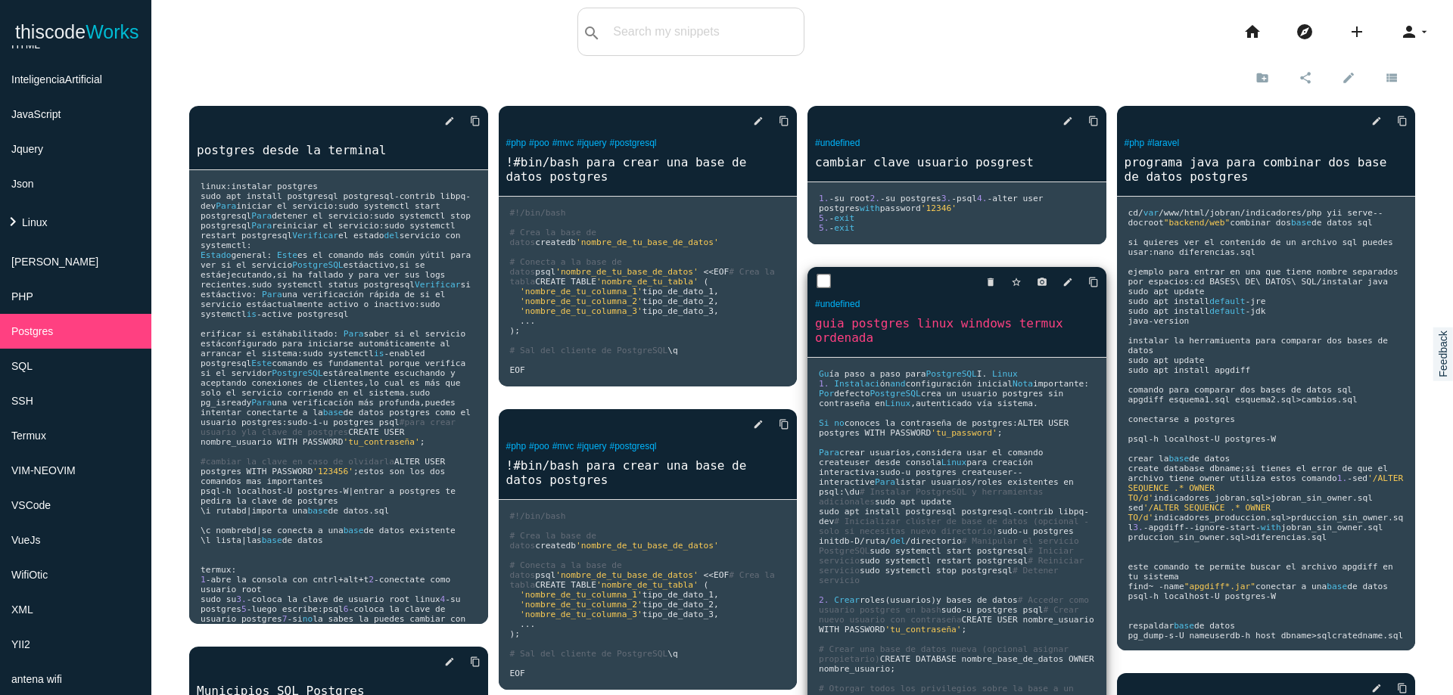
click at [928, 477] on span "roles existentes en psql" at bounding box center [949, 487] width 260 height 20
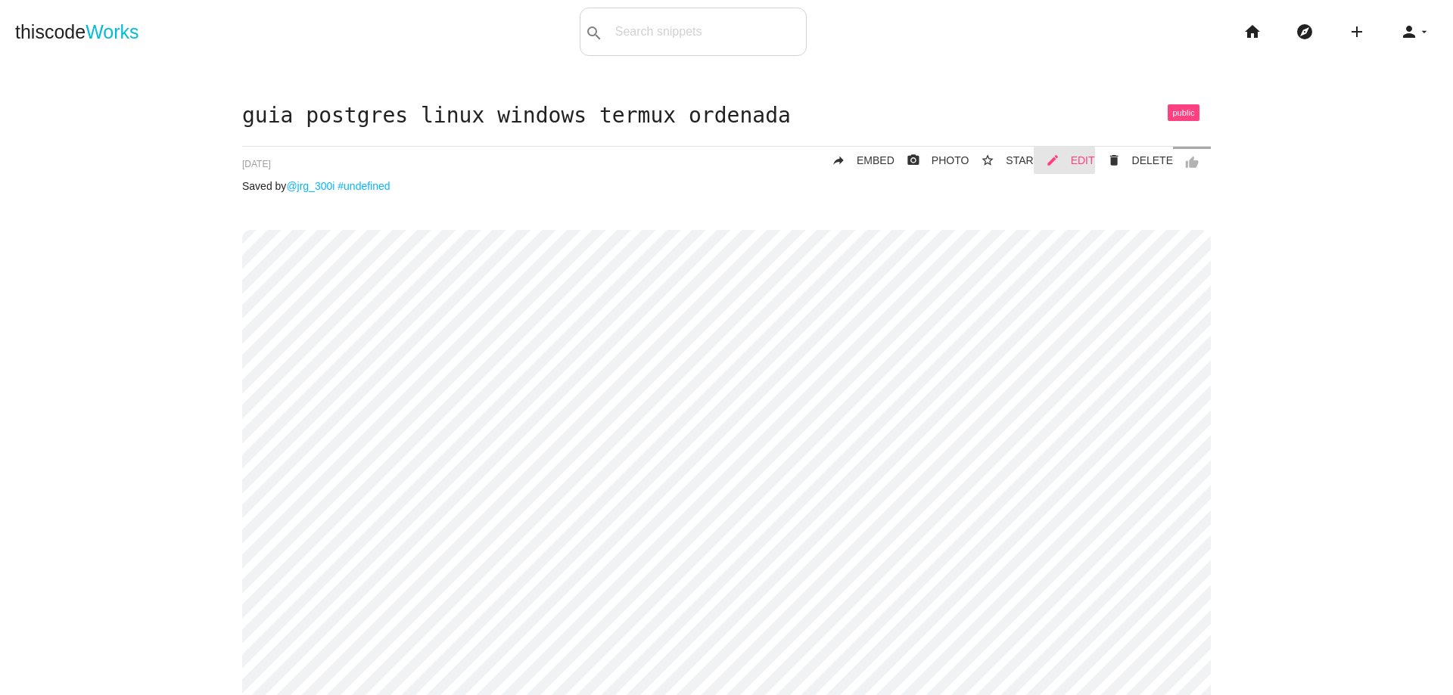
click at [1085, 165] on span "EDIT" at bounding box center [1083, 160] width 24 height 12
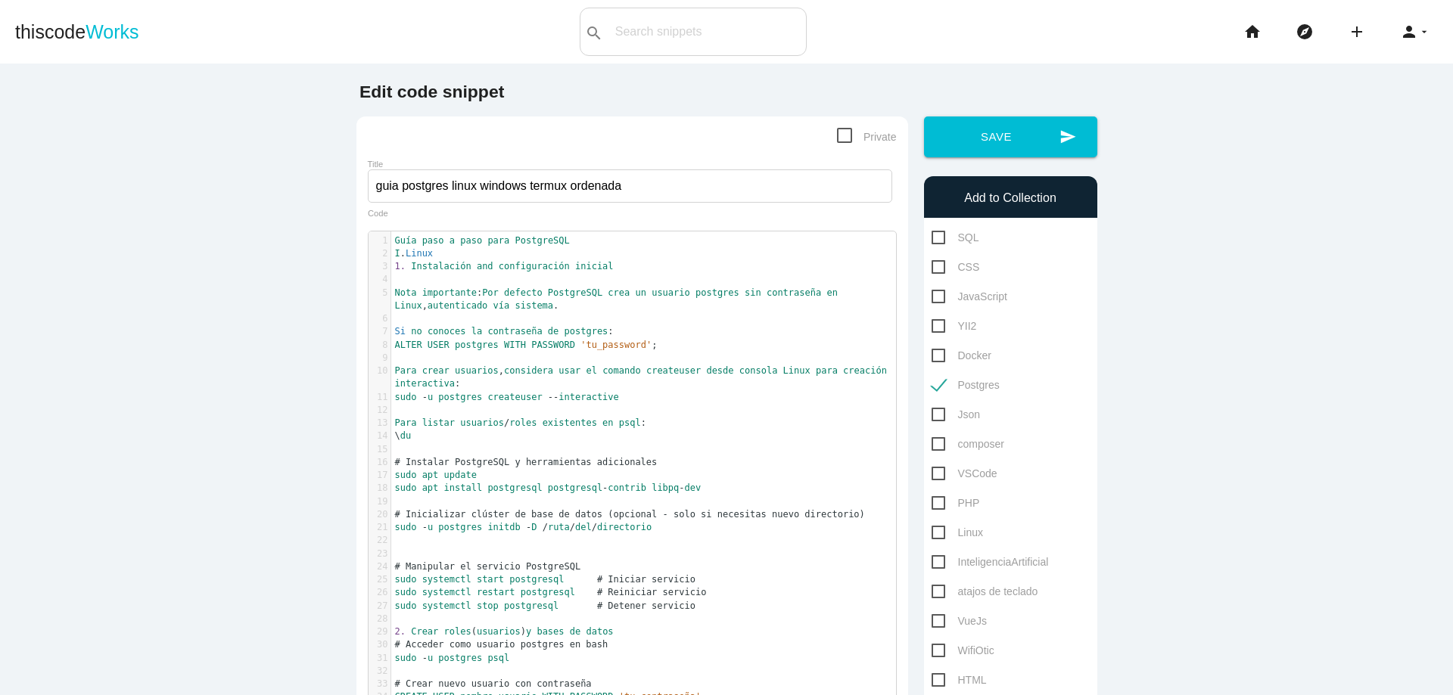
scroll to position [5, 0]
click at [535, 307] on pre "Nota importante : Por defecto PostgreSQL crea un usuario postgres sin contraseñ…" at bounding box center [649, 300] width 516 height 26
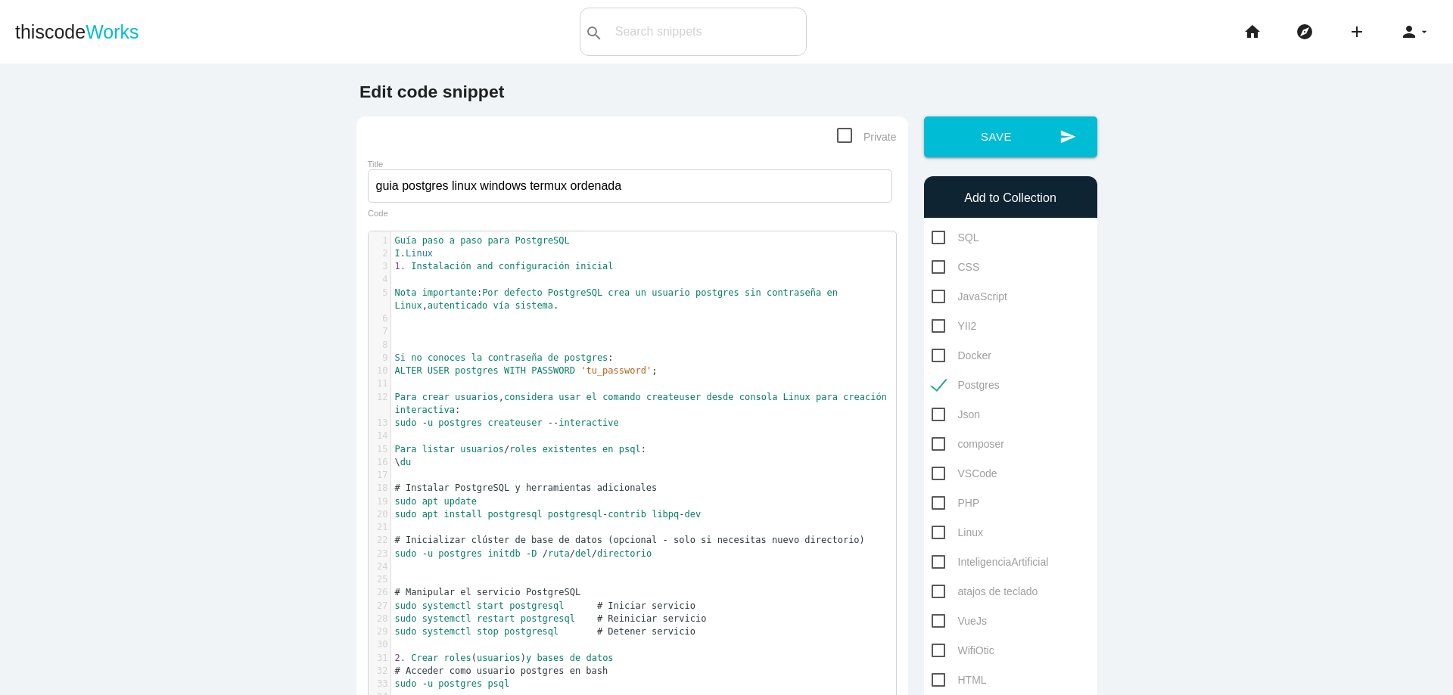
paste textarea "ALTER USER postgres WITH PASSWORD 'nueva_contraseña';"
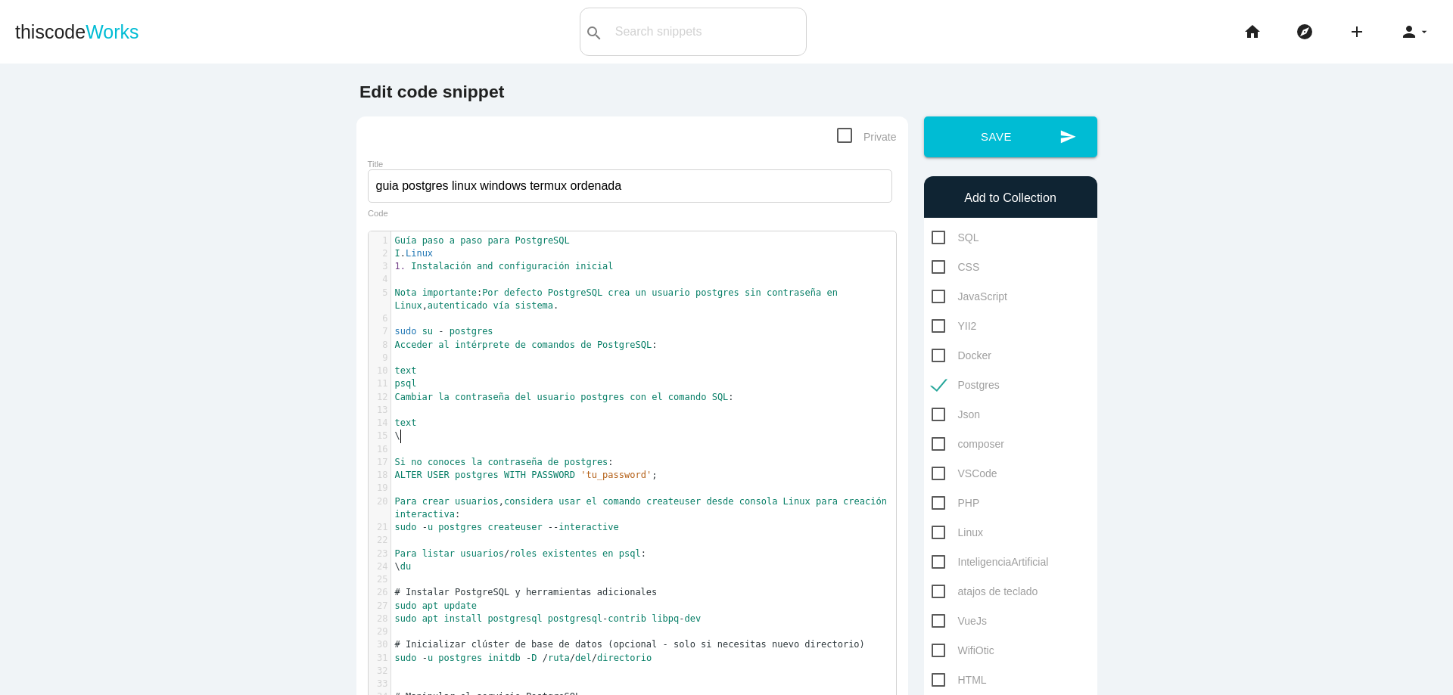
type textarea "\\"
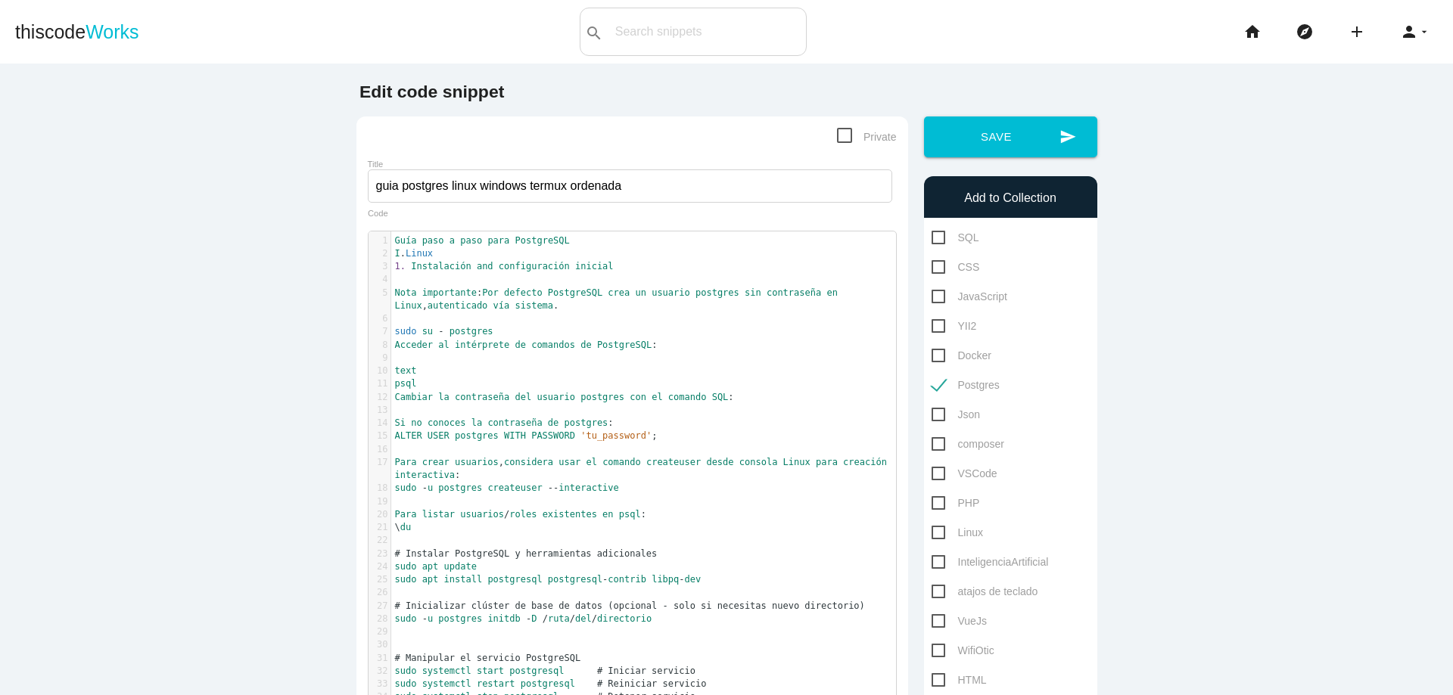
click at [501, 365] on pre "text" at bounding box center [649, 371] width 516 height 13
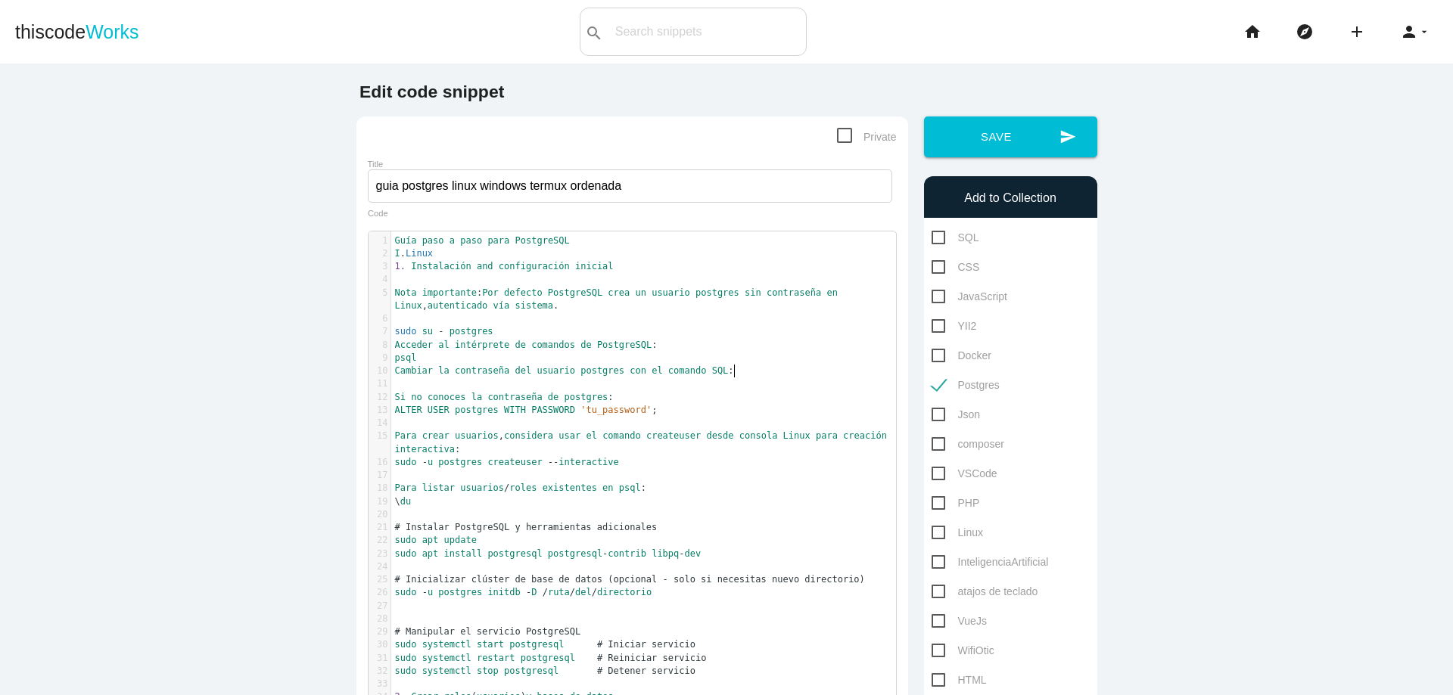
click at [758, 374] on pre "Cambiar la contraseña del usuario postgres con el comando SQL :" at bounding box center [649, 371] width 516 height 13
type textarea "Cambiar la contraseña del usuario postgres con el comando SQL:"
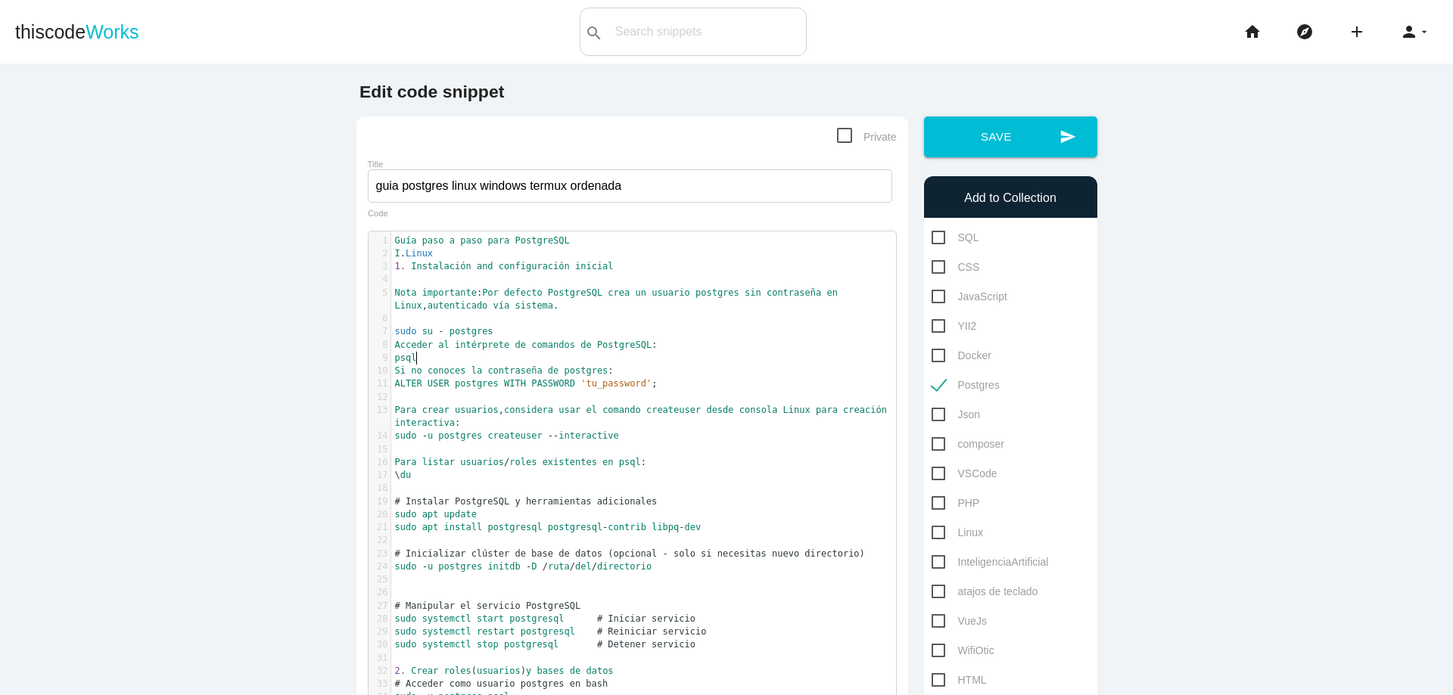
click at [931, 504] on span "PHP" at bounding box center [955, 503] width 48 height 19
click at [931, 504] on input "PHP" at bounding box center [936, 499] width 10 height 10
checkbox input "true"
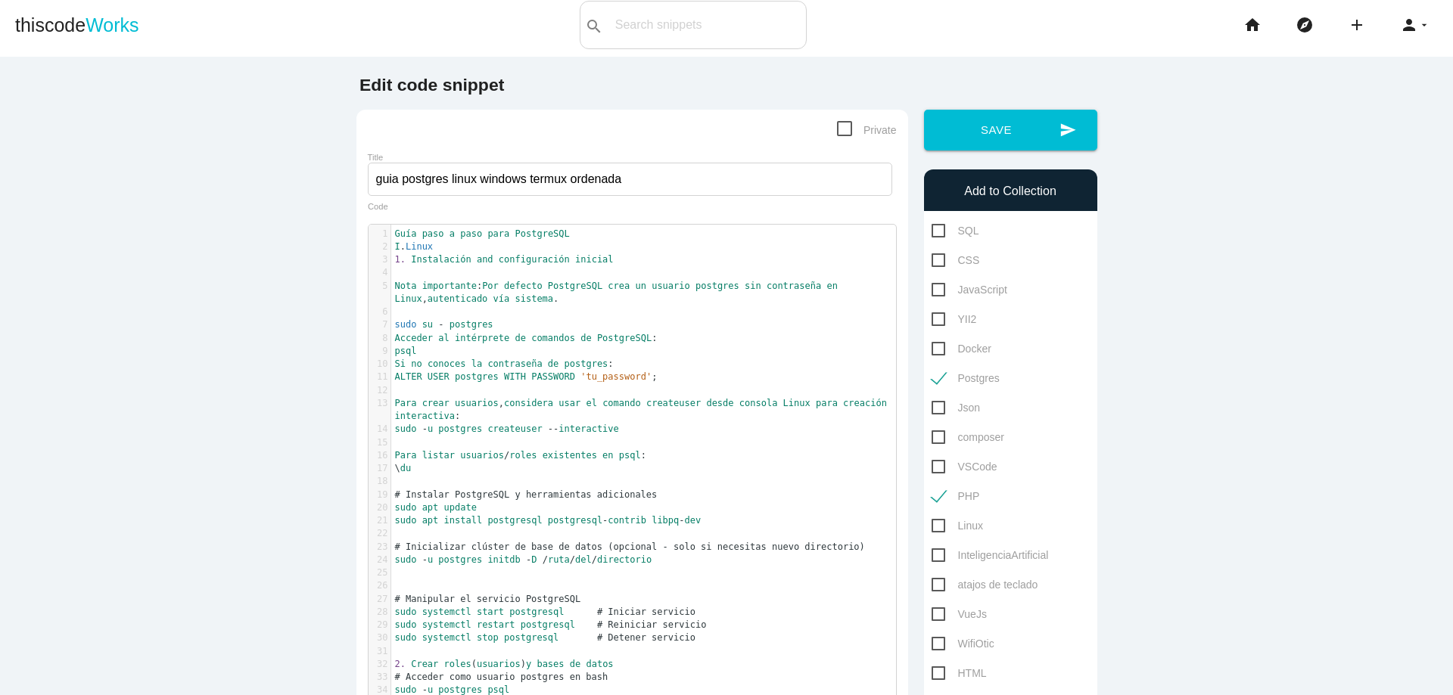
scroll to position [0, 0]
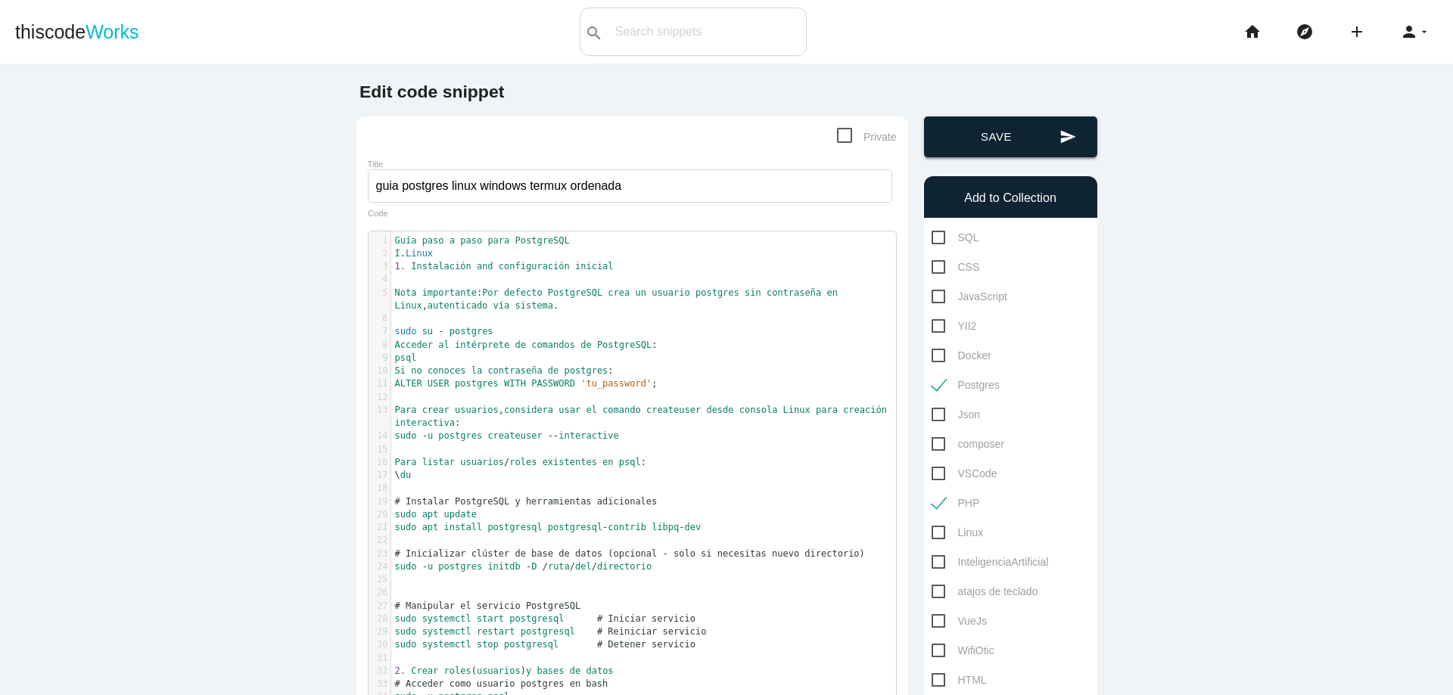
click at [993, 148] on button "send Save" at bounding box center [1010, 137] width 173 height 41
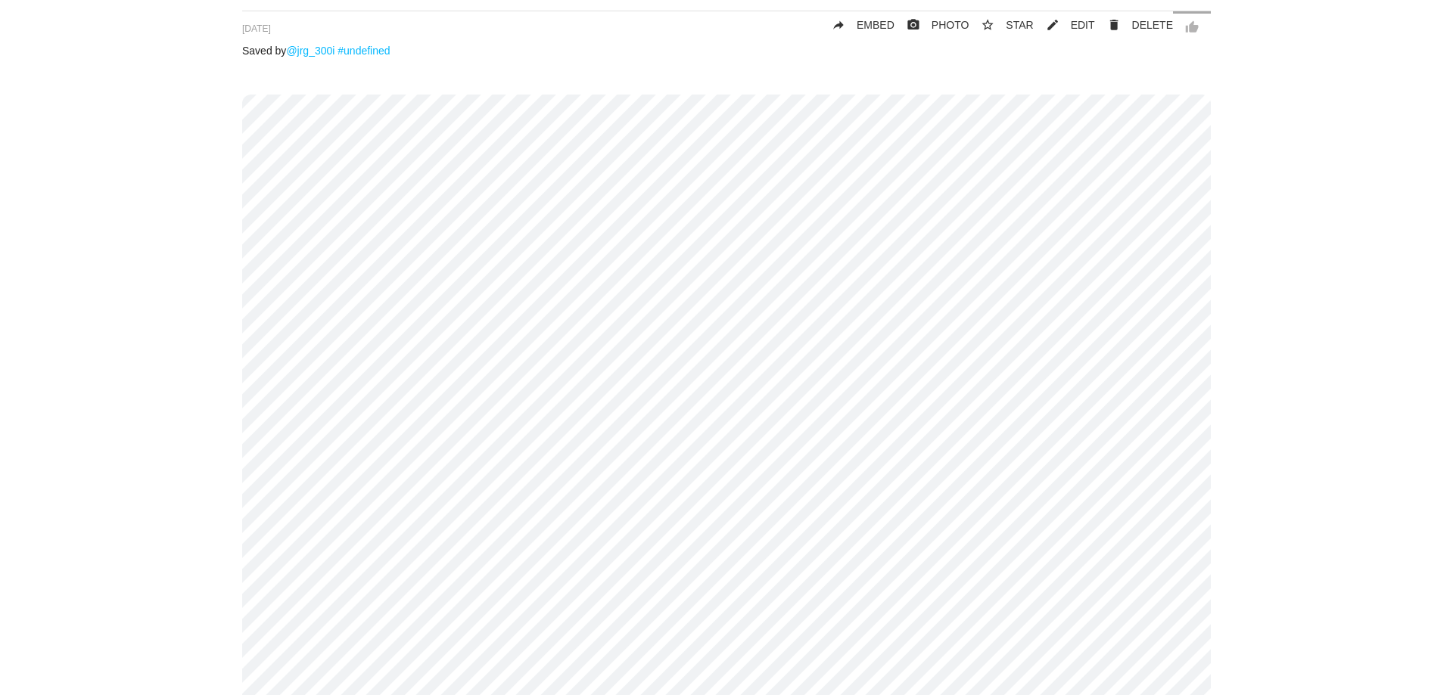
scroll to position [91, 0]
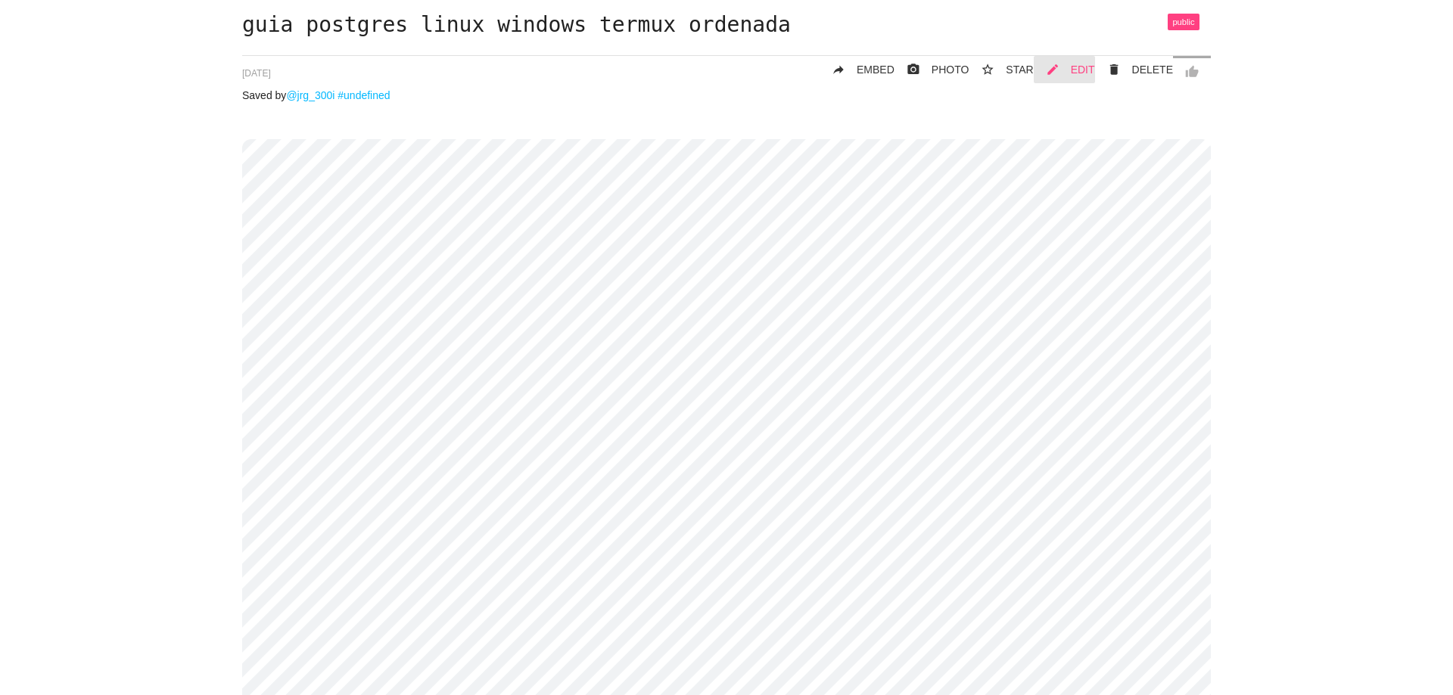
click at [1082, 75] on span "EDIT" at bounding box center [1083, 70] width 24 height 12
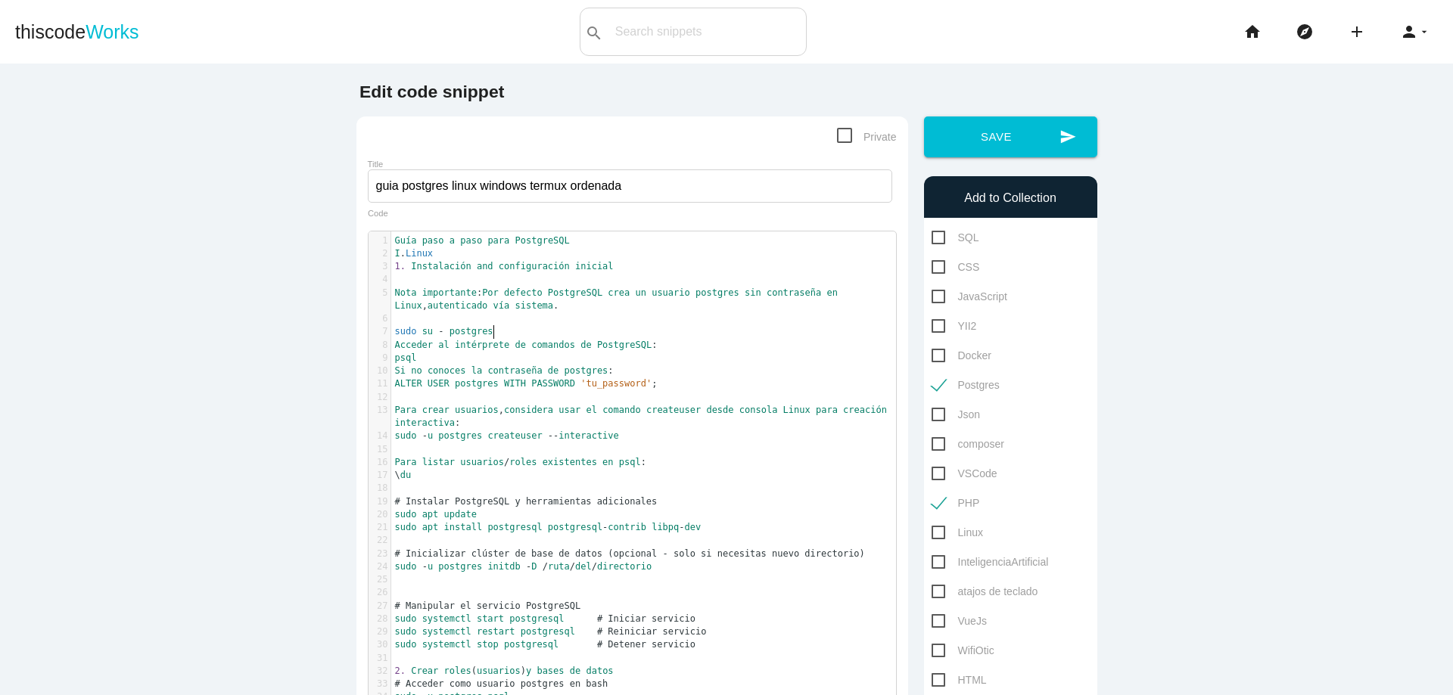
scroll to position [5, 0]
click at [526, 337] on pre "sudo su - postgres" at bounding box center [649, 331] width 516 height 13
type textarea "o"
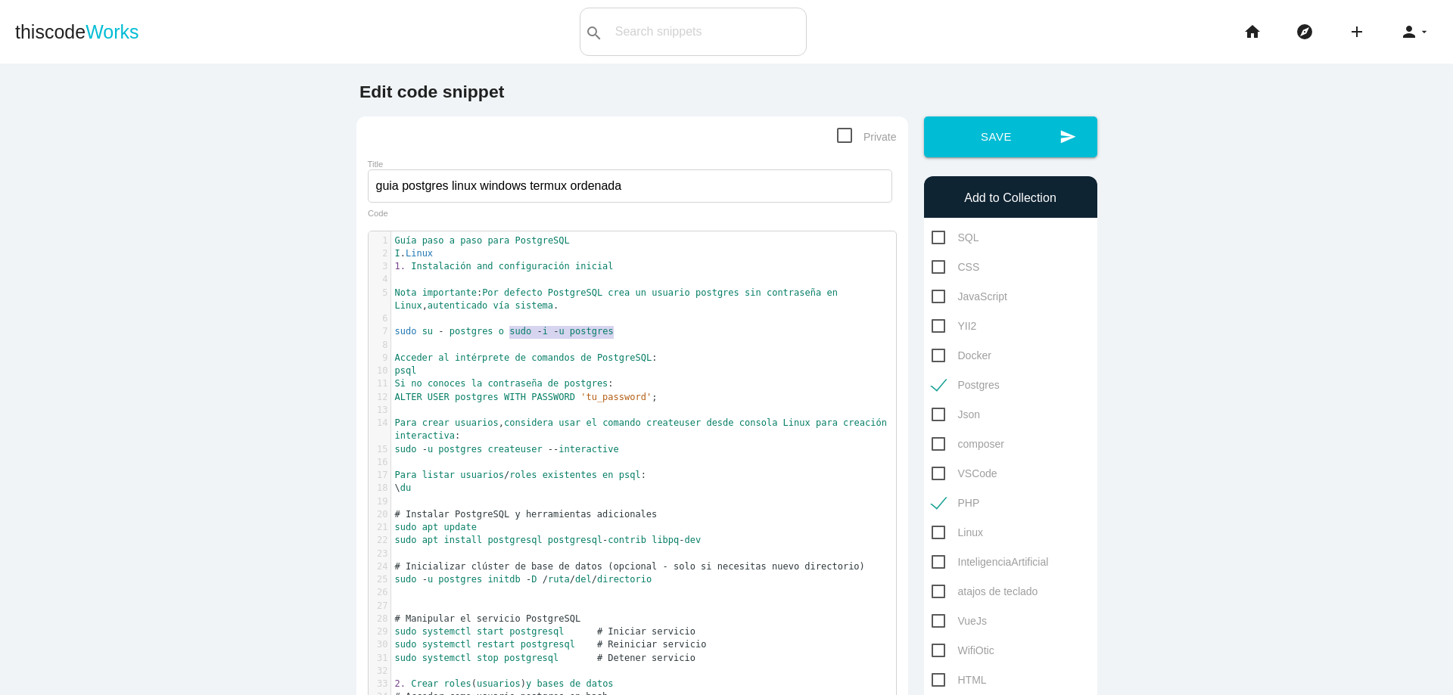
drag, startPoint x: 504, startPoint y: 333, endPoint x: 605, endPoint y: 334, distance: 101.4
click at [611, 329] on pre "sudo su - postgres o sudo - i - u postgres" at bounding box center [649, 331] width 516 height 13
type textarea "​sudo -i -u postgres"
click at [980, 140] on button "send Save" at bounding box center [1010, 137] width 173 height 41
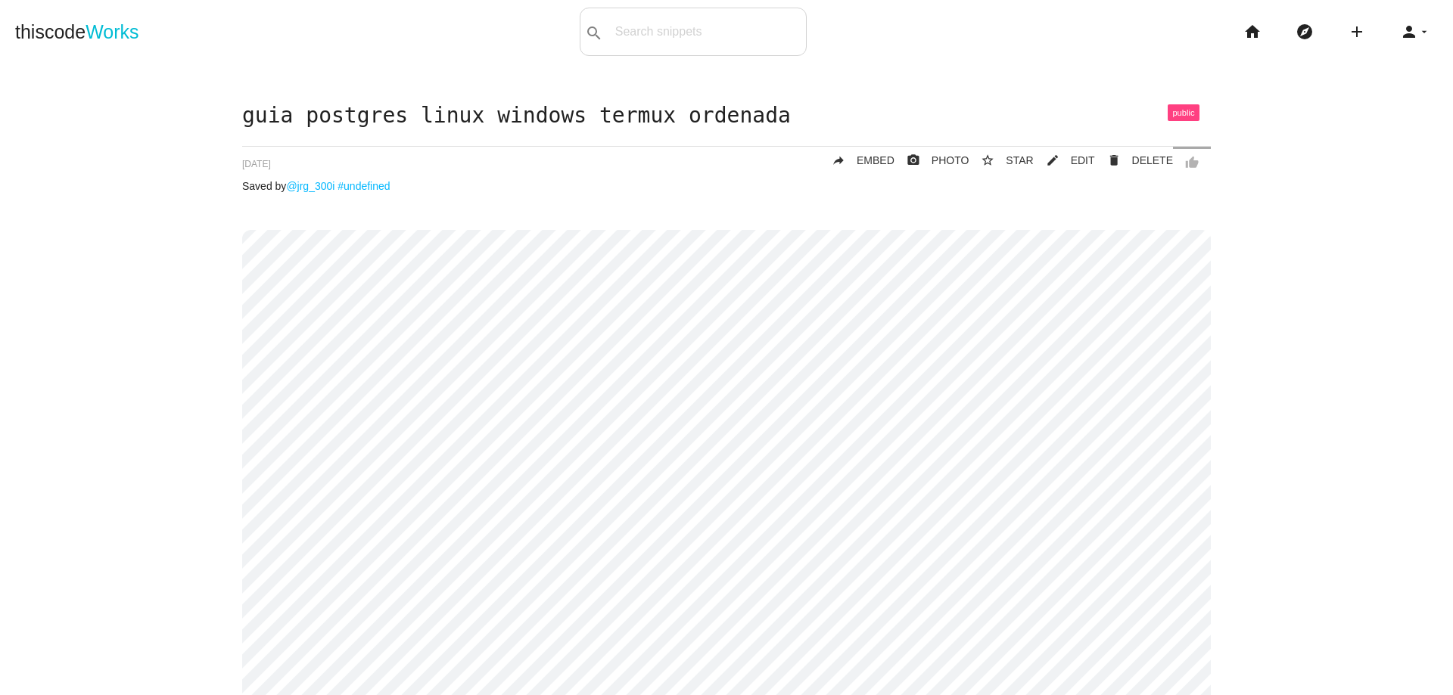
click at [1243, 38] on icon "home" at bounding box center [1252, 32] width 18 height 48
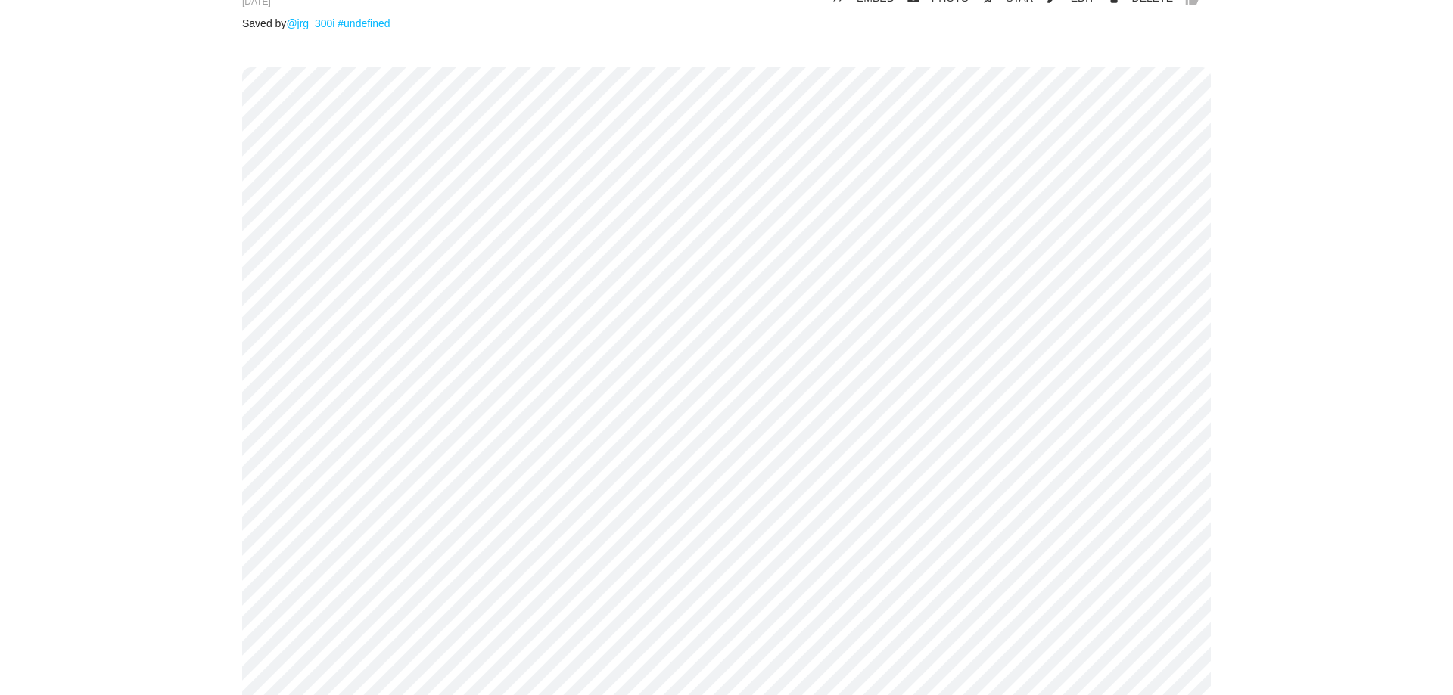
scroll to position [182, 0]
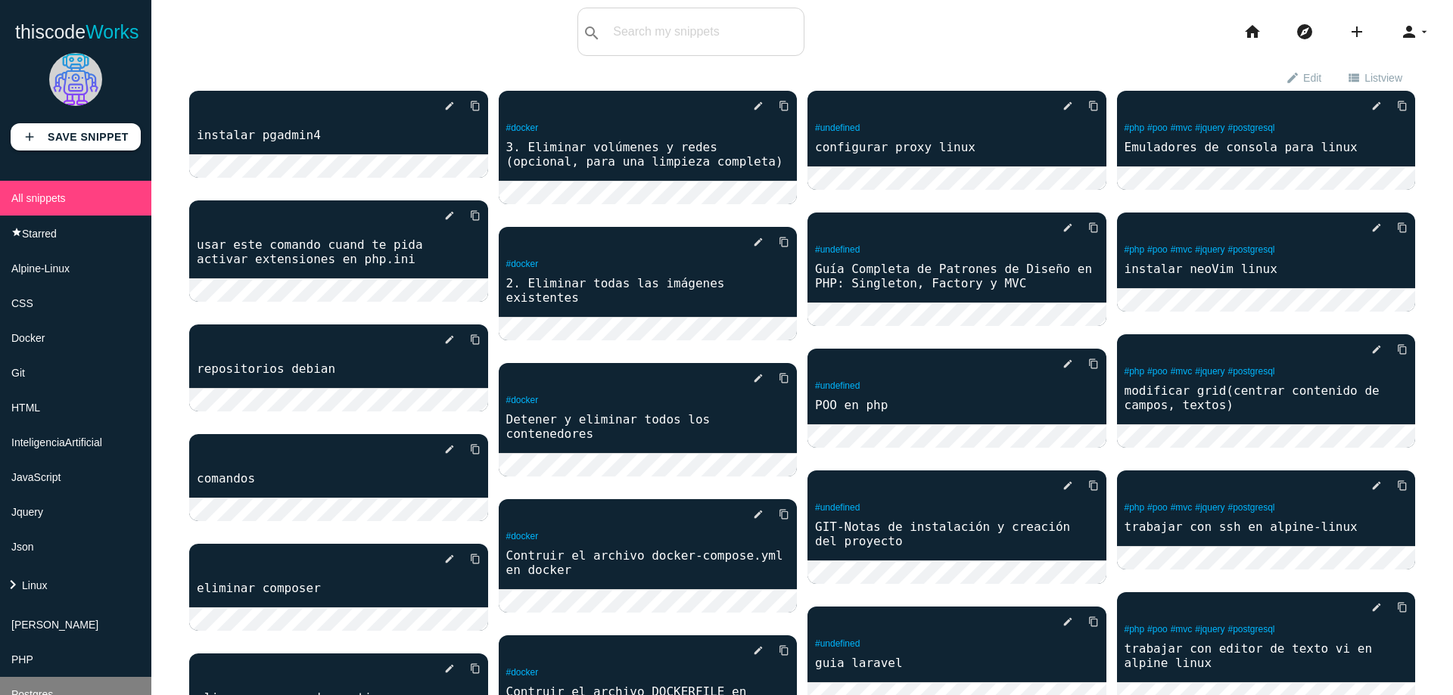
click at [50, 677] on li "Postgres" at bounding box center [75, 694] width 151 height 35
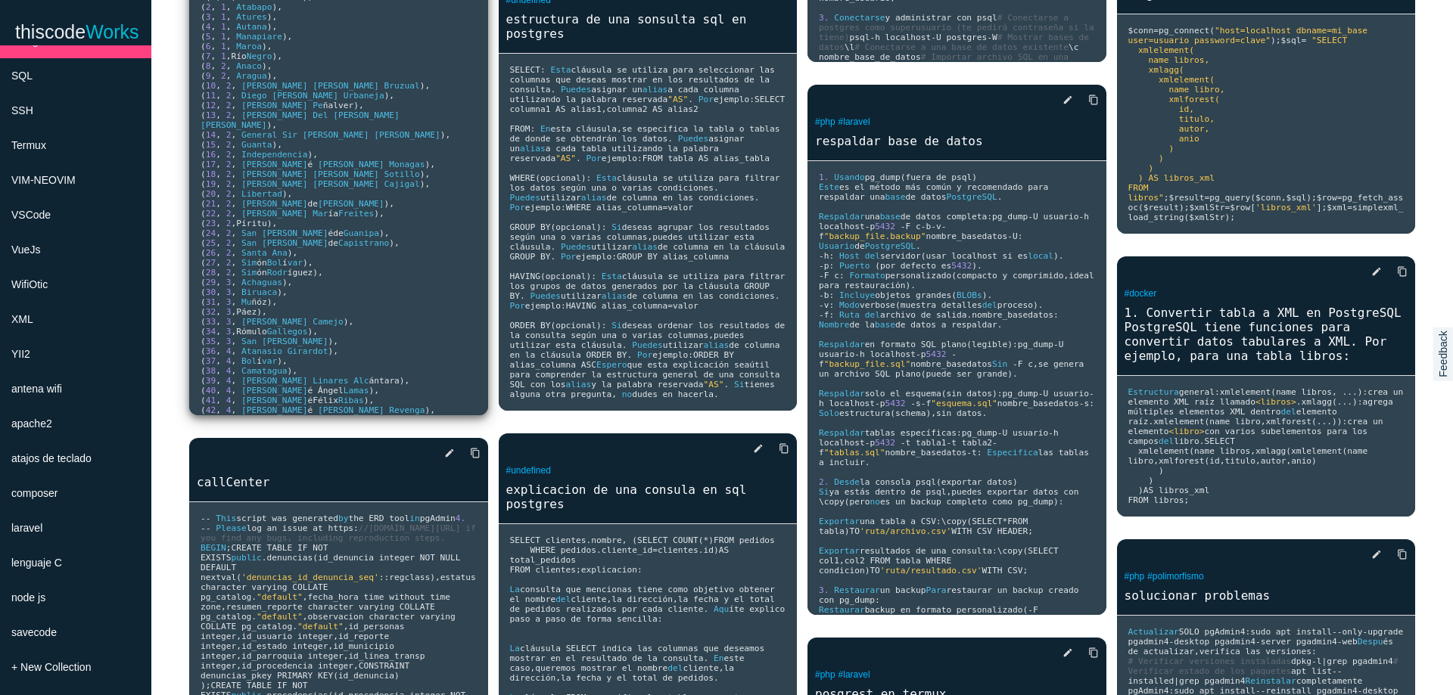
scroll to position [735, 0]
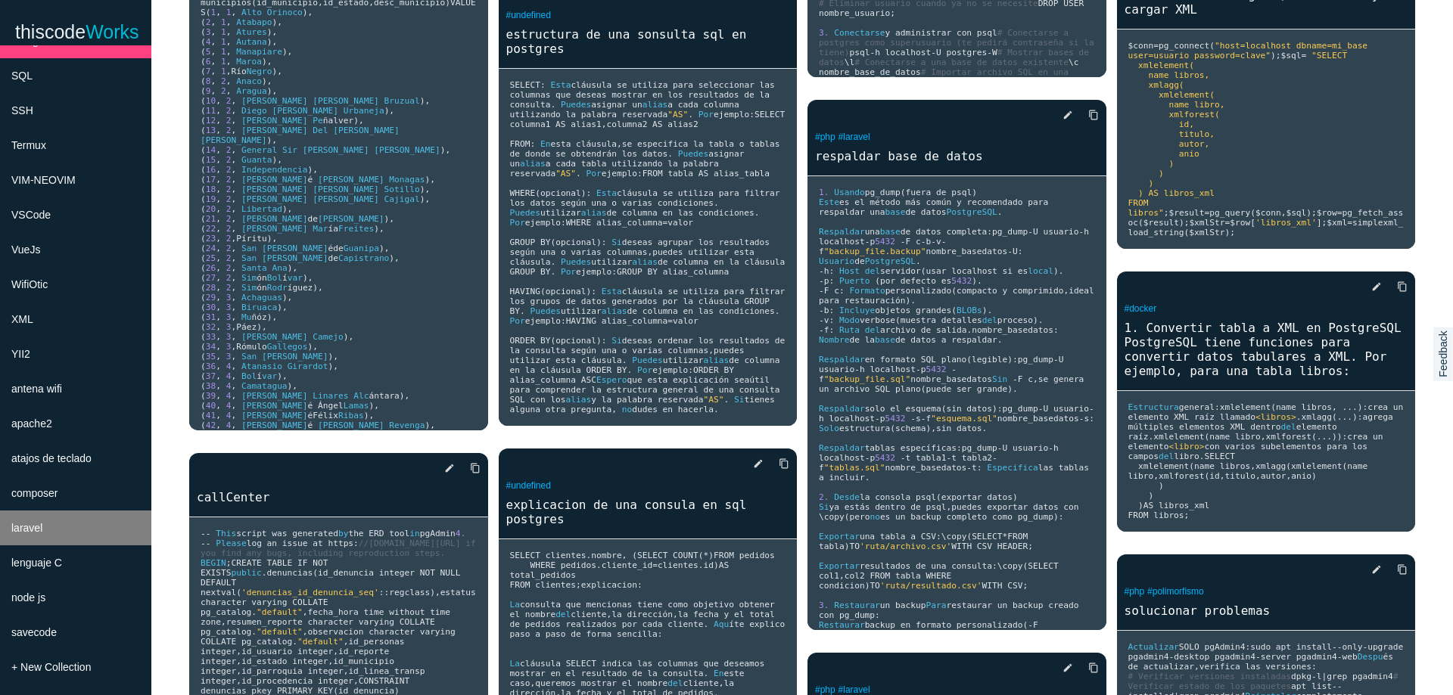
click at [88, 536] on li "laravel" at bounding box center [75, 528] width 151 height 35
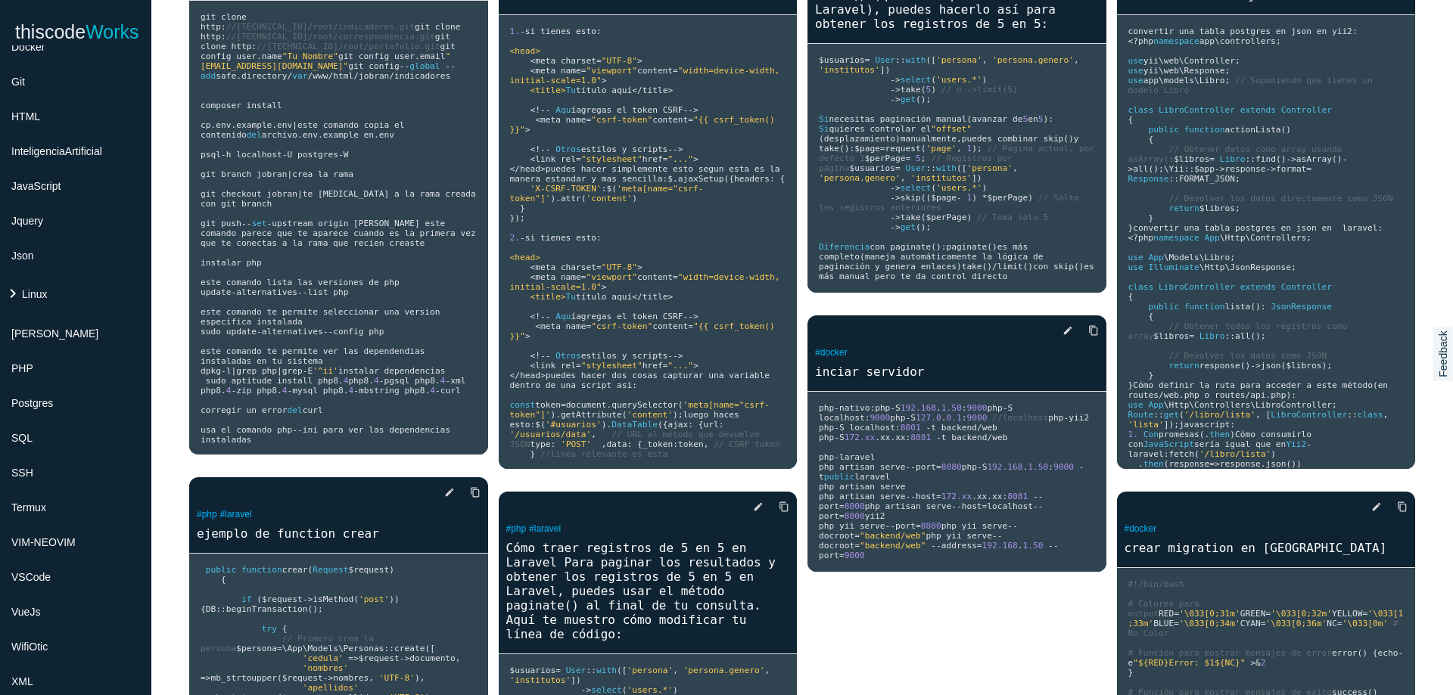
scroll to position [291, 0]
click at [57, 420] on li "Postgres" at bounding box center [75, 404] width 151 height 35
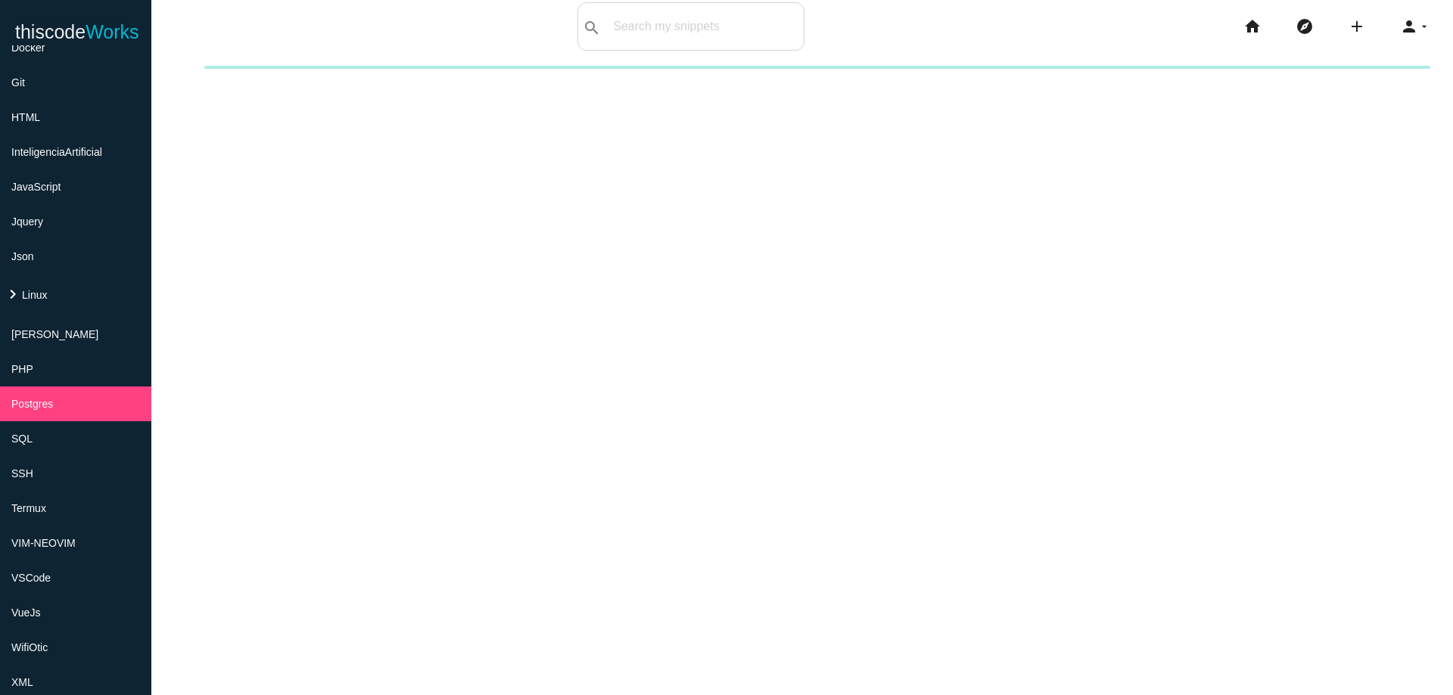
scroll to position [0, 0]
click at [200, 278] on div "New collection Cancel Create" at bounding box center [801, 418] width 1301 height 695
click at [274, 691] on div "New collection Cancel Create" at bounding box center [801, 418] width 1301 height 695
